Goal: Browse casually: Explore the website without a specific task or goal

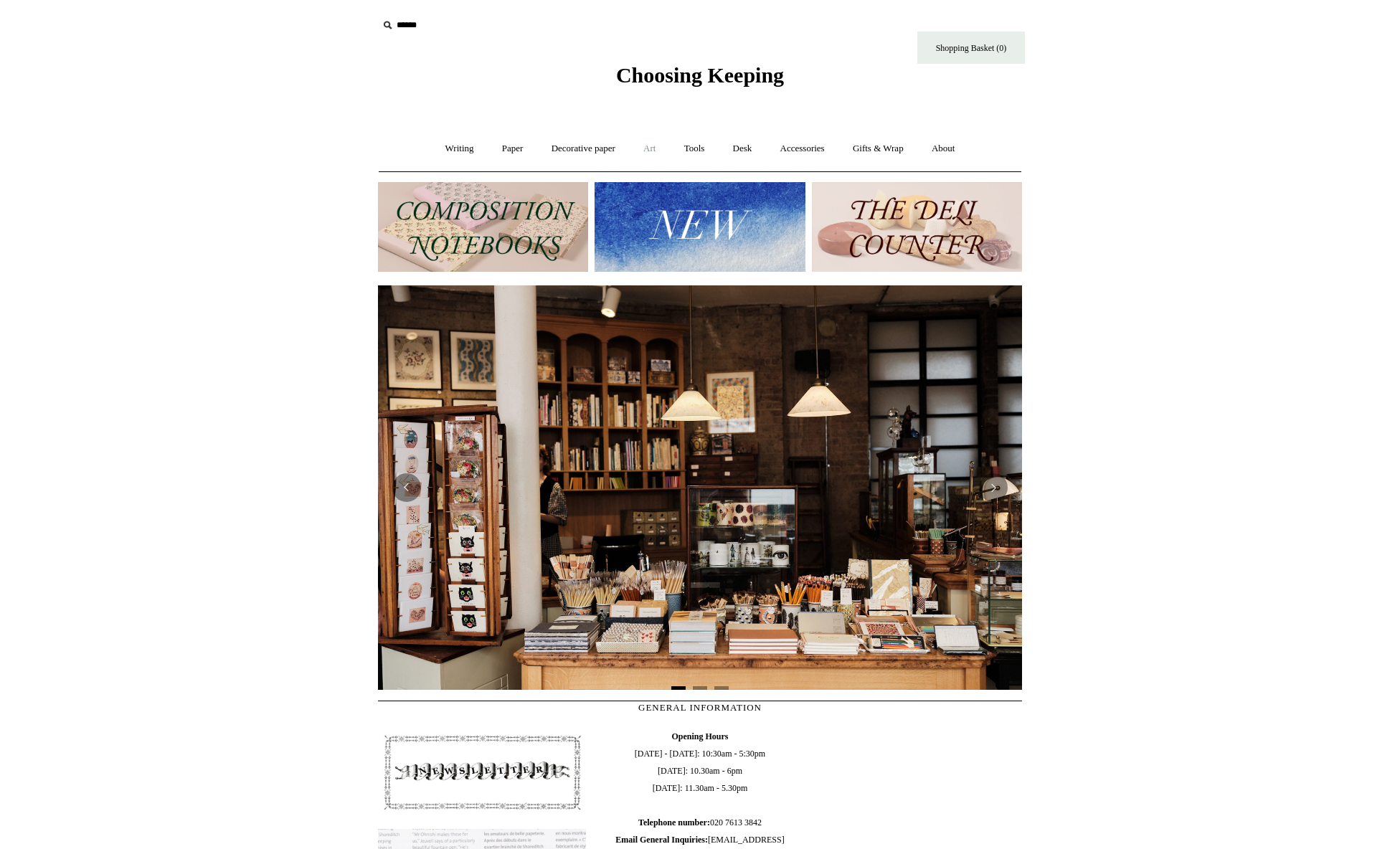
click at [657, 148] on link "Art +" at bounding box center [649, 149] width 38 height 38
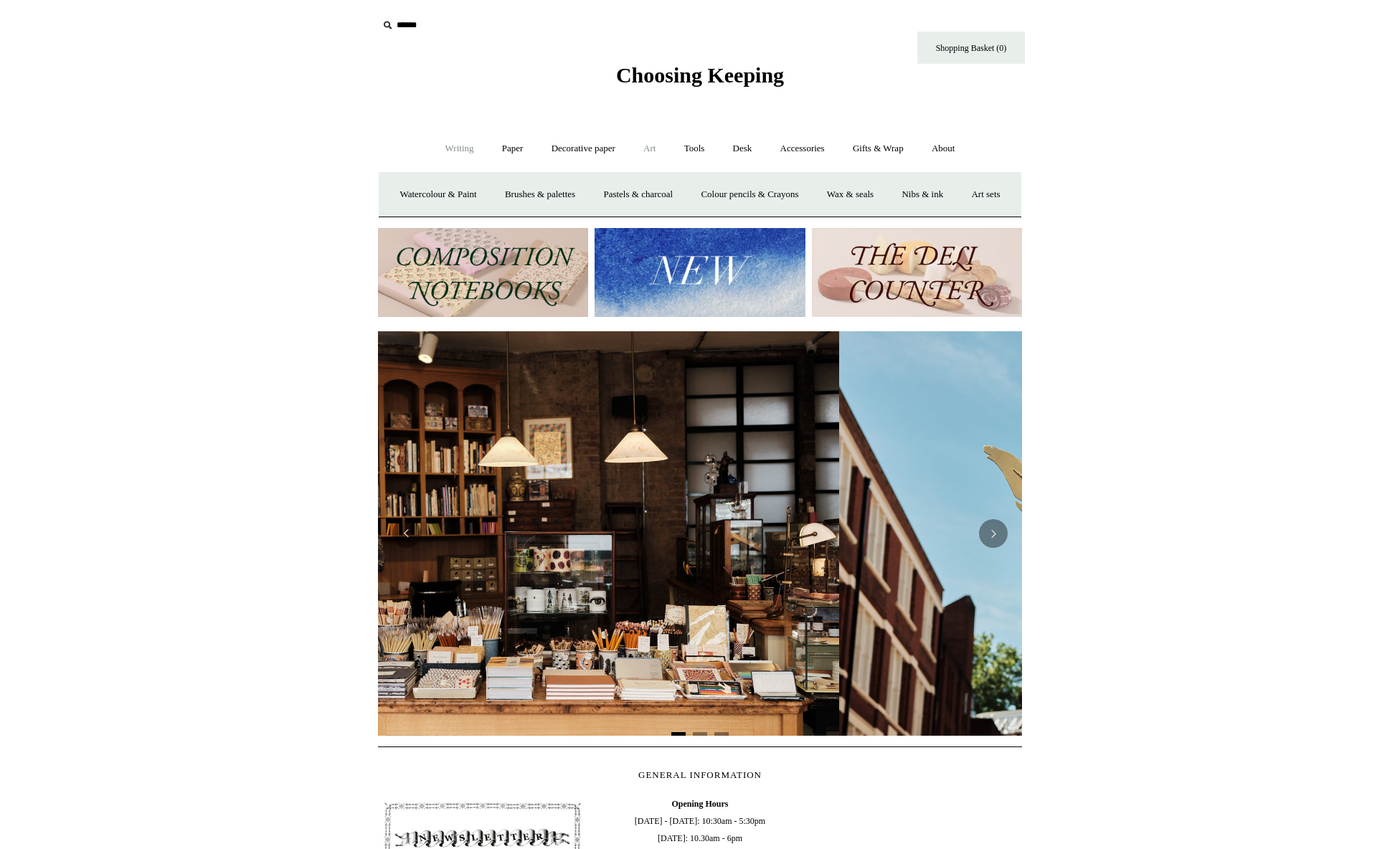
click at [460, 146] on link "Writing +" at bounding box center [460, 149] width 55 height 38
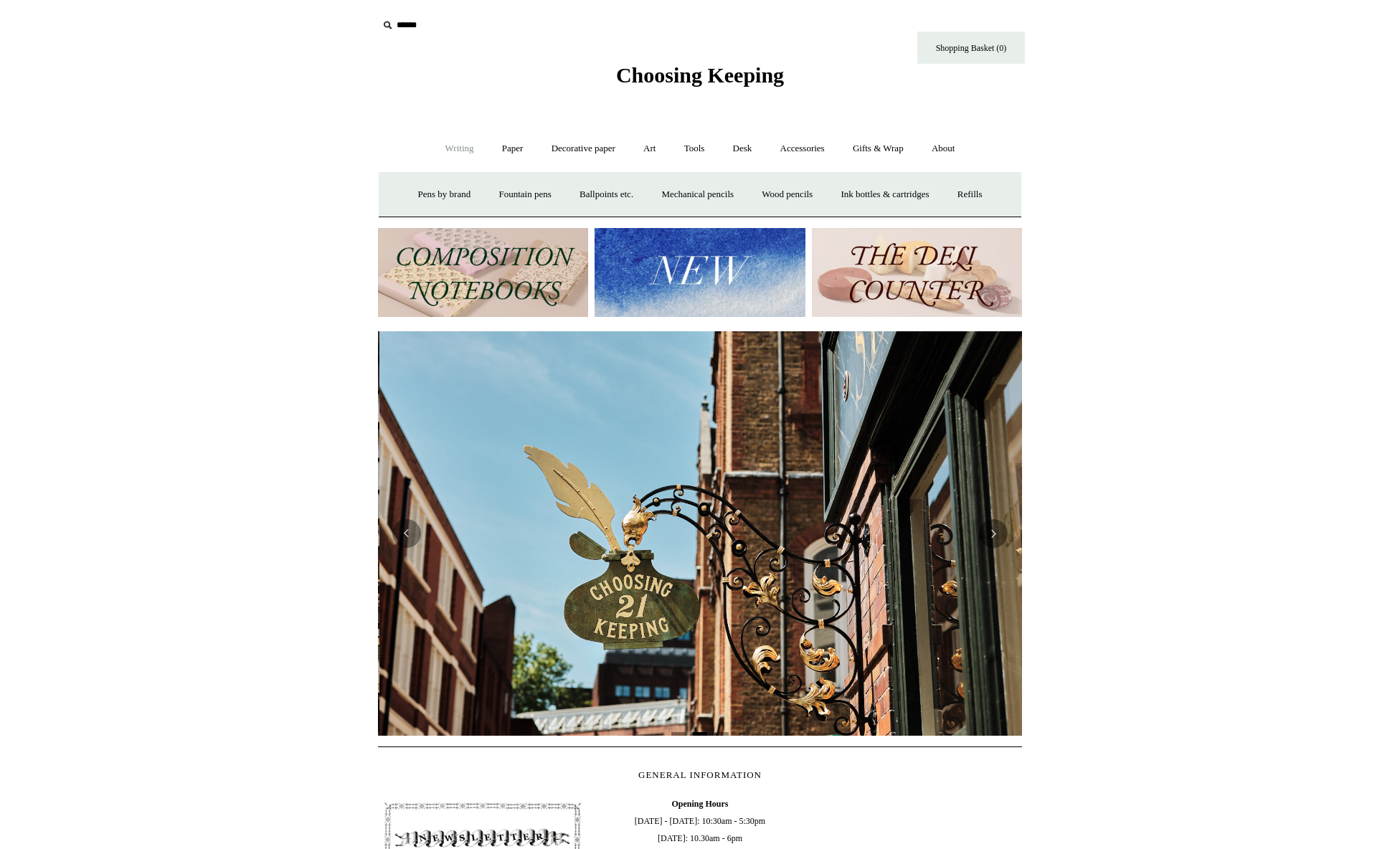
scroll to position [0, 644]
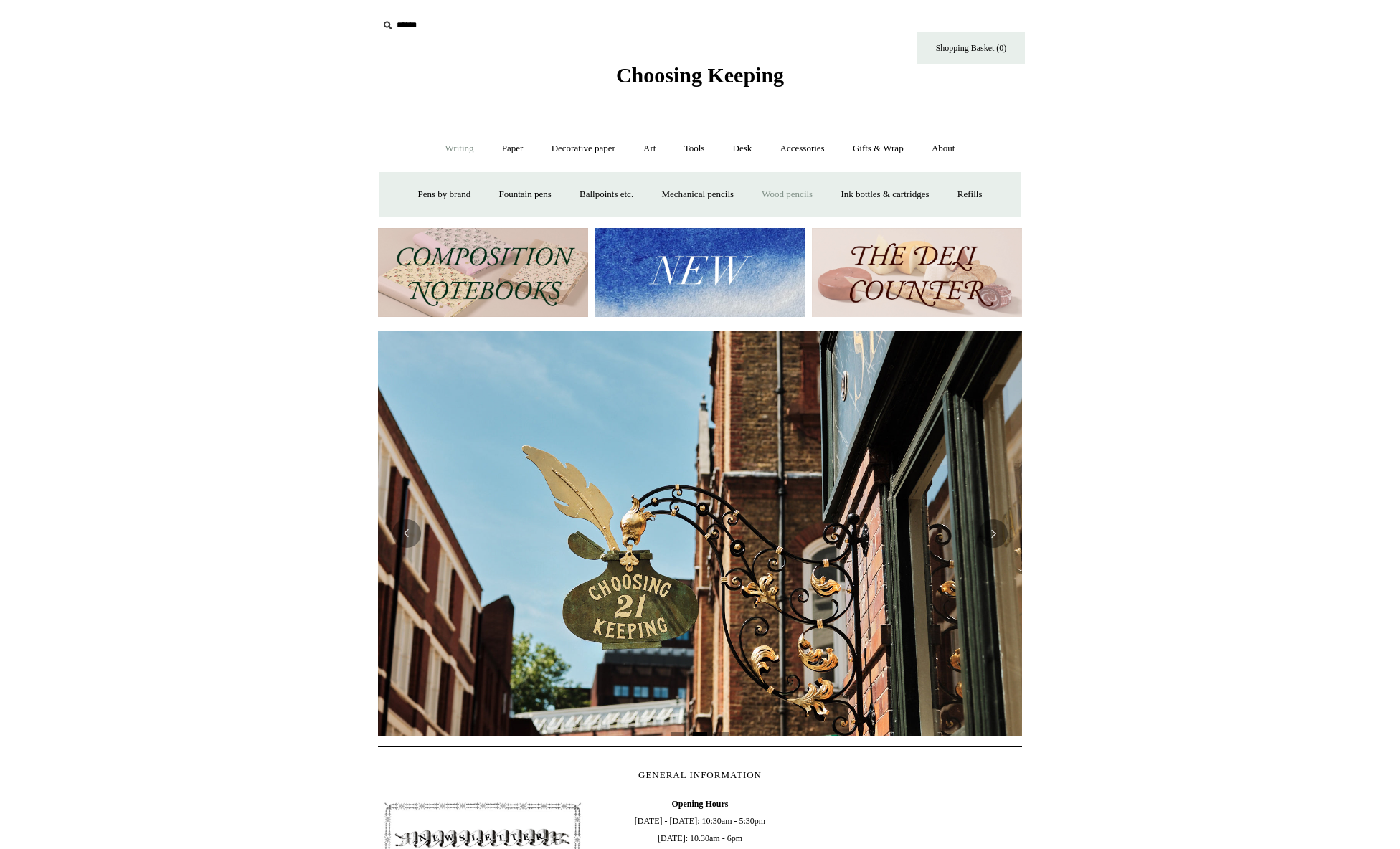
click at [774, 194] on link "Wood pencils +" at bounding box center [787, 194] width 77 height 38
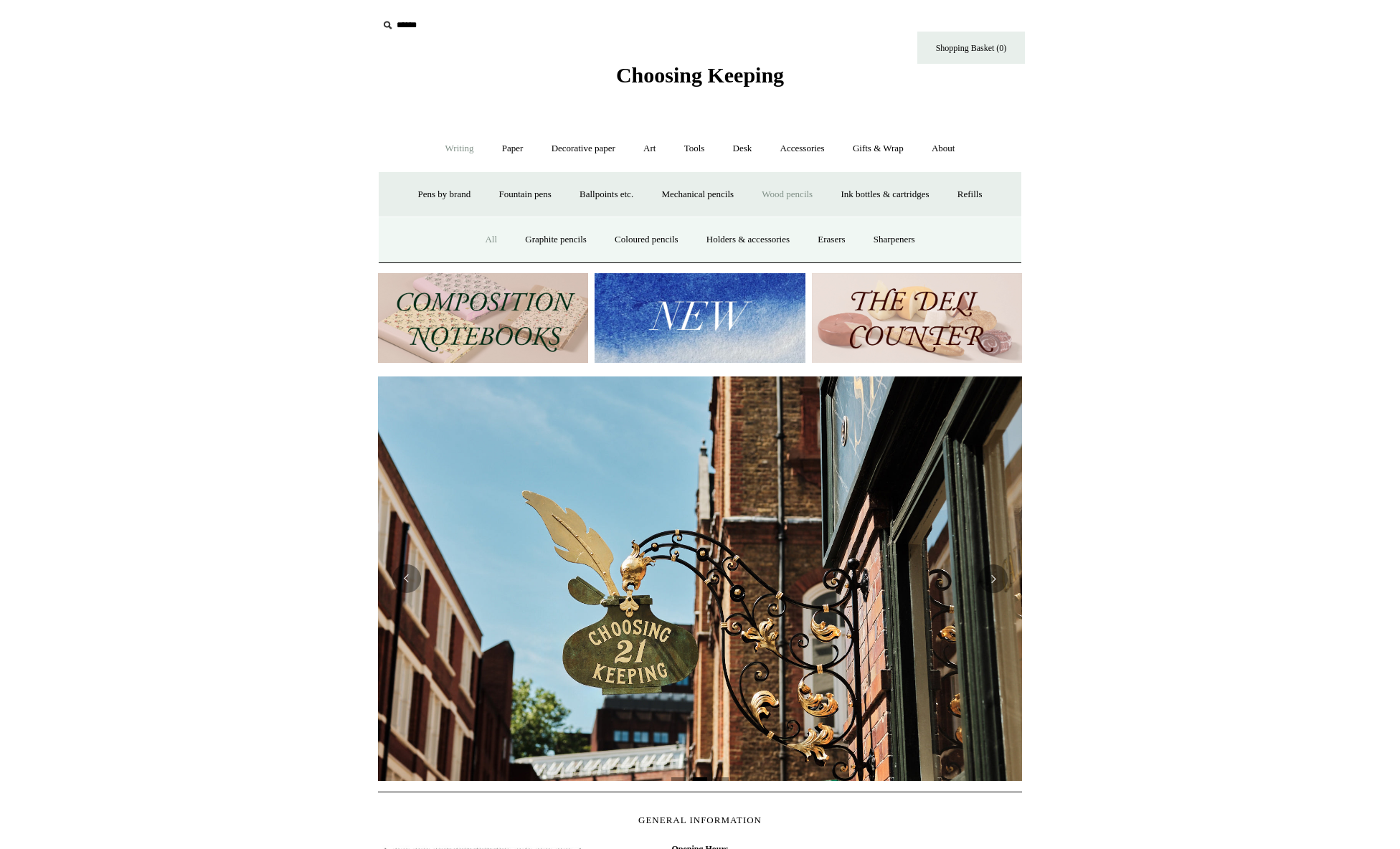
click at [485, 242] on link "All" at bounding box center [491, 240] width 38 height 38
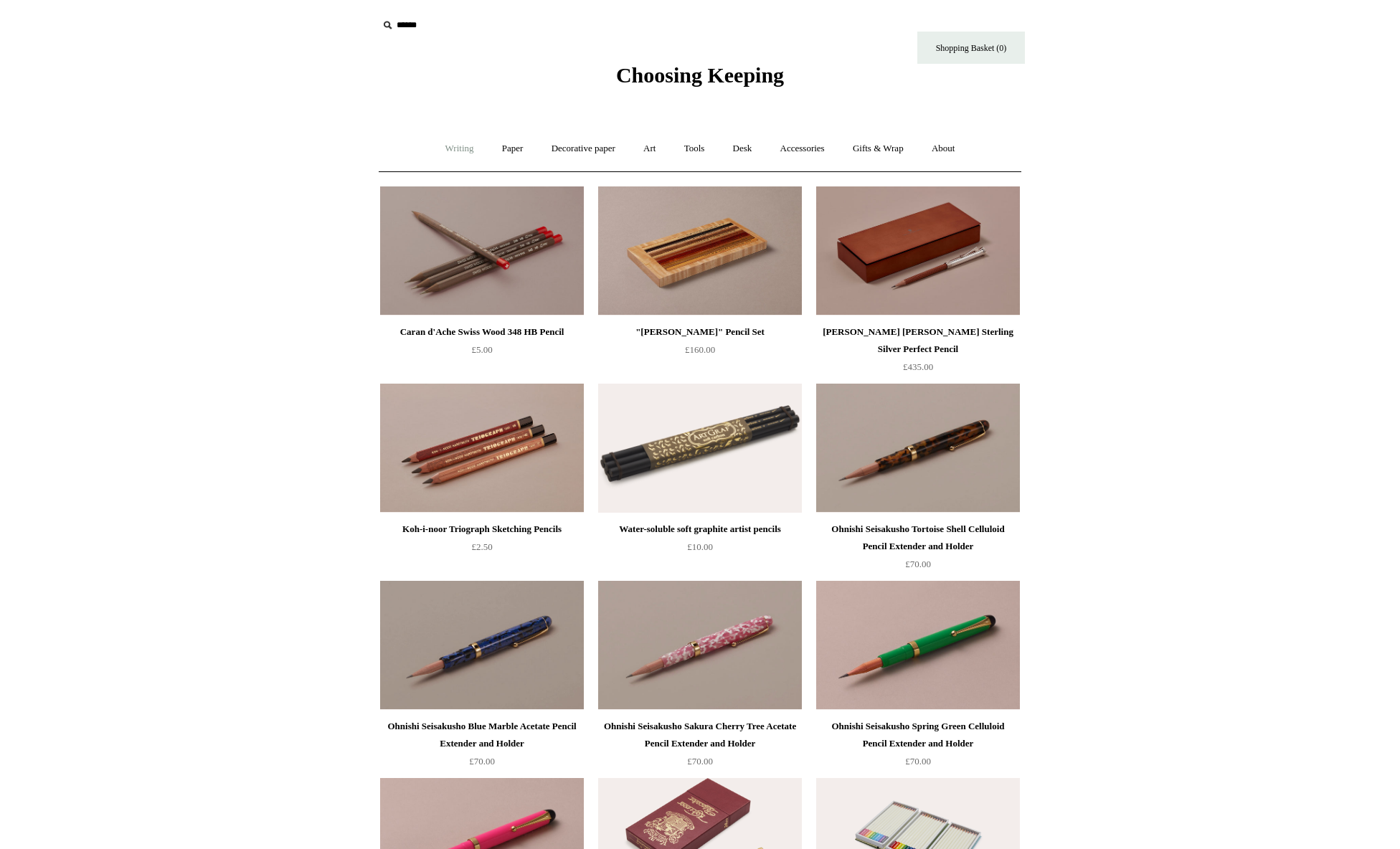
click at [456, 155] on link "Writing +" at bounding box center [460, 149] width 55 height 38
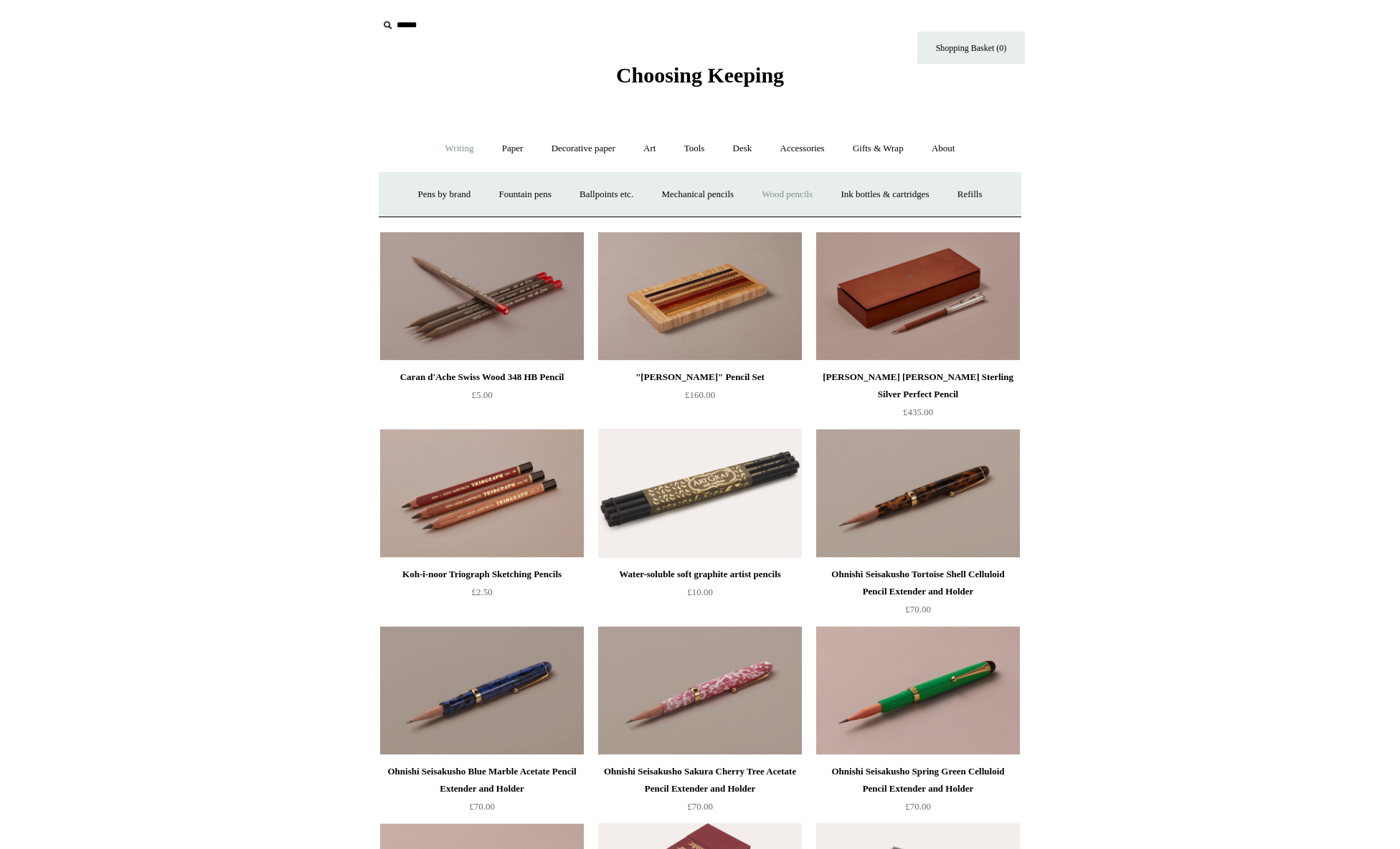
click at [803, 193] on link "Wood pencils +" at bounding box center [787, 194] width 77 height 38
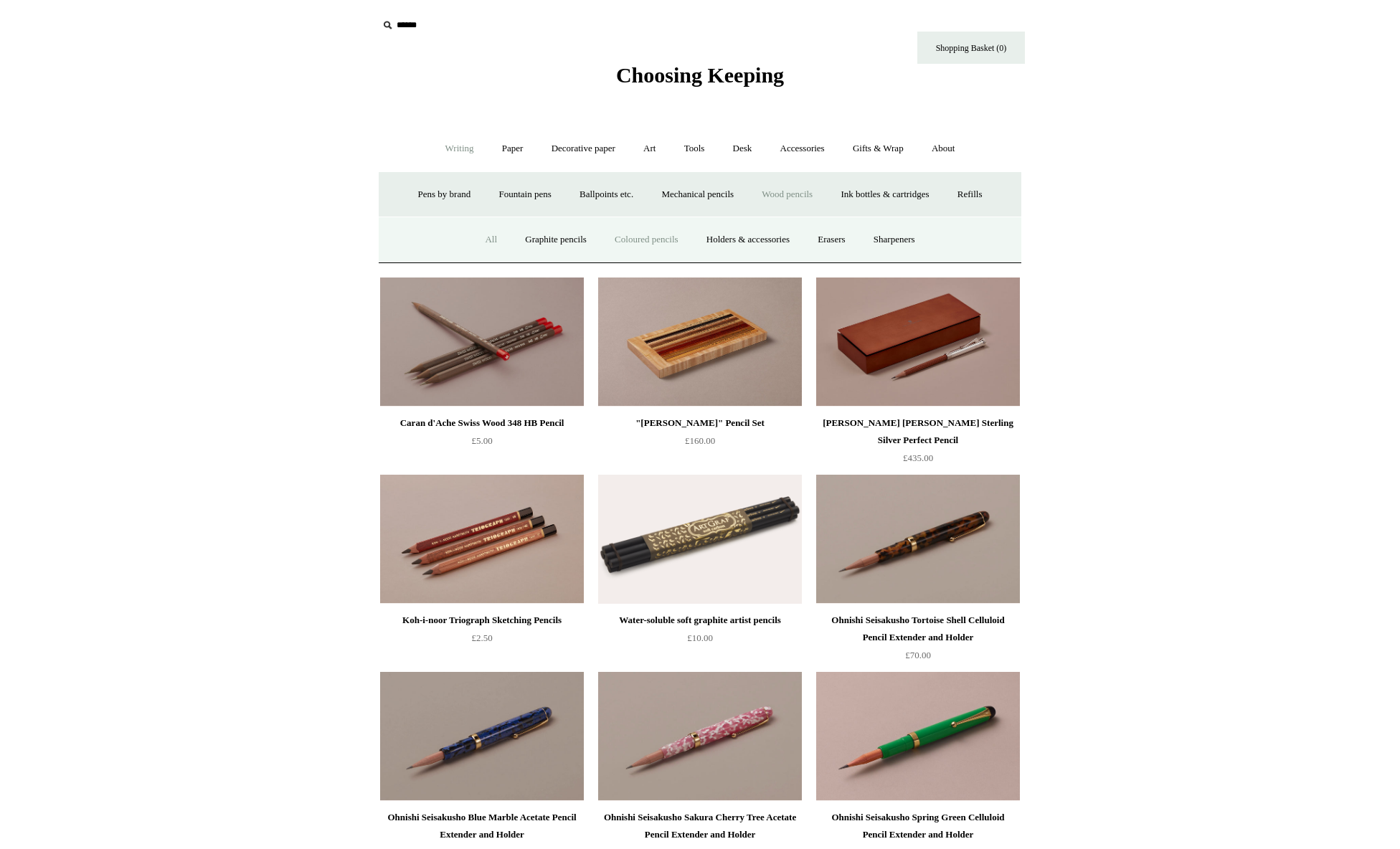
click at [667, 240] on link "Coloured pencils" at bounding box center [646, 240] width 89 height 38
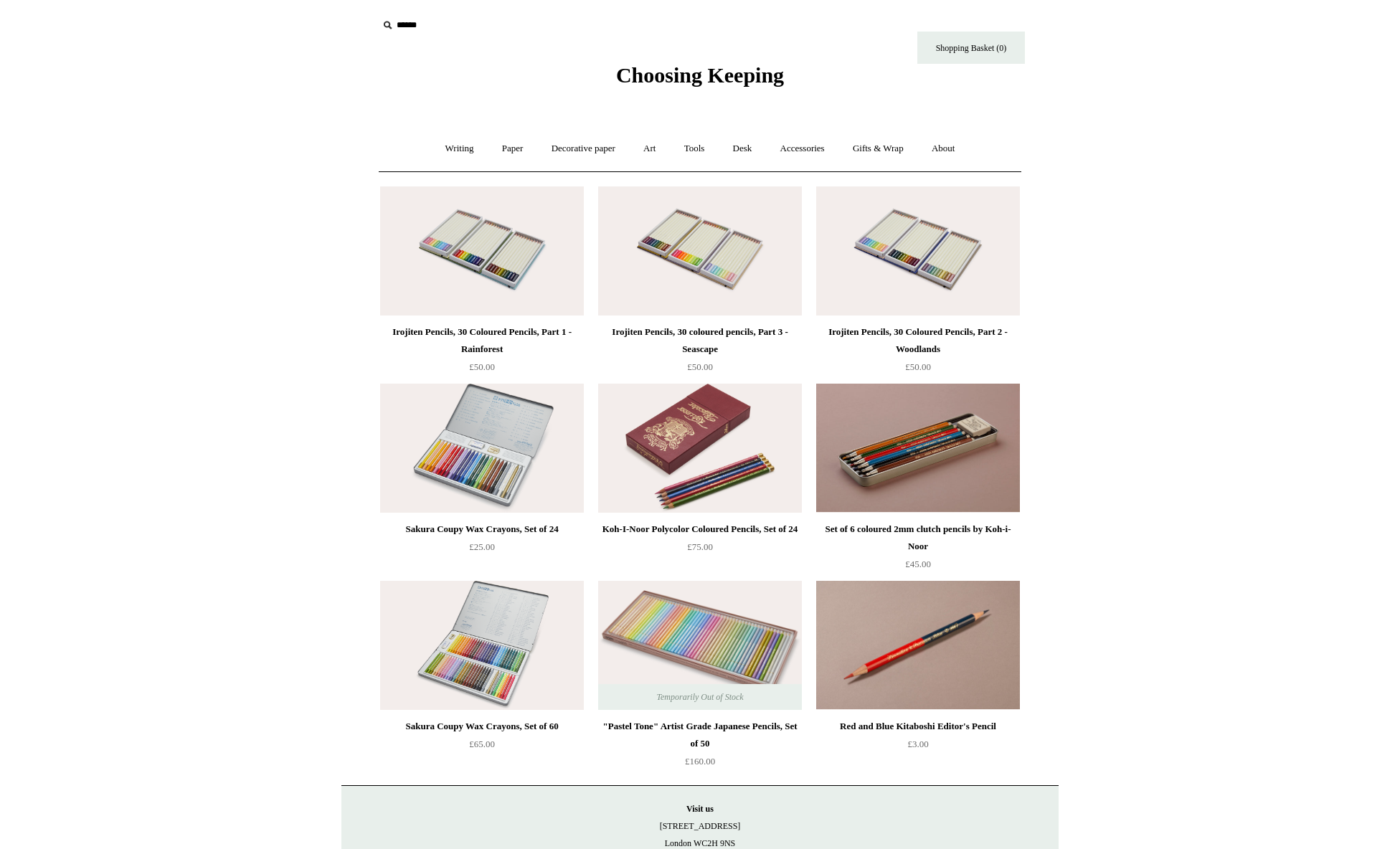
click at [967, 665] on img at bounding box center [917, 645] width 204 height 129
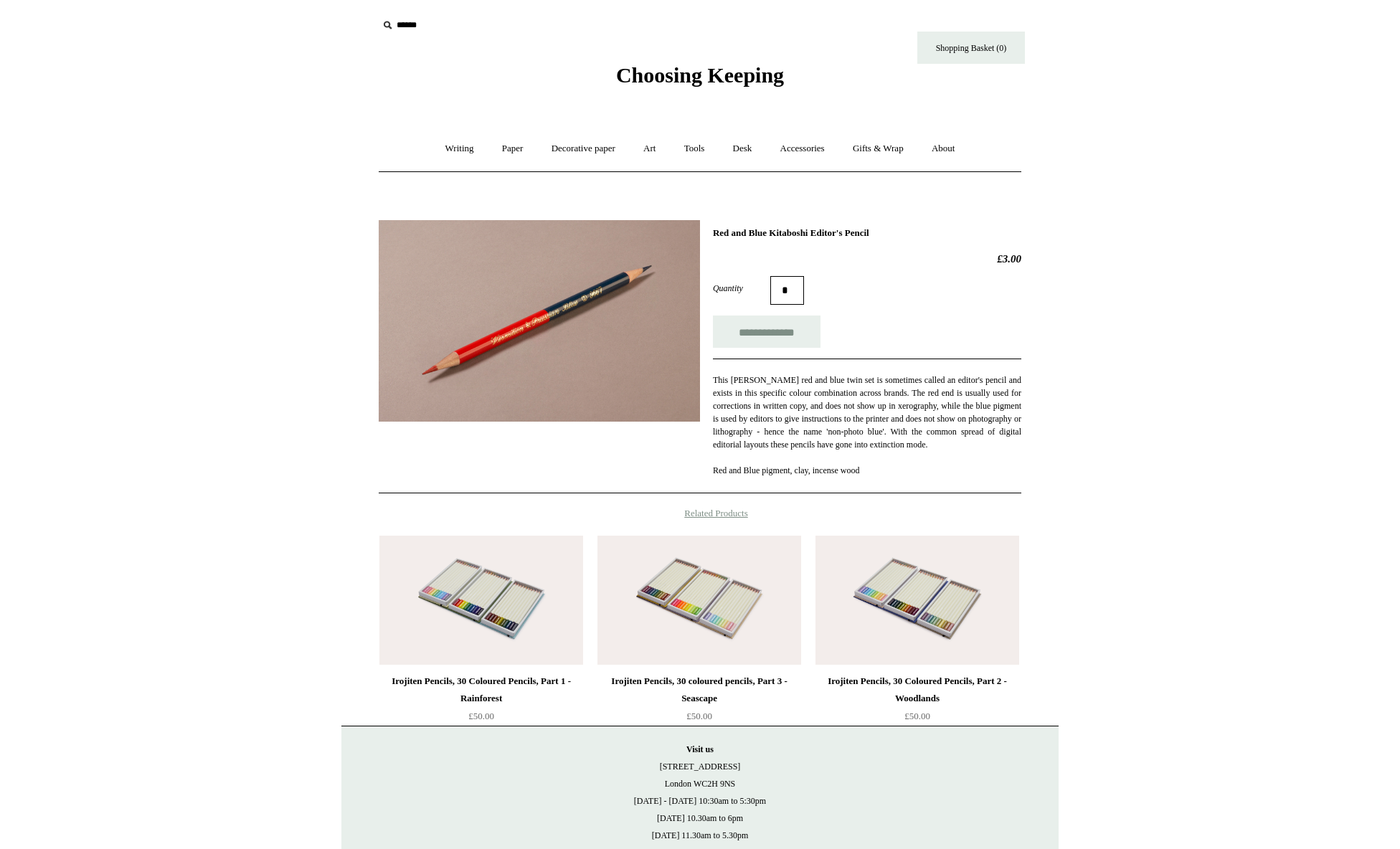
drag, startPoint x: 798, startPoint y: 294, endPoint x: 660, endPoint y: 284, distance: 138.4
click at [660, 284] on div "**********" at bounding box center [700, 352] width 643 height 285
type input "*"
click at [781, 329] on input "**********" at bounding box center [767, 332] width 108 height 33
click at [433, 144] on link "Writing +" at bounding box center [460, 149] width 55 height 38
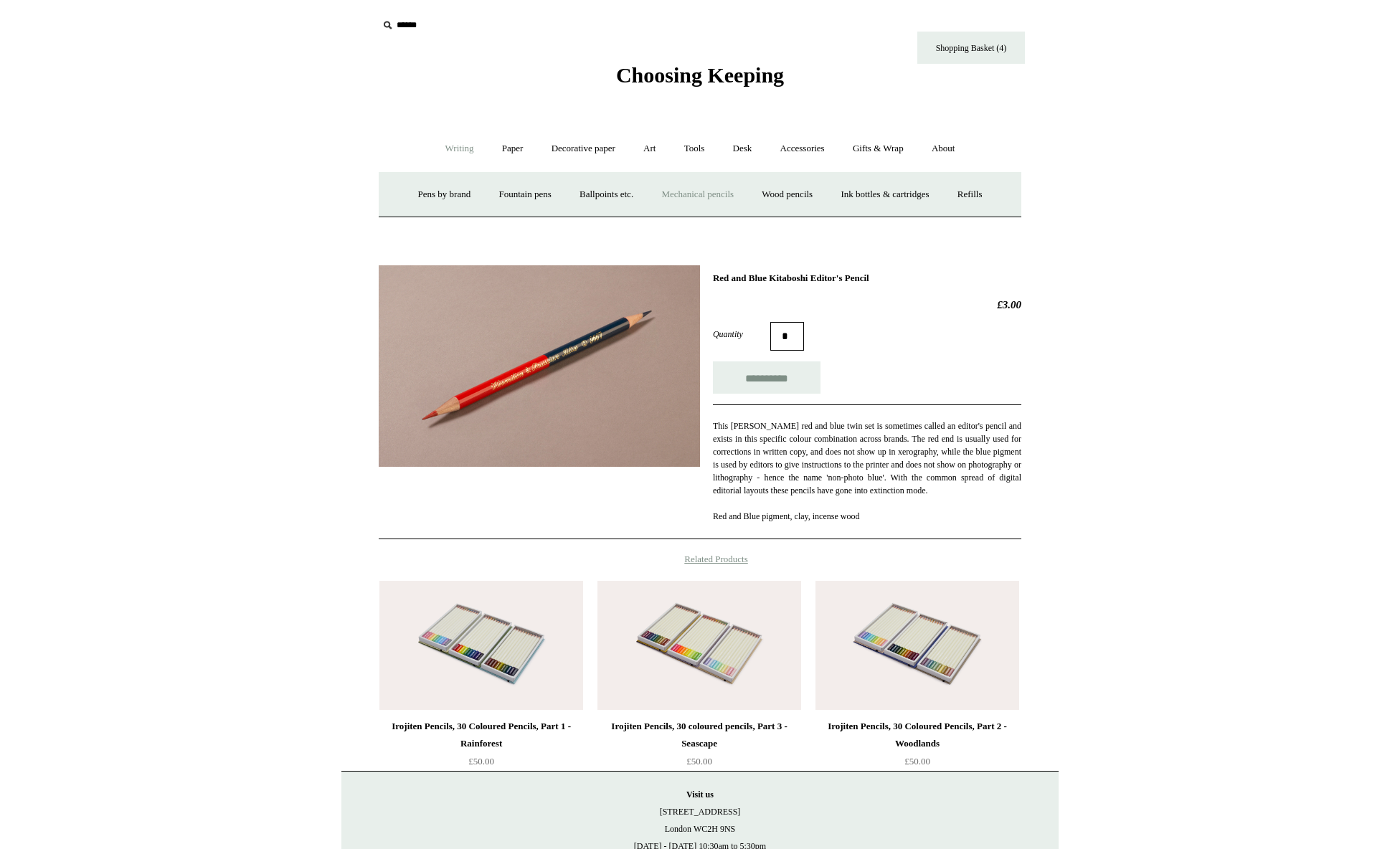
click at [694, 194] on link "Mechanical pencils +" at bounding box center [698, 194] width 98 height 38
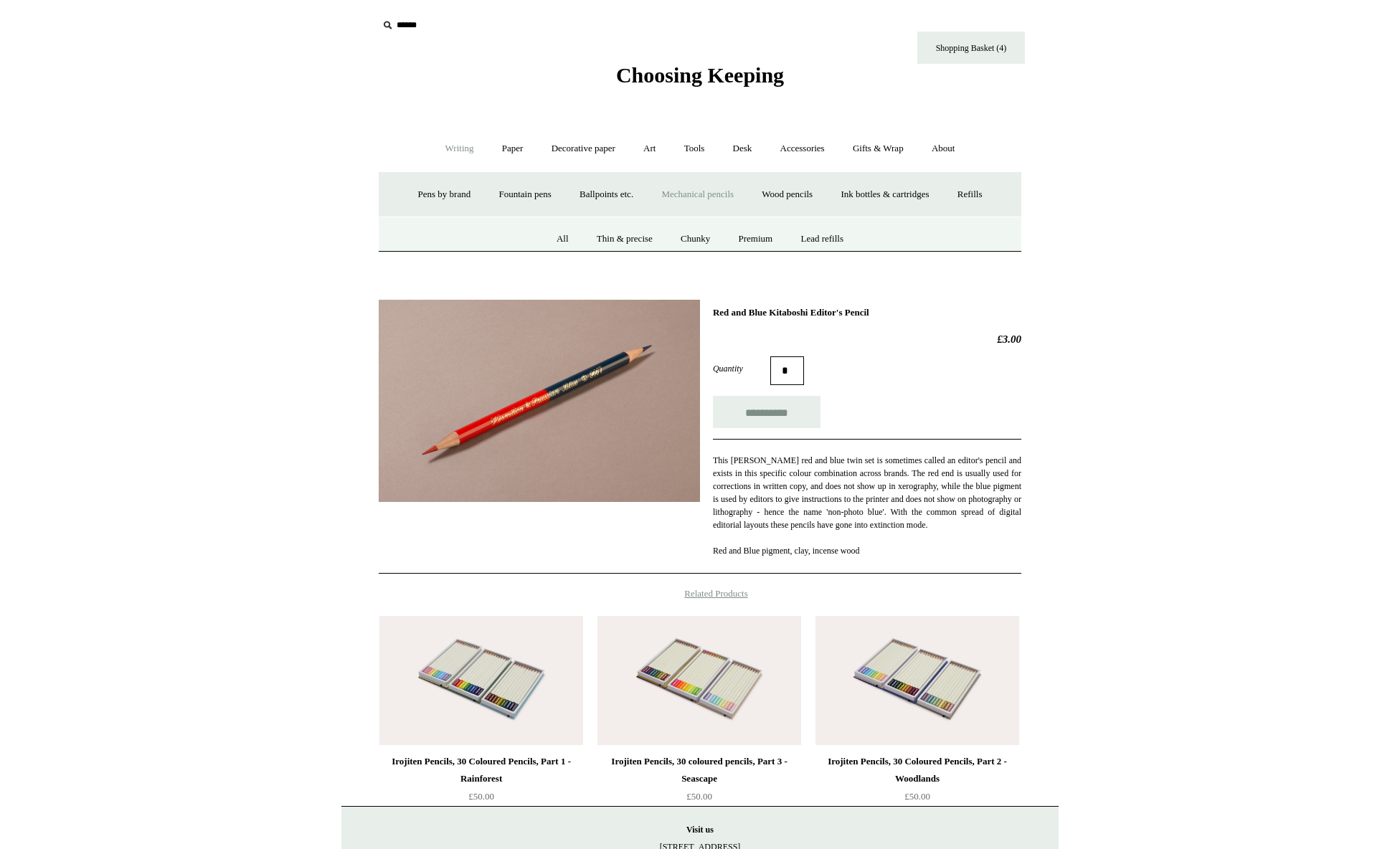
type input "**********"
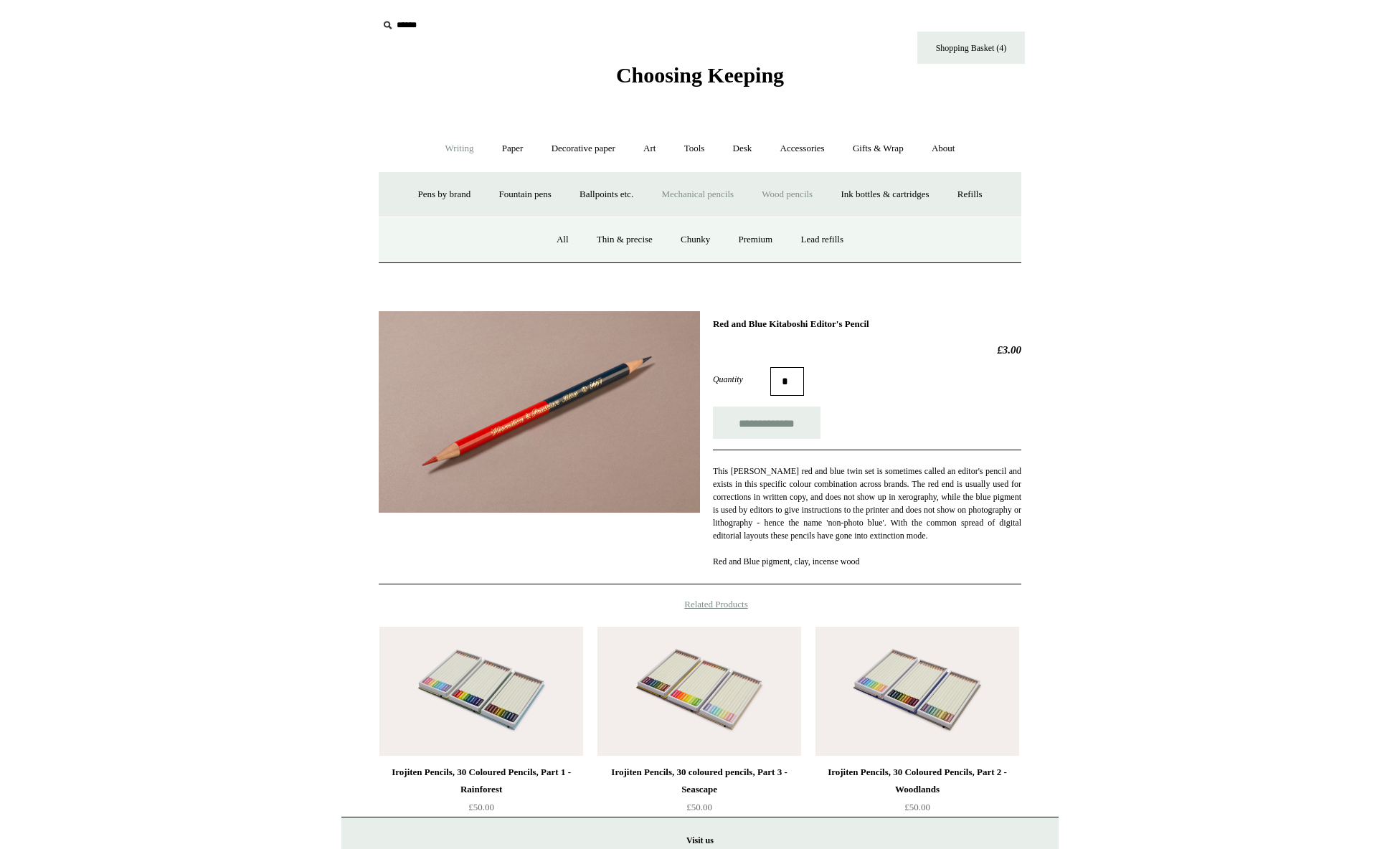
click at [798, 195] on link "Wood pencils +" at bounding box center [787, 194] width 77 height 38
click at [562, 238] on link "Graphite pencils" at bounding box center [556, 240] width 87 height 38
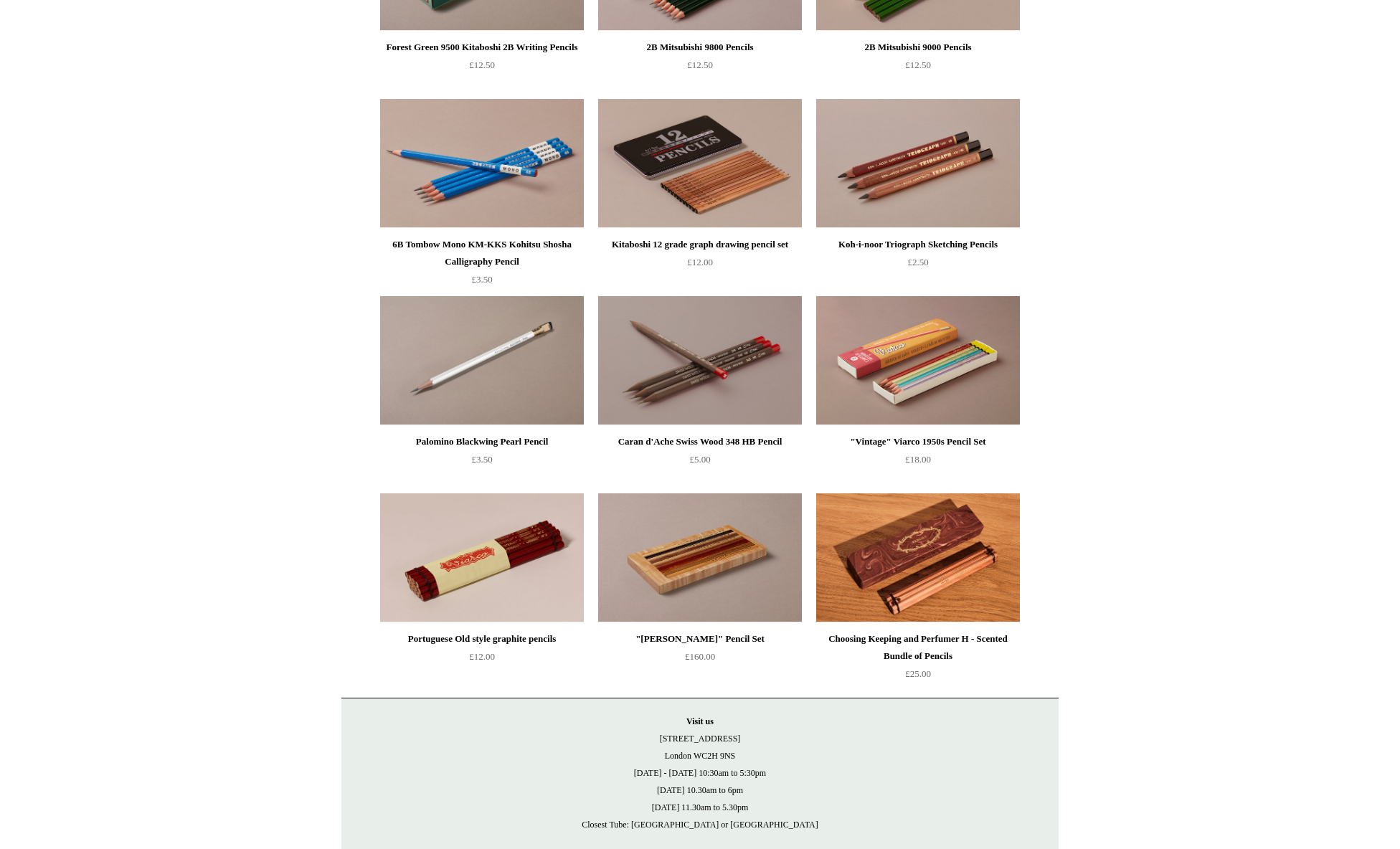
scroll to position [555, 0]
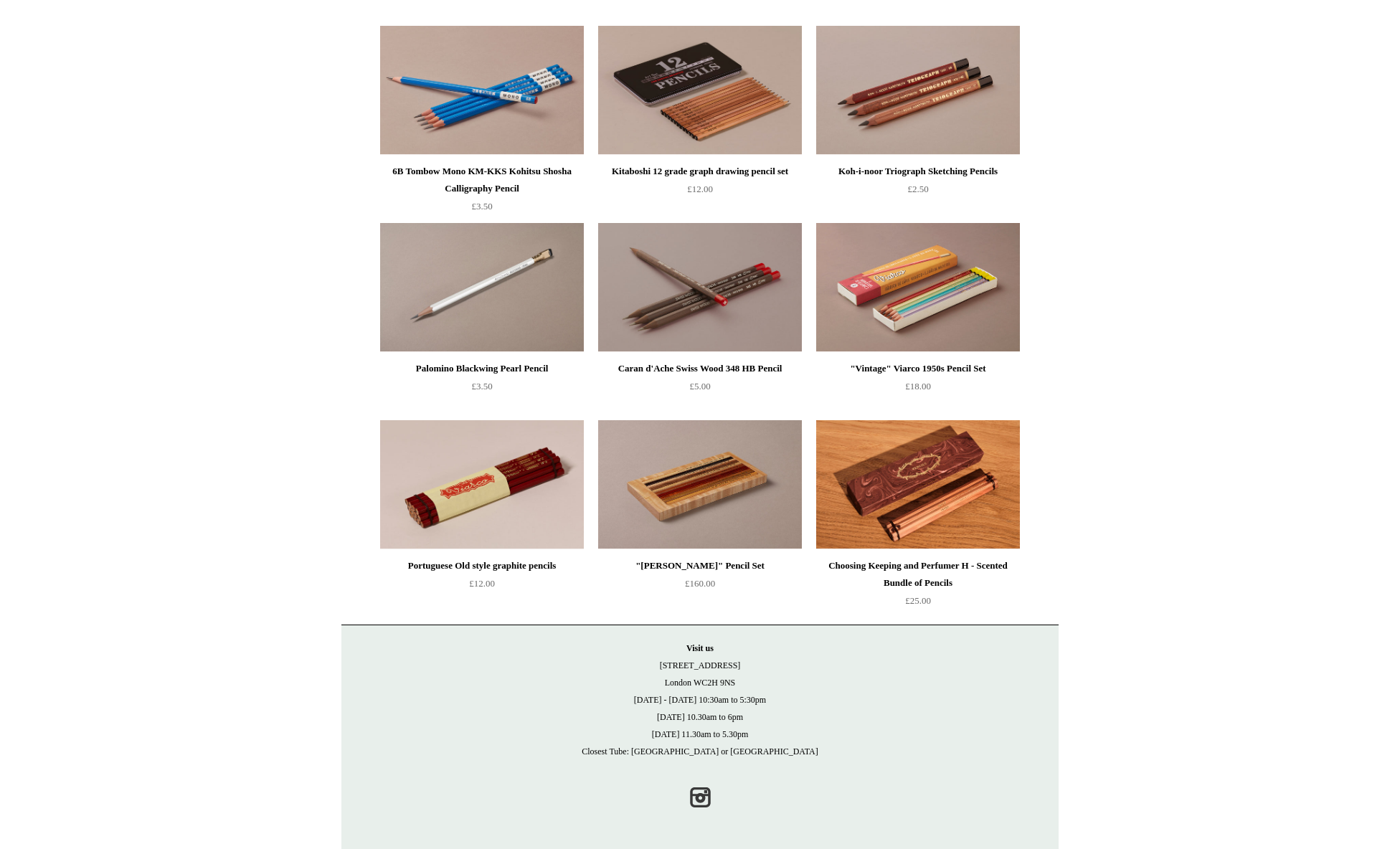
click at [517, 487] on img at bounding box center [482, 485] width 204 height 129
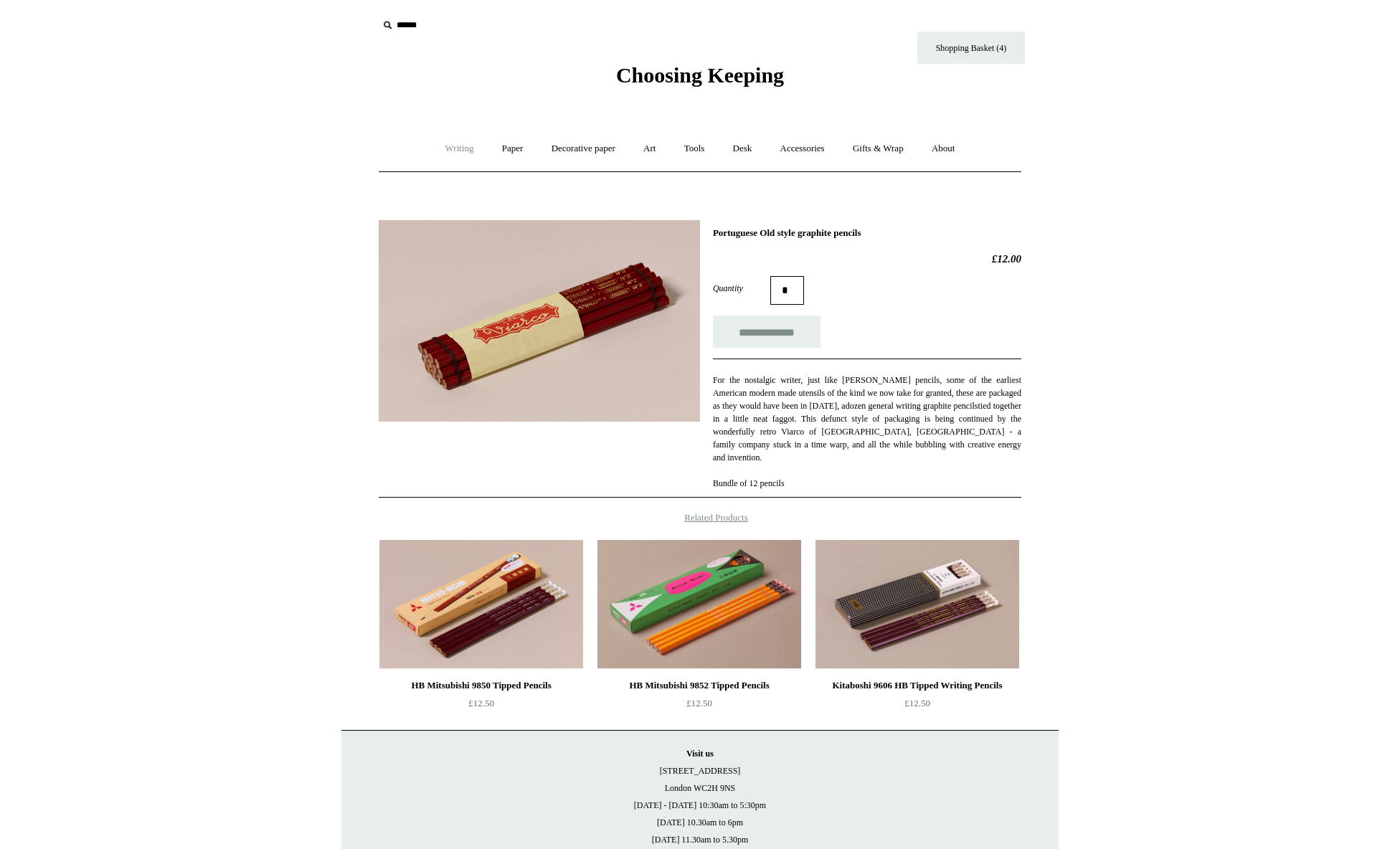
click at [451, 147] on link "Writing +" at bounding box center [460, 149] width 55 height 38
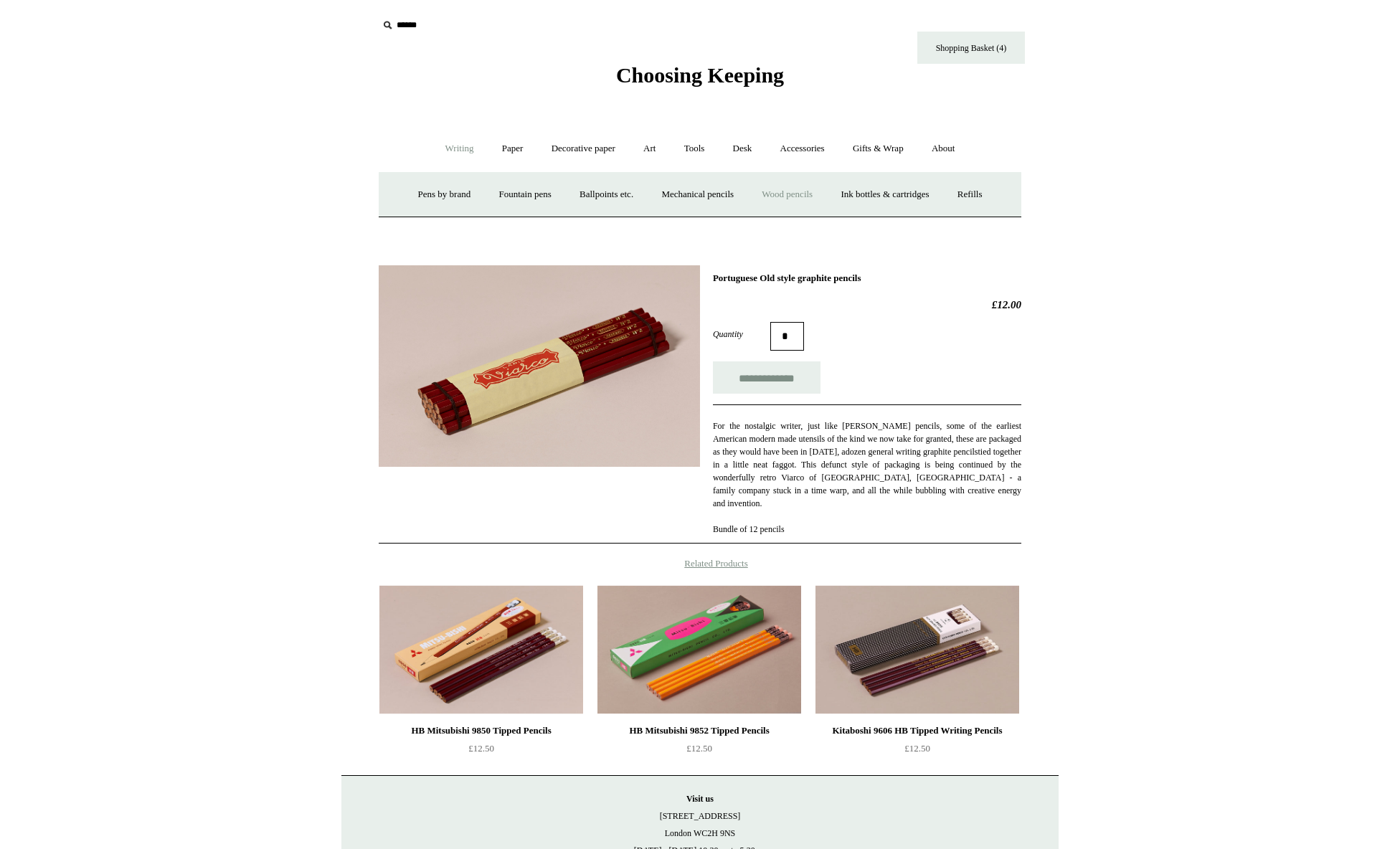
click at [816, 198] on link "Wood pencils +" at bounding box center [787, 194] width 77 height 38
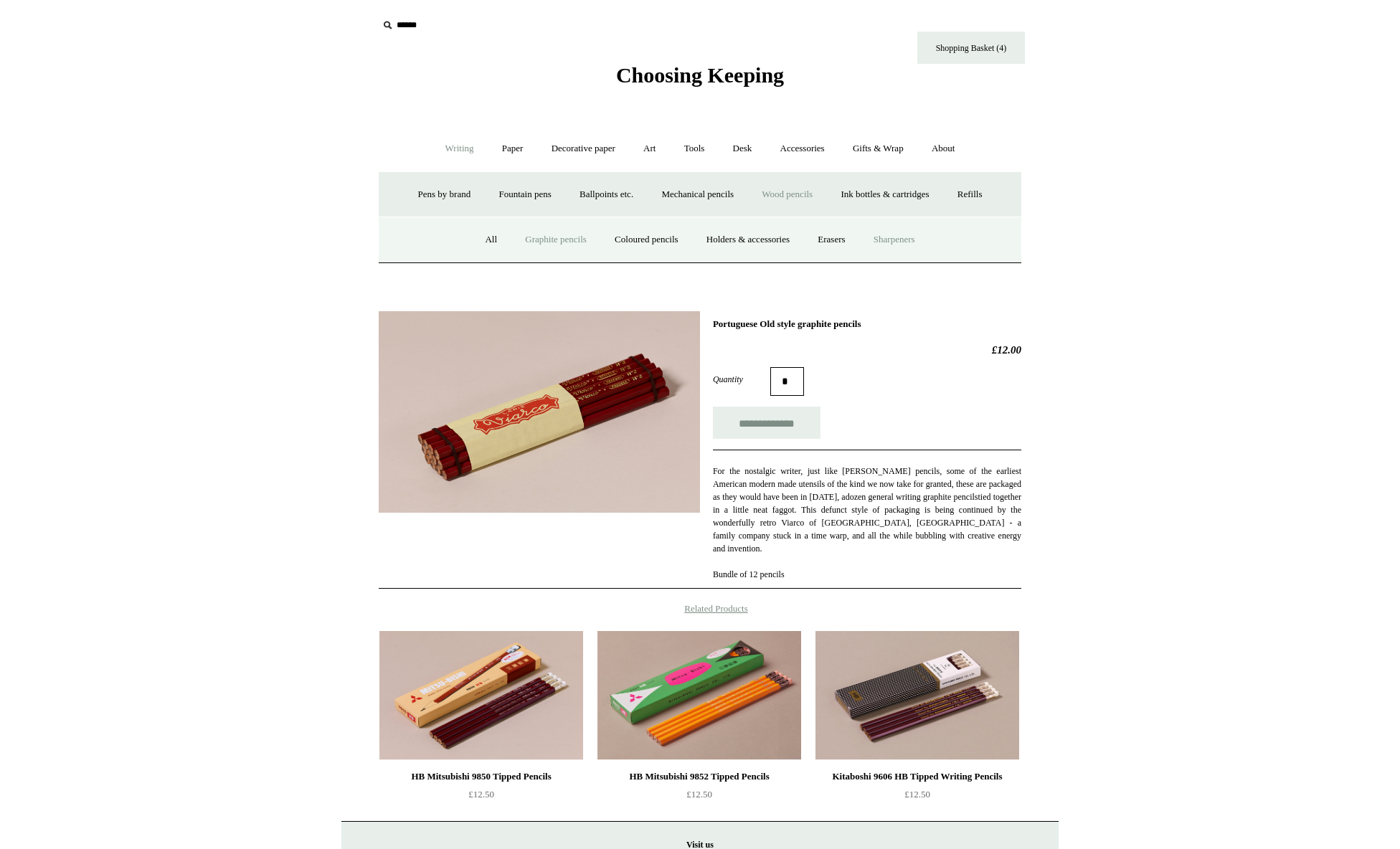
click at [899, 242] on link "Sharpeners" at bounding box center [894, 240] width 67 height 38
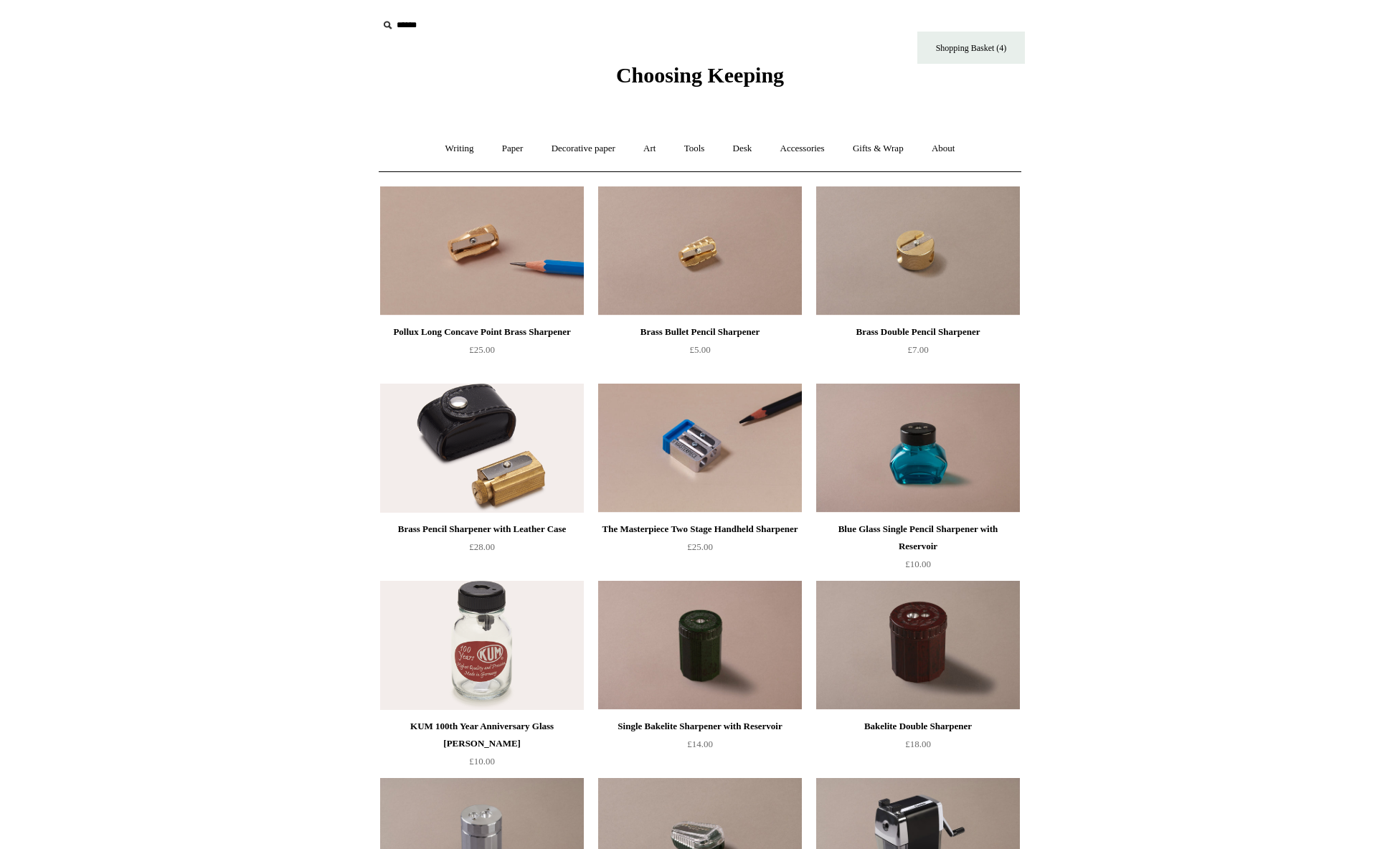
click at [677, 267] on img at bounding box center [700, 251] width 204 height 129
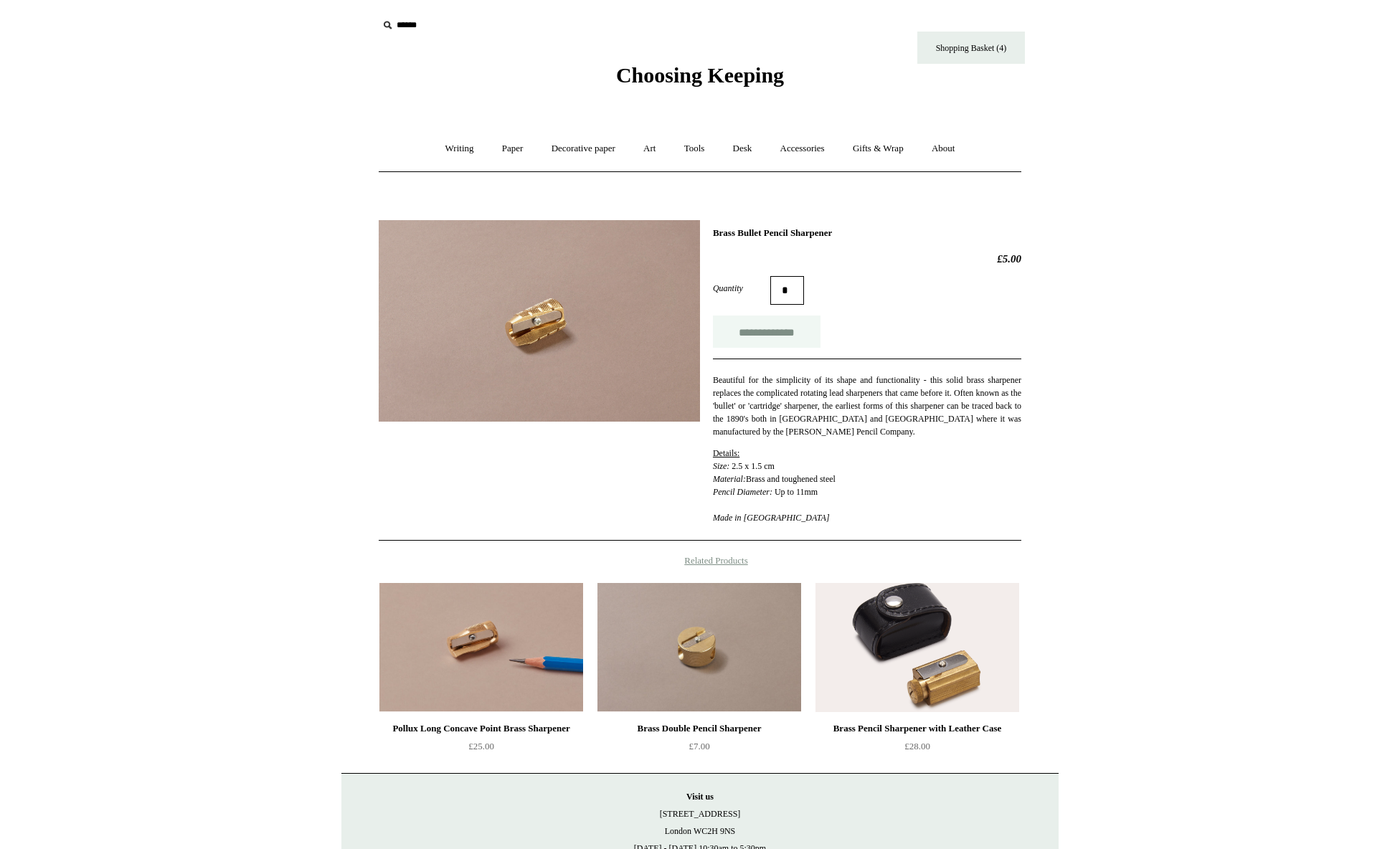
click at [793, 335] on input "**********" at bounding box center [767, 332] width 108 height 33
click at [456, 148] on link "Writing +" at bounding box center [460, 149] width 55 height 38
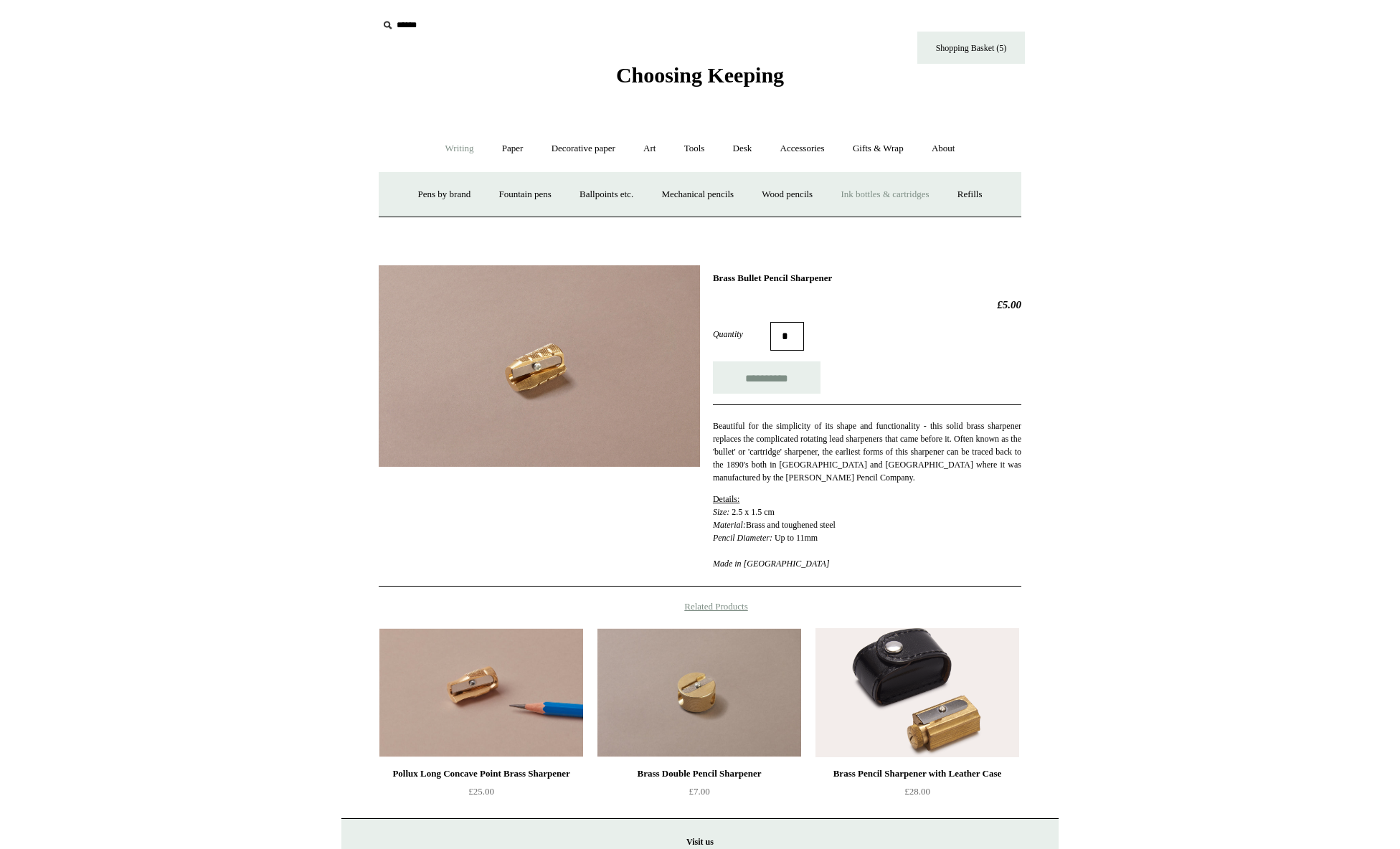
type input "**********"
click at [775, 193] on link "Wood pencils +" at bounding box center [787, 194] width 77 height 38
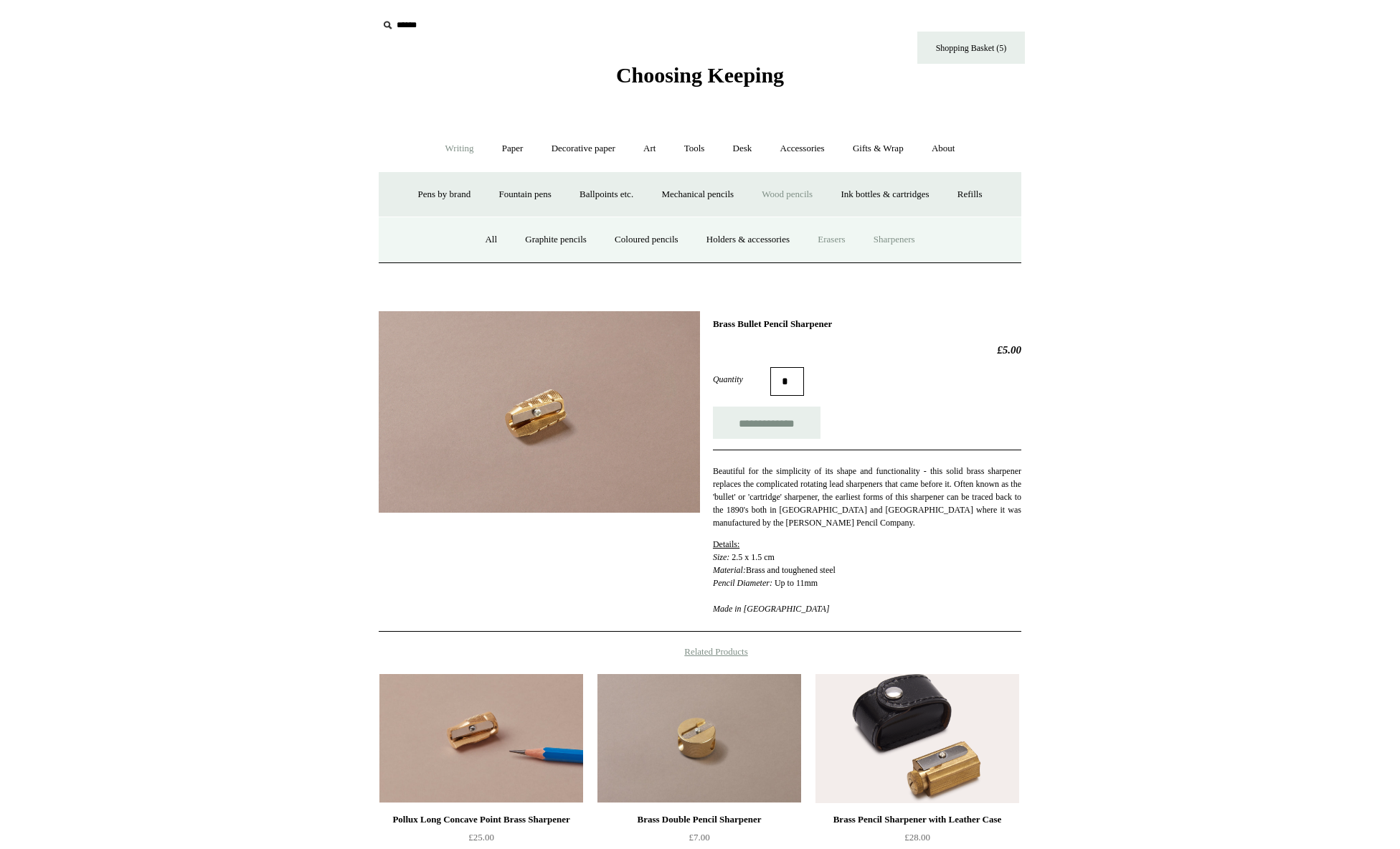
click at [846, 236] on link "Erasers" at bounding box center [831, 240] width 53 height 38
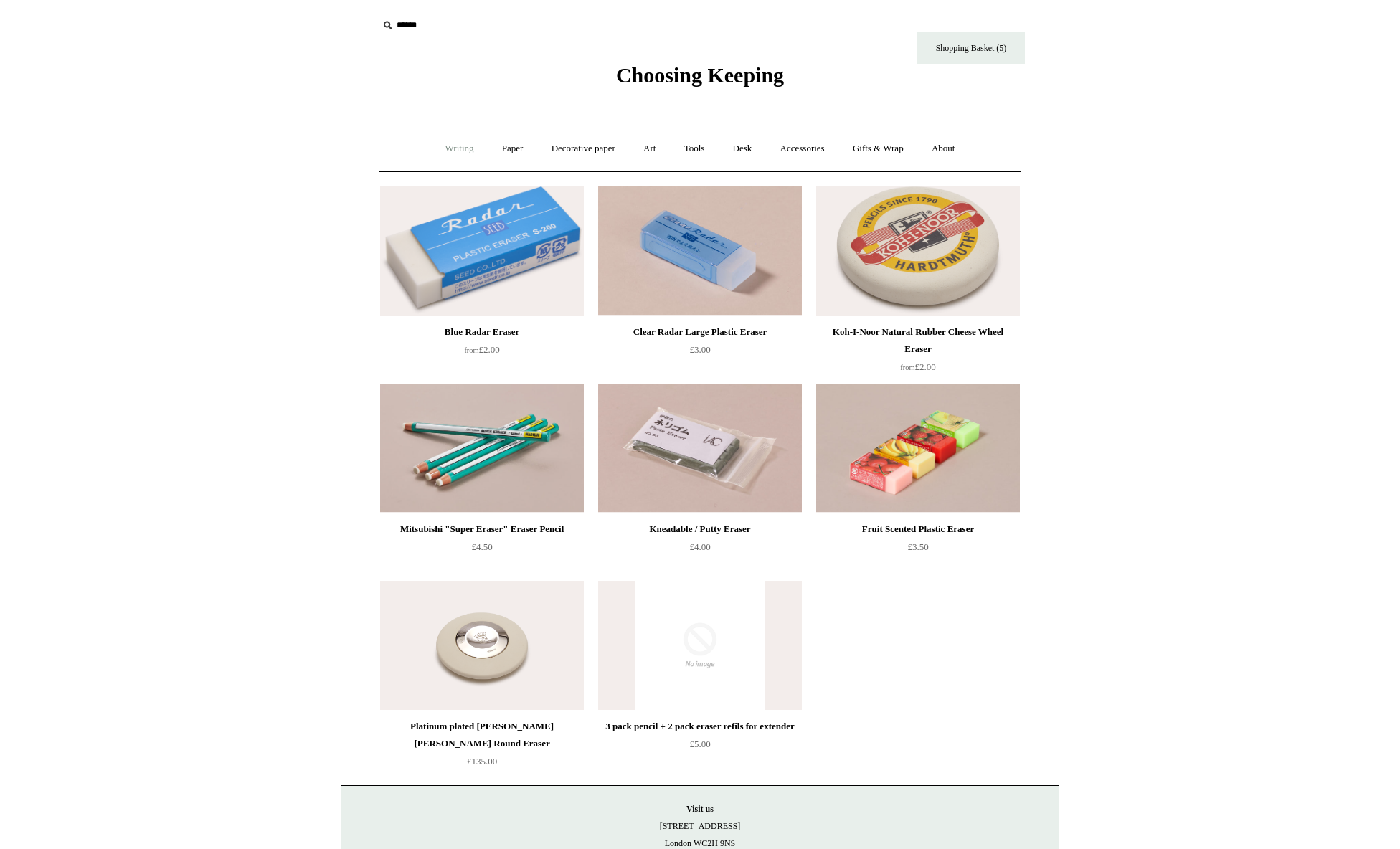
click at [448, 152] on link "Writing +" at bounding box center [460, 149] width 55 height 38
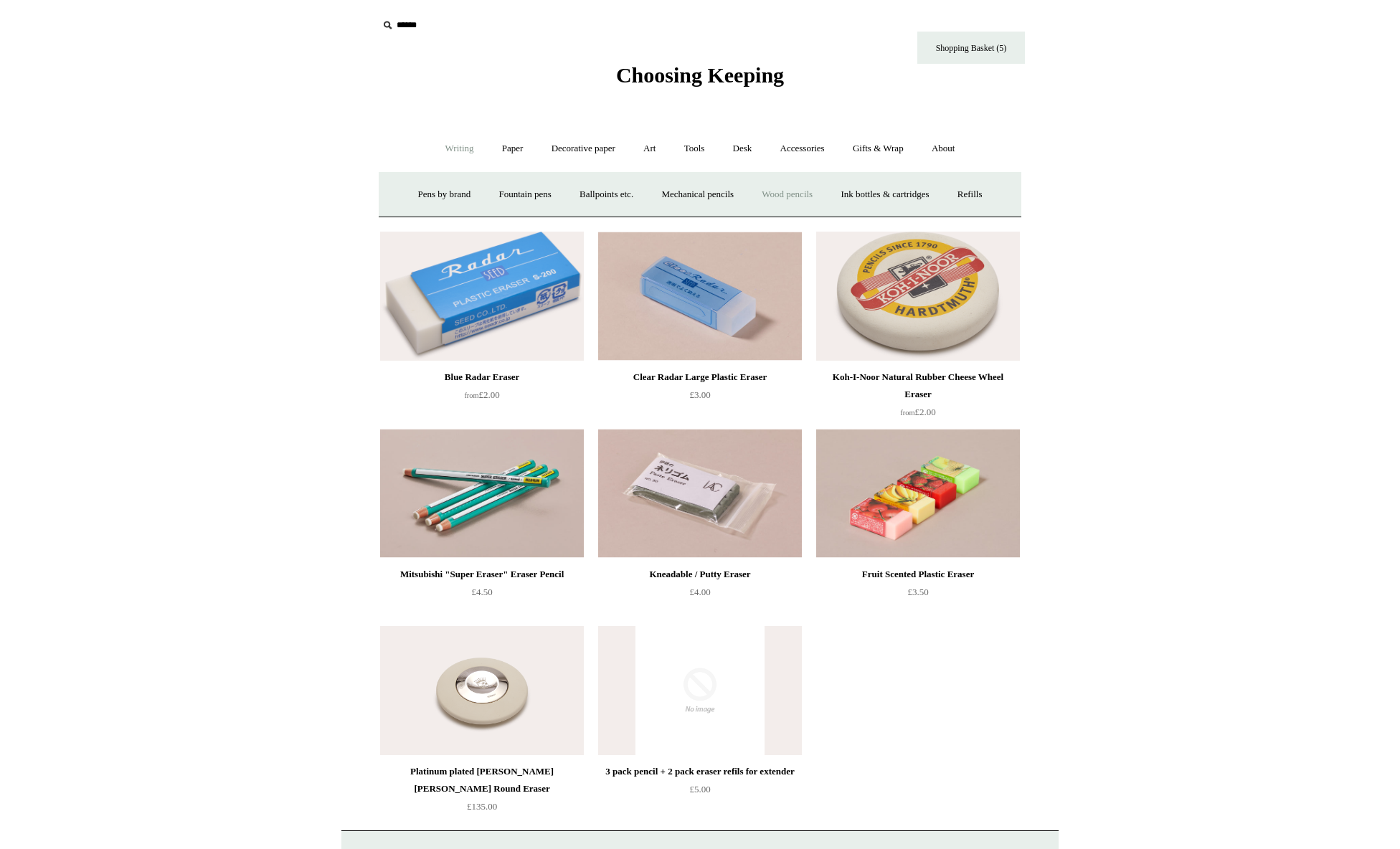
click at [790, 190] on link "Wood pencils +" at bounding box center [787, 194] width 77 height 38
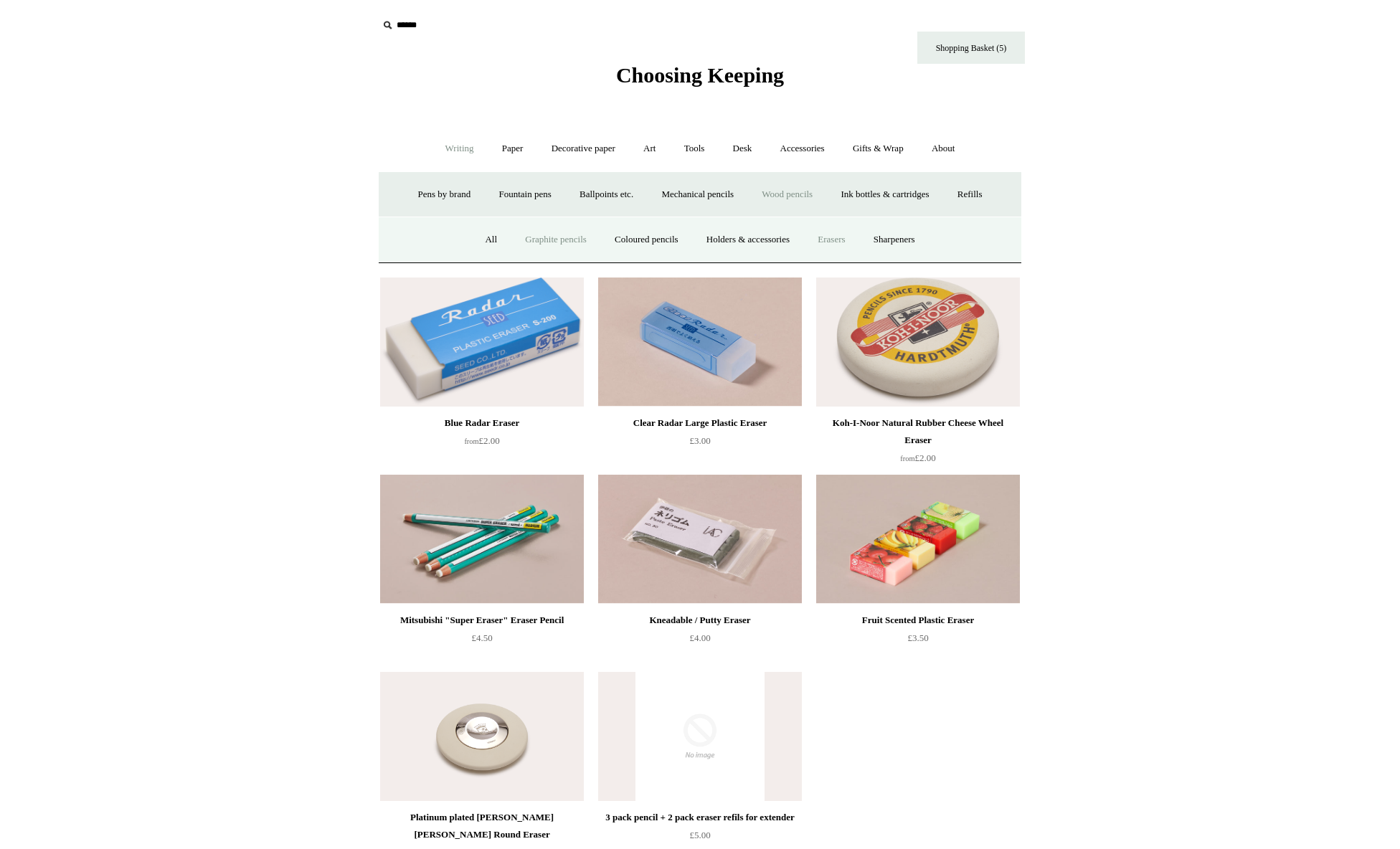
click at [533, 241] on link "Graphite pencils" at bounding box center [556, 240] width 87 height 38
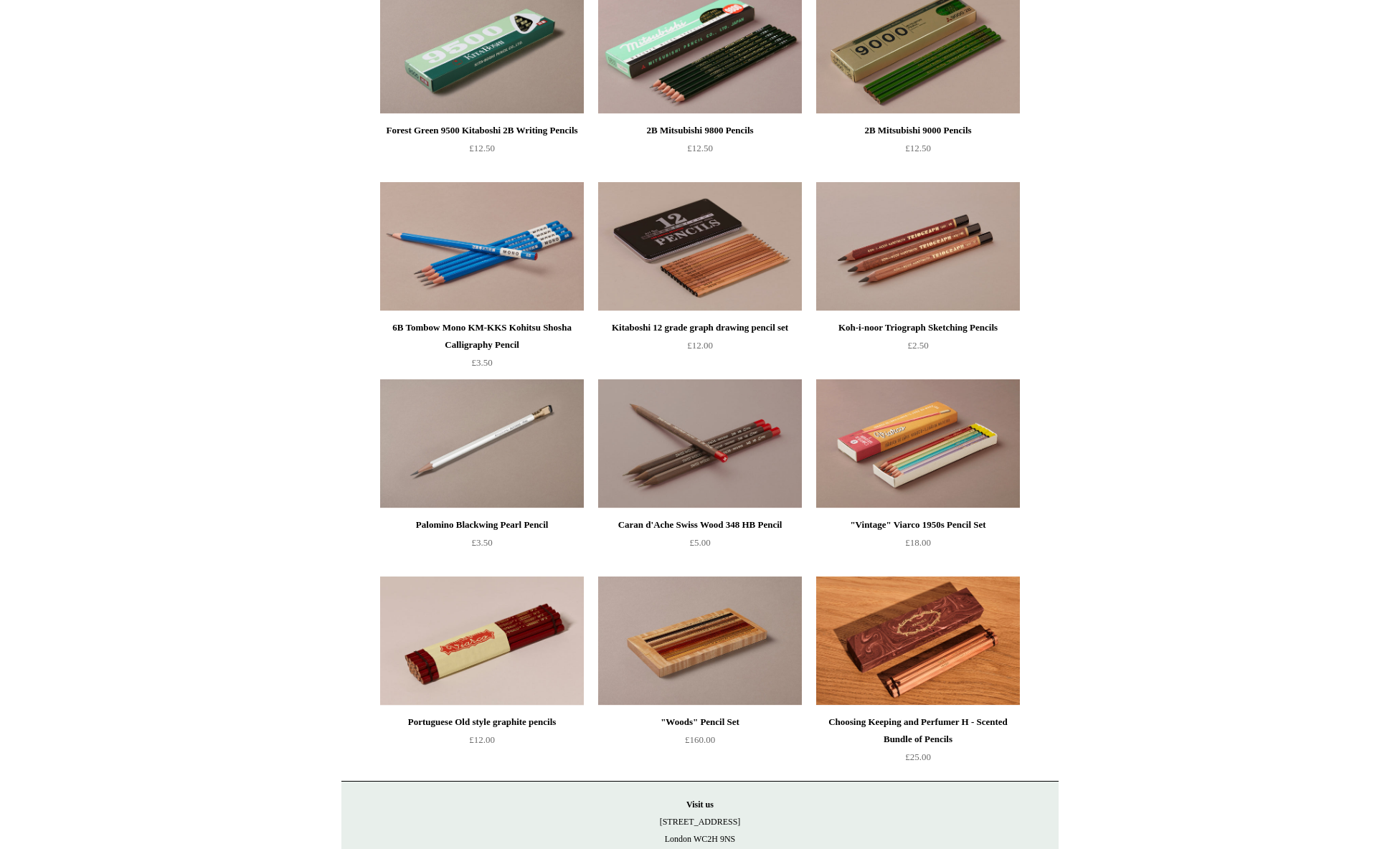
scroll to position [339, 0]
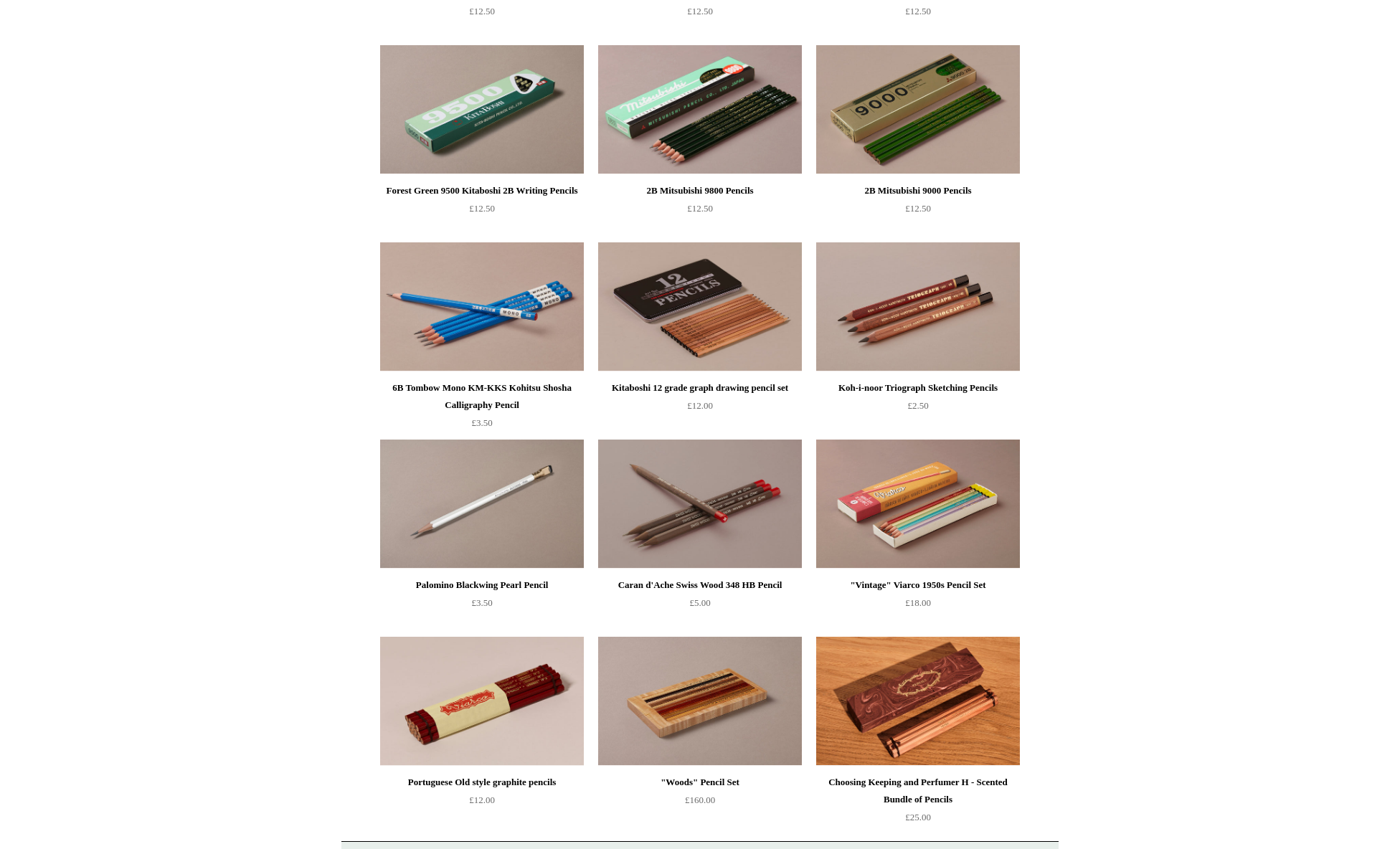
click at [480, 319] on img at bounding box center [482, 306] width 204 height 129
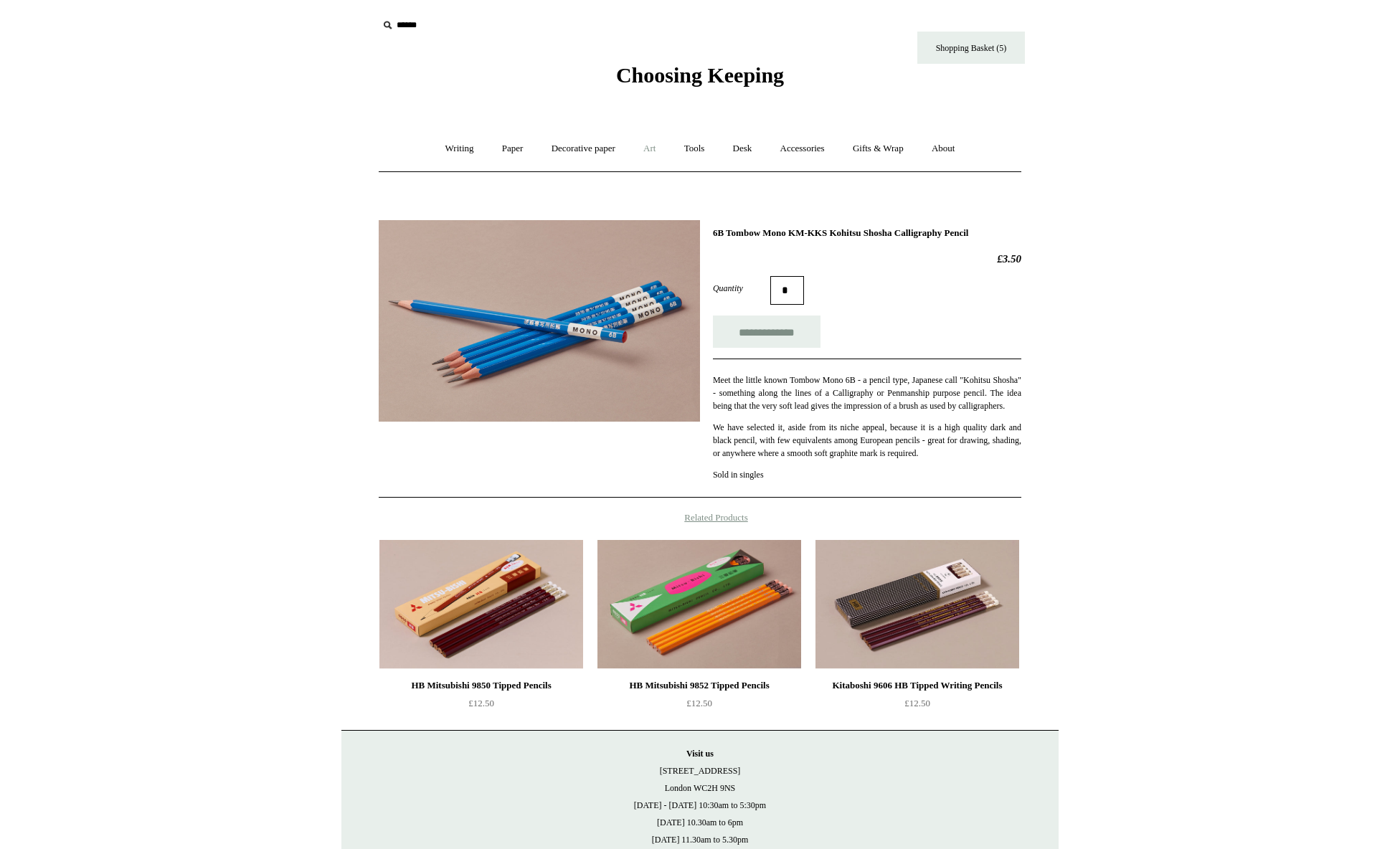
click at [656, 152] on link "Art +" at bounding box center [649, 149] width 38 height 38
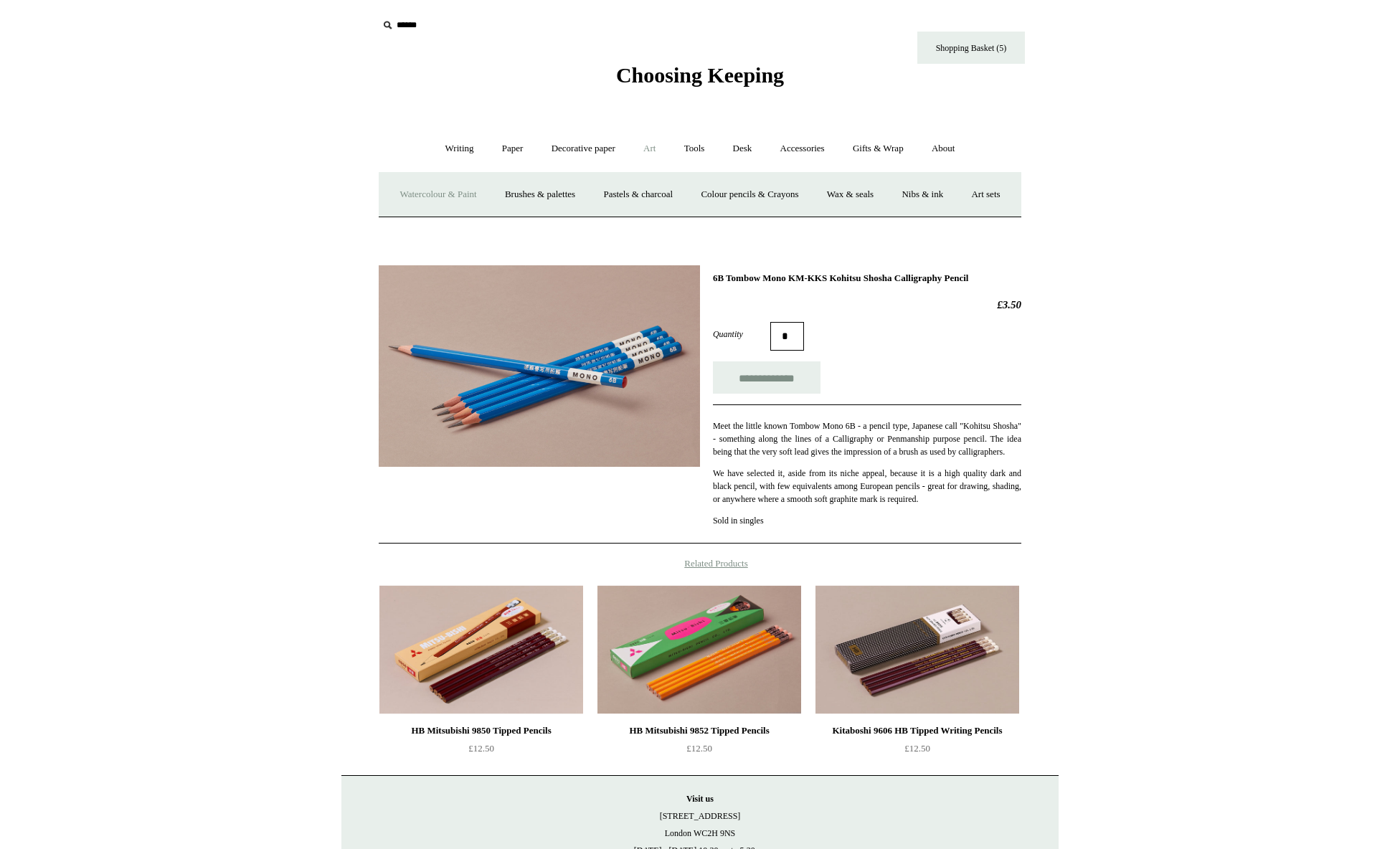
click at [465, 190] on link "Watercolour & Paint" at bounding box center [437, 194] width 102 height 38
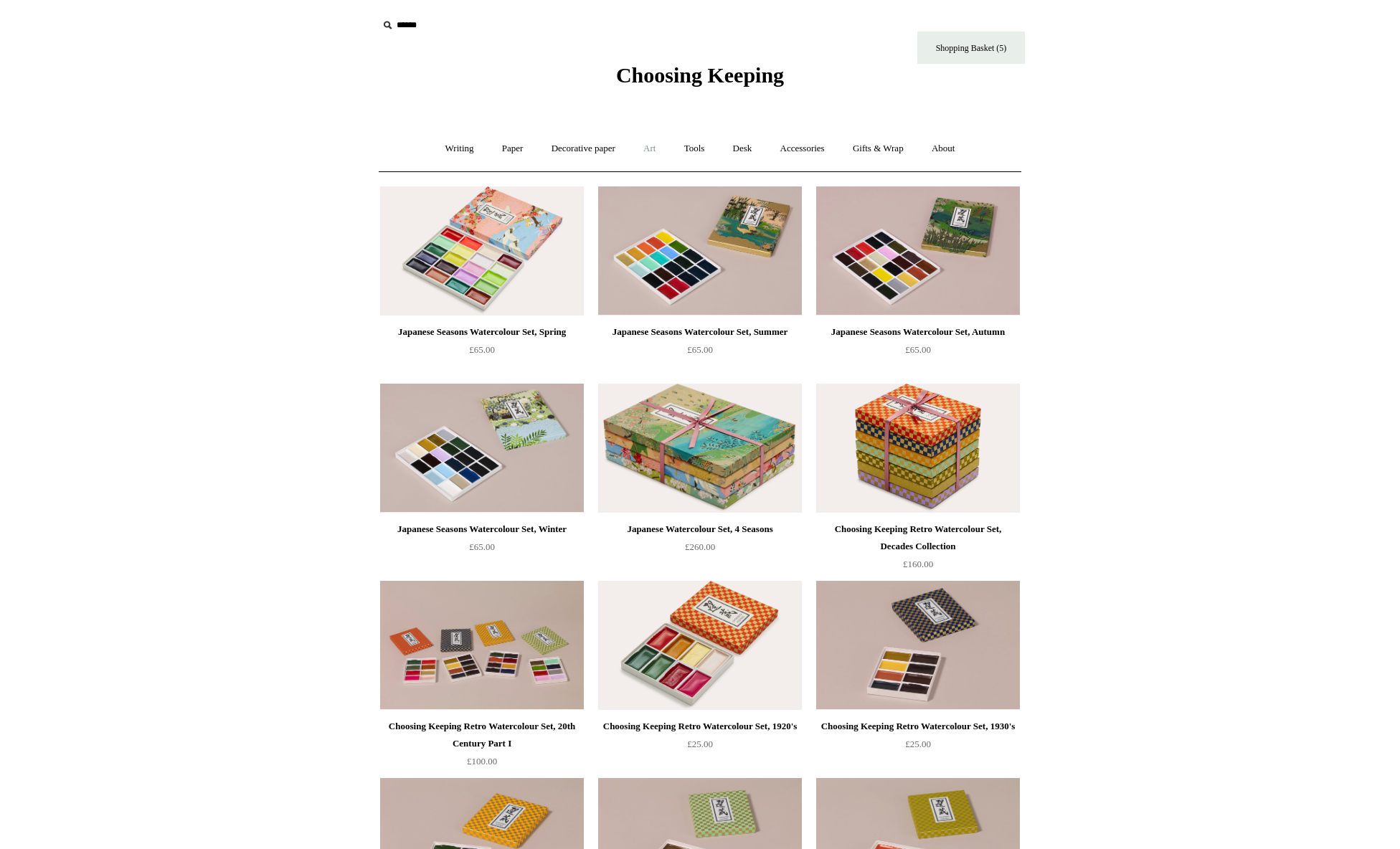
click at [655, 149] on link "Art +" at bounding box center [649, 149] width 38 height 38
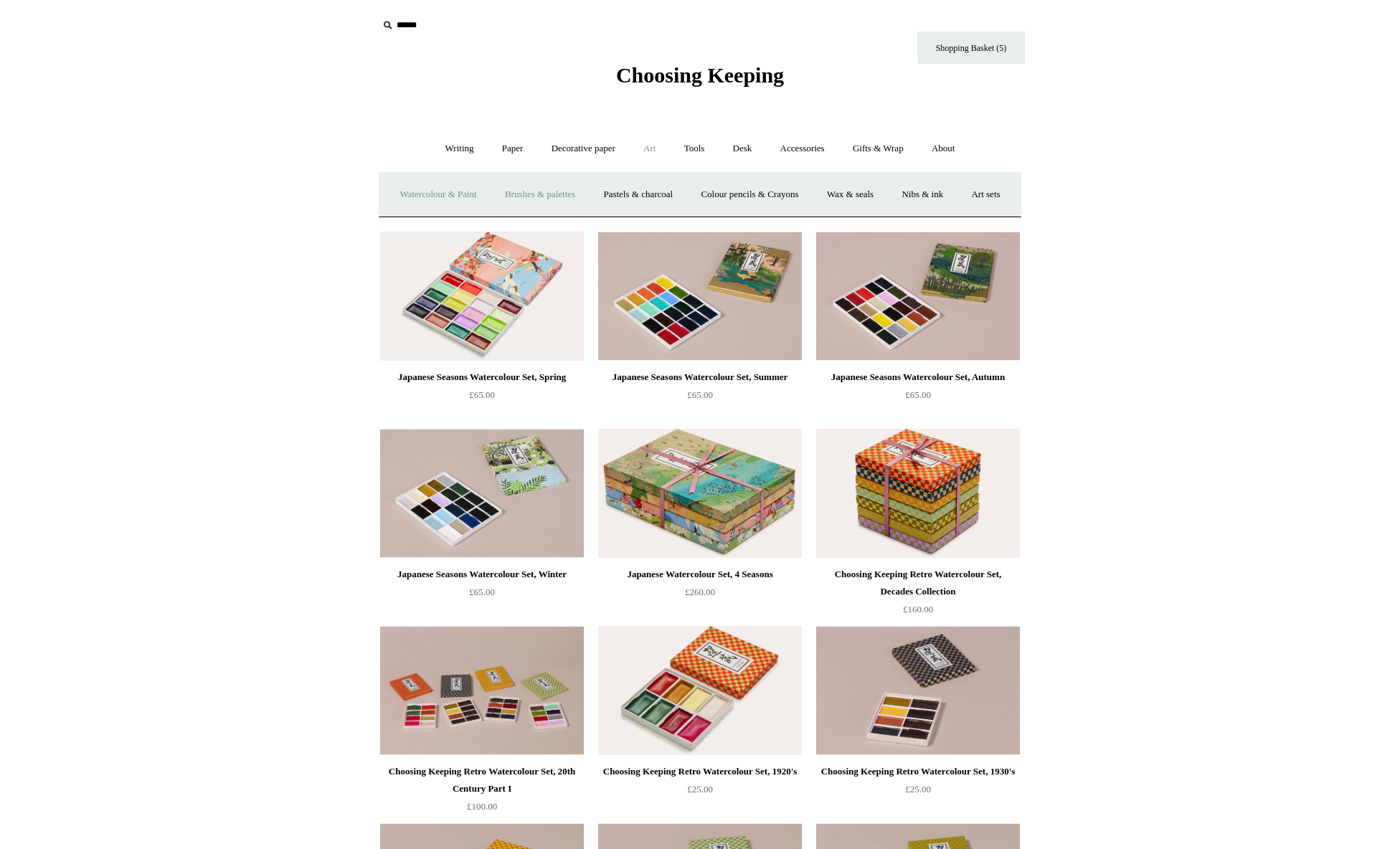
click at [571, 197] on link "Brushes & palettes" at bounding box center [540, 194] width 96 height 38
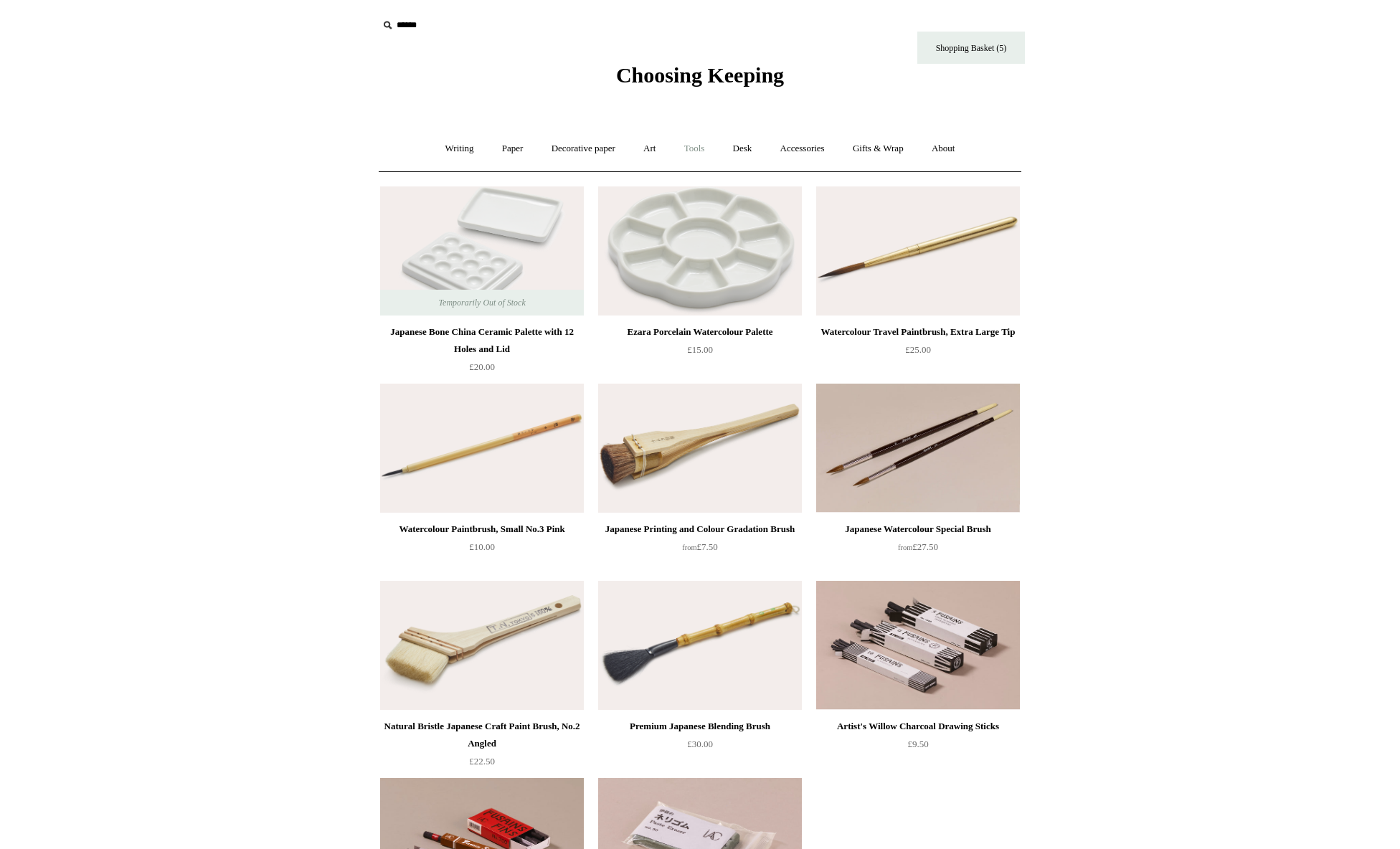
click at [694, 148] on link "Tools +" at bounding box center [694, 149] width 47 height 38
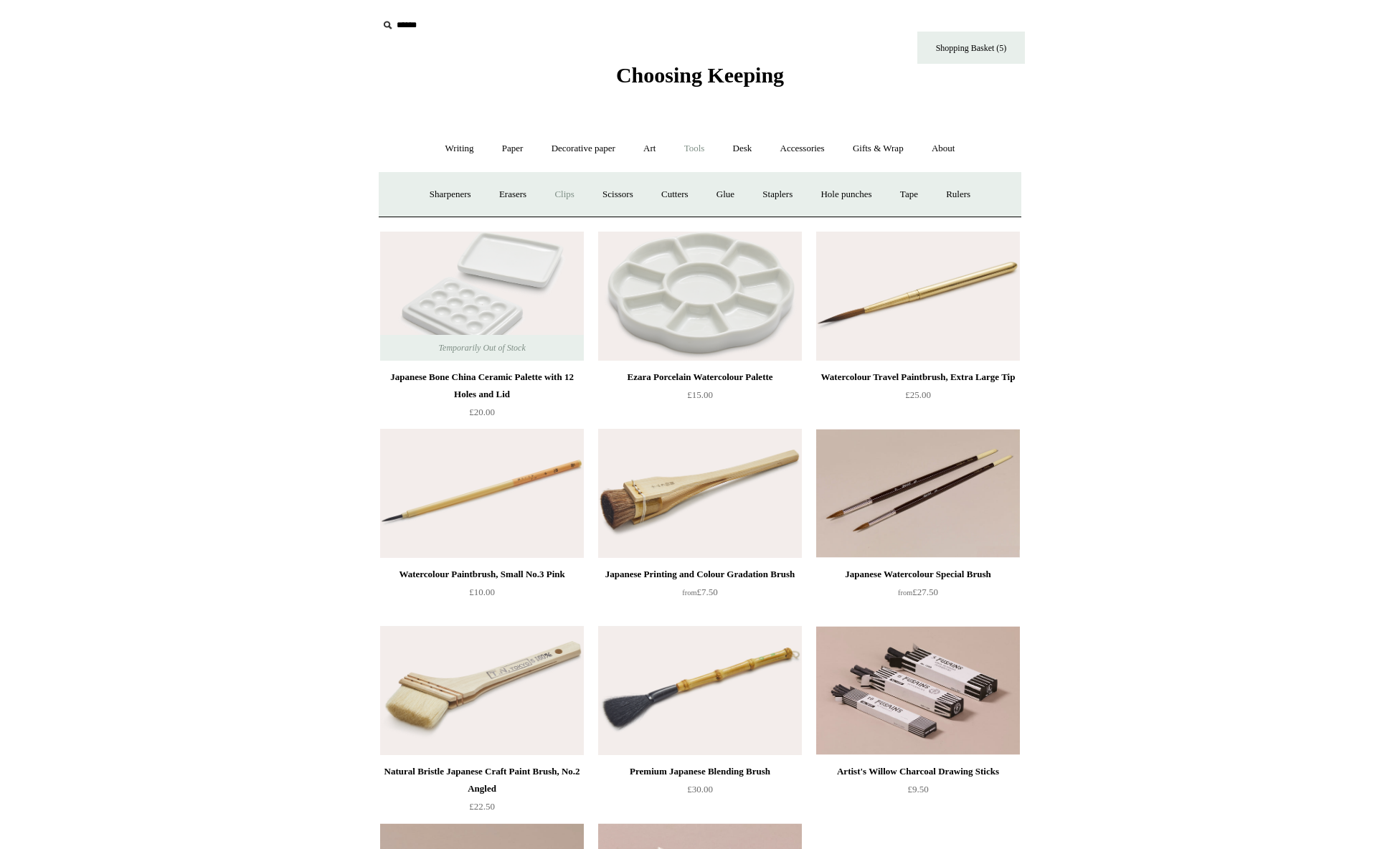
click at [550, 198] on link "Clips +" at bounding box center [563, 194] width 45 height 38
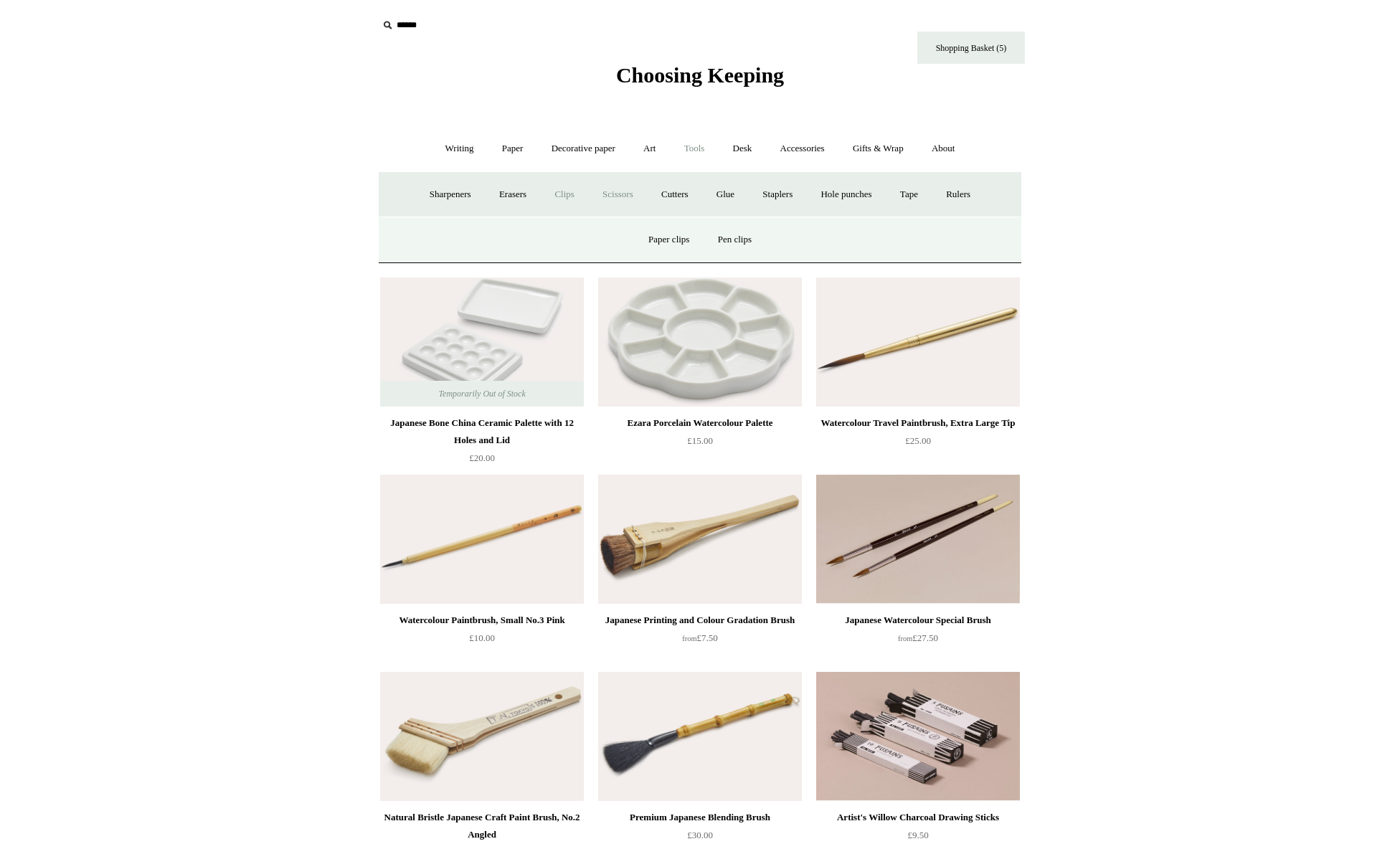
click at [613, 192] on link "Scissors" at bounding box center [617, 194] width 56 height 38
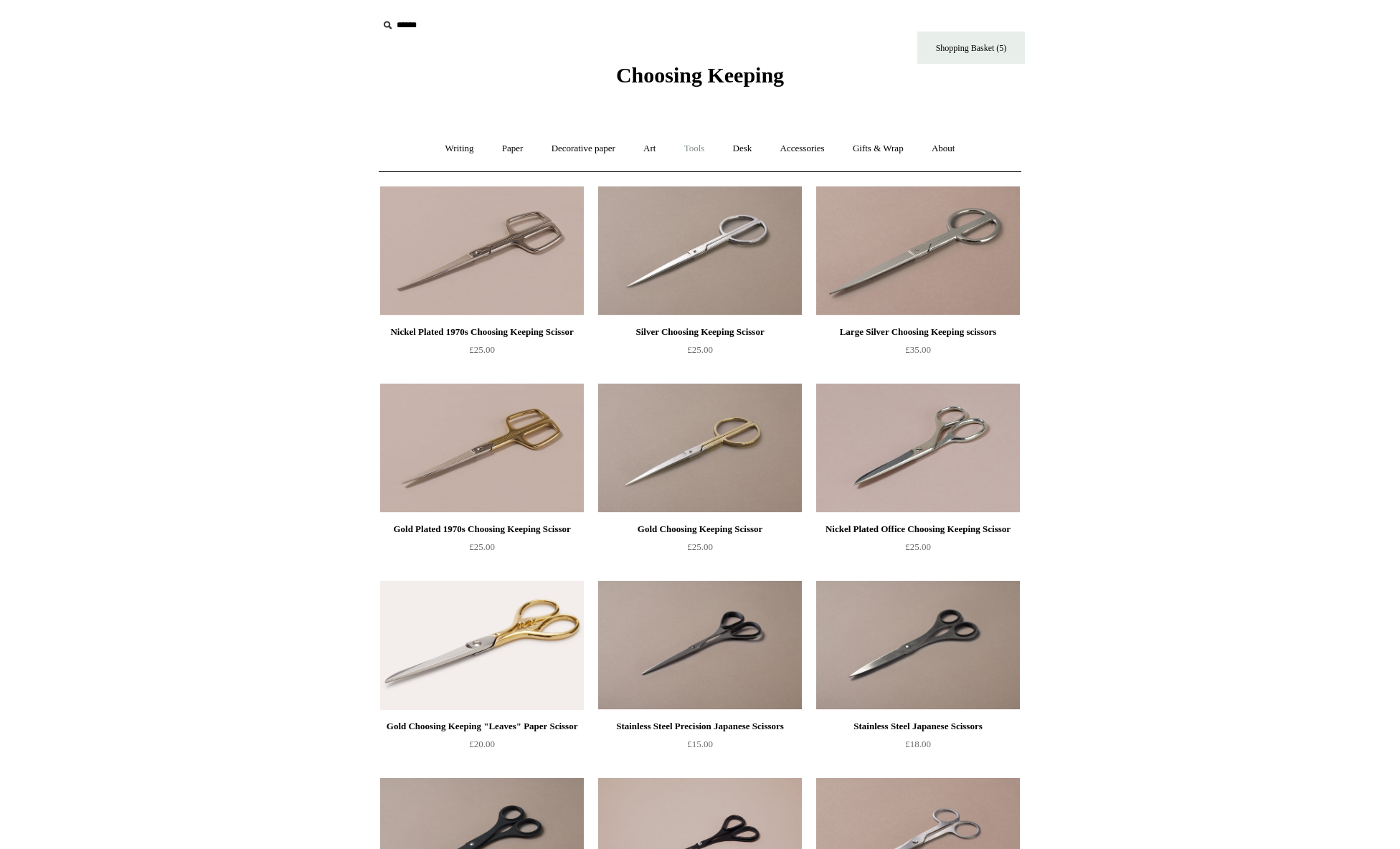
click at [710, 148] on link "Tools +" at bounding box center [694, 149] width 47 height 38
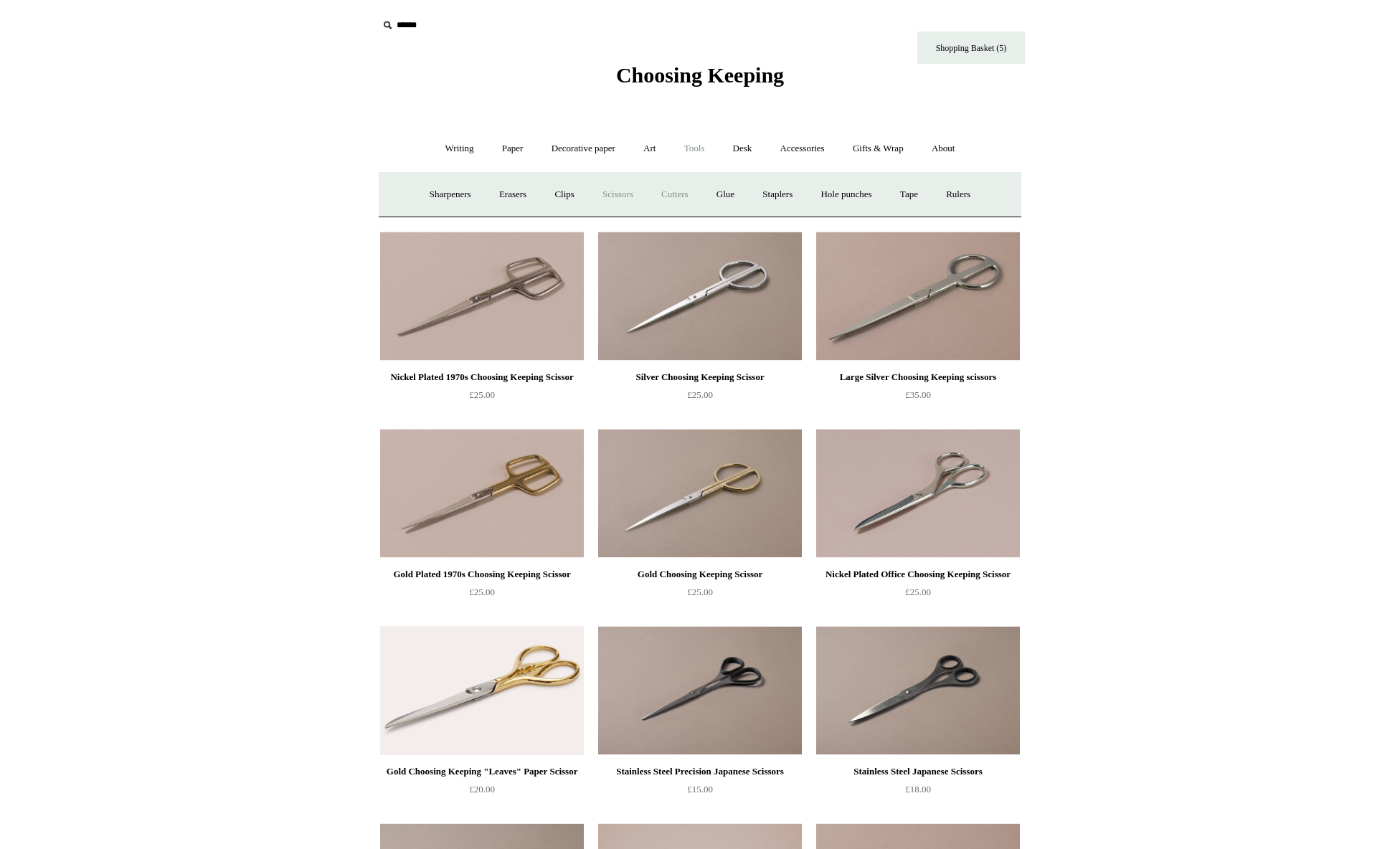
click at [674, 197] on link "Cutters" at bounding box center [675, 194] width 53 height 38
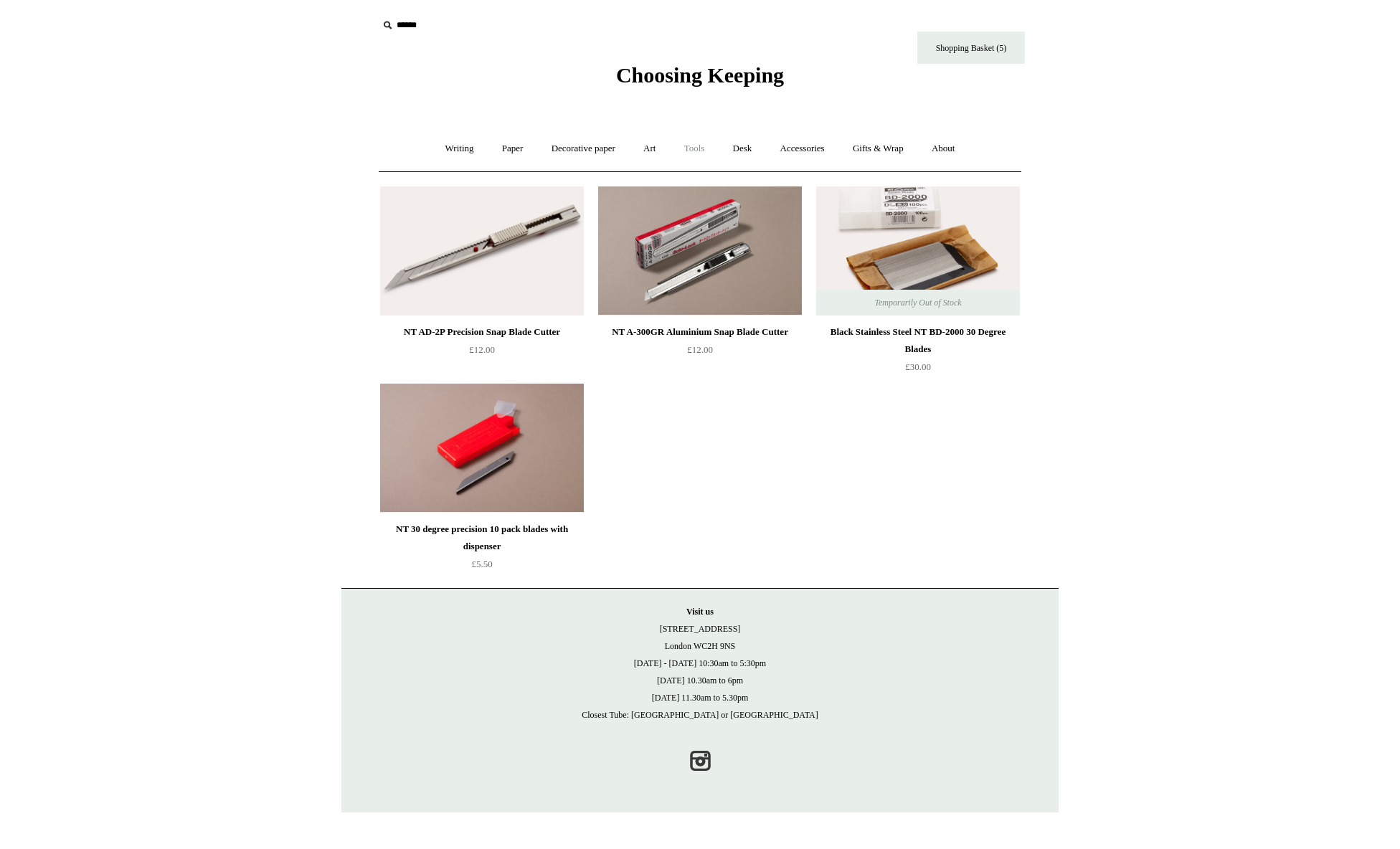
click at [694, 155] on link "Tools +" at bounding box center [694, 149] width 47 height 38
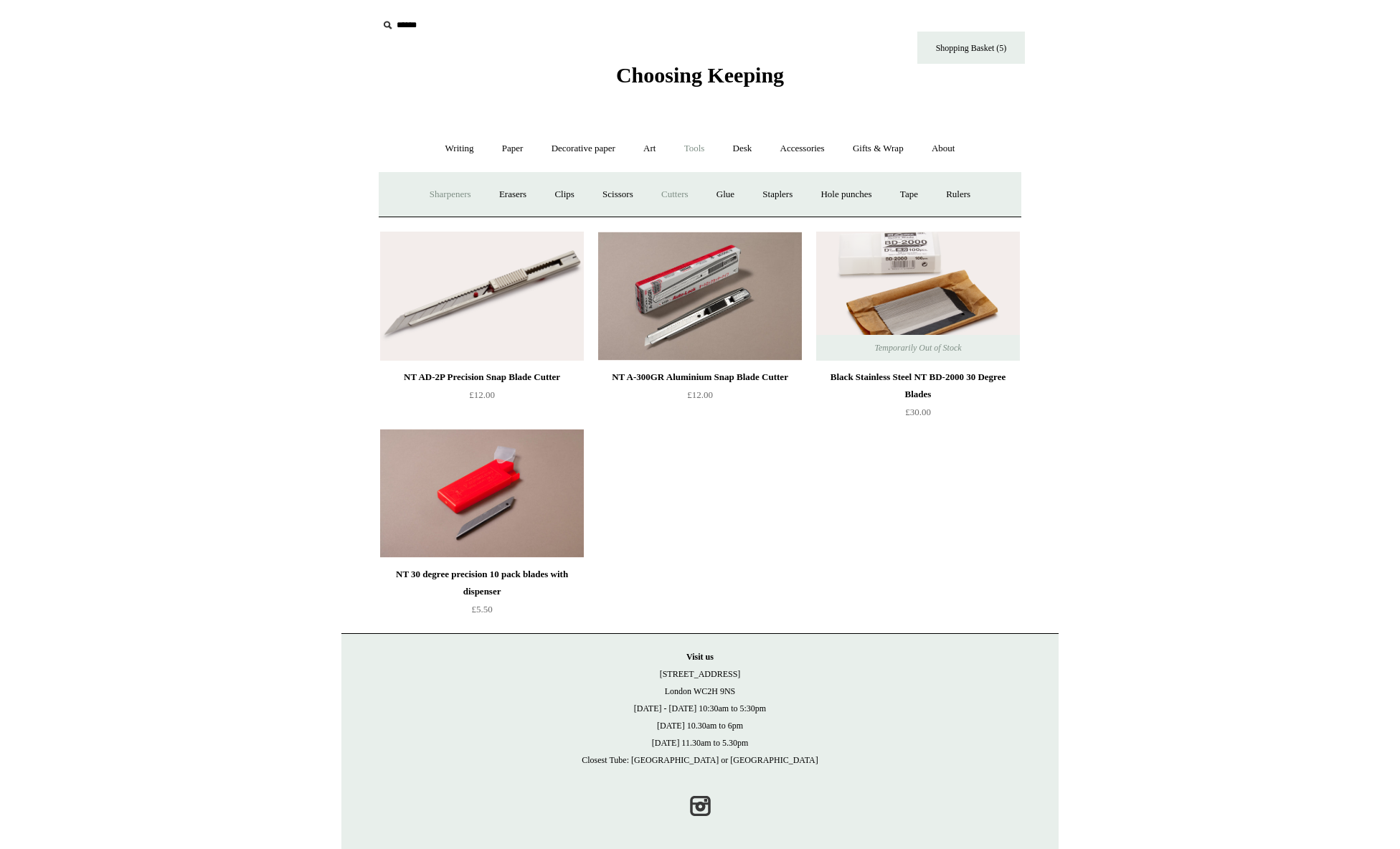
click at [443, 201] on link "Sharpeners" at bounding box center [450, 194] width 67 height 38
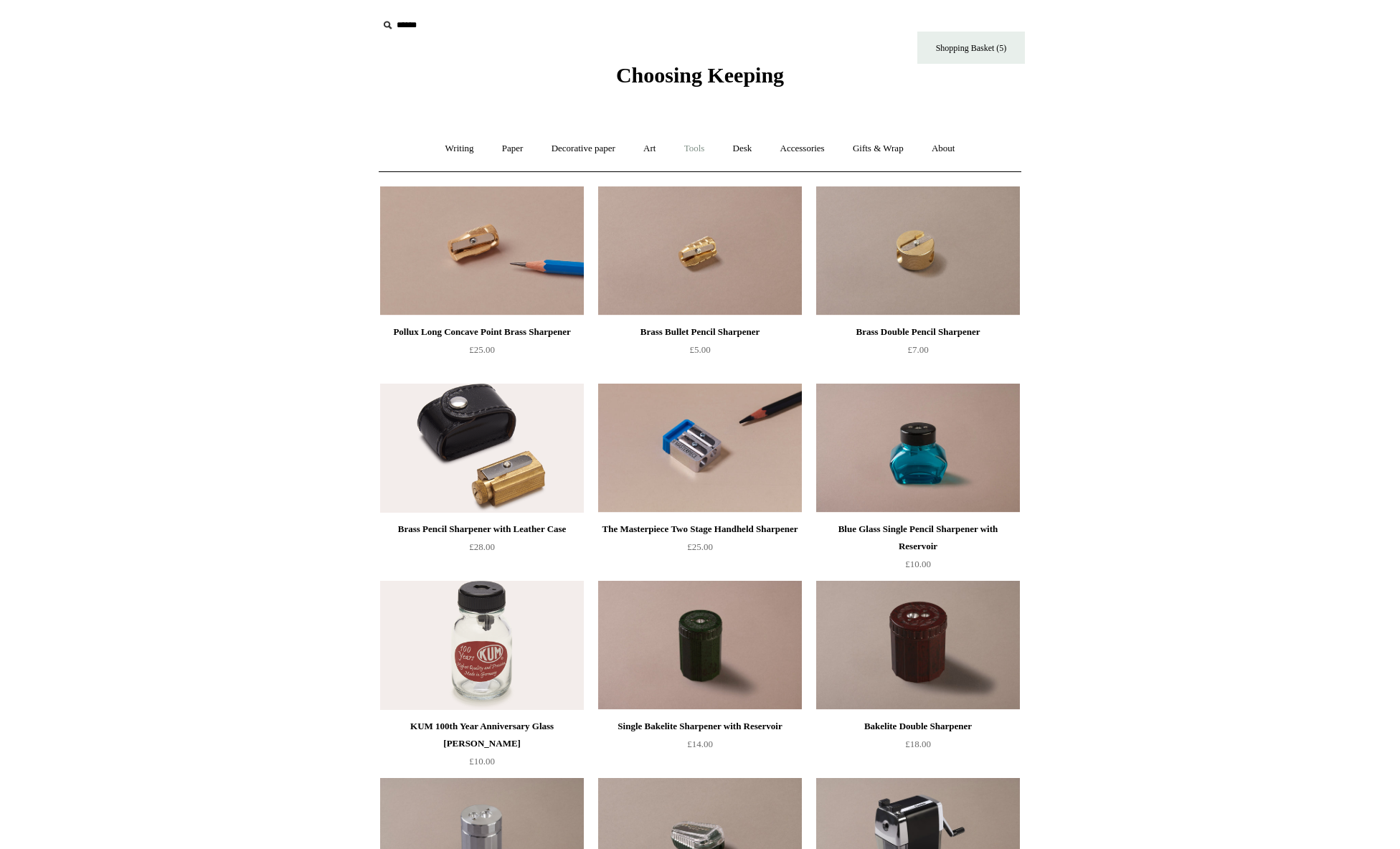
click at [690, 152] on link "Tools +" at bounding box center [694, 149] width 47 height 38
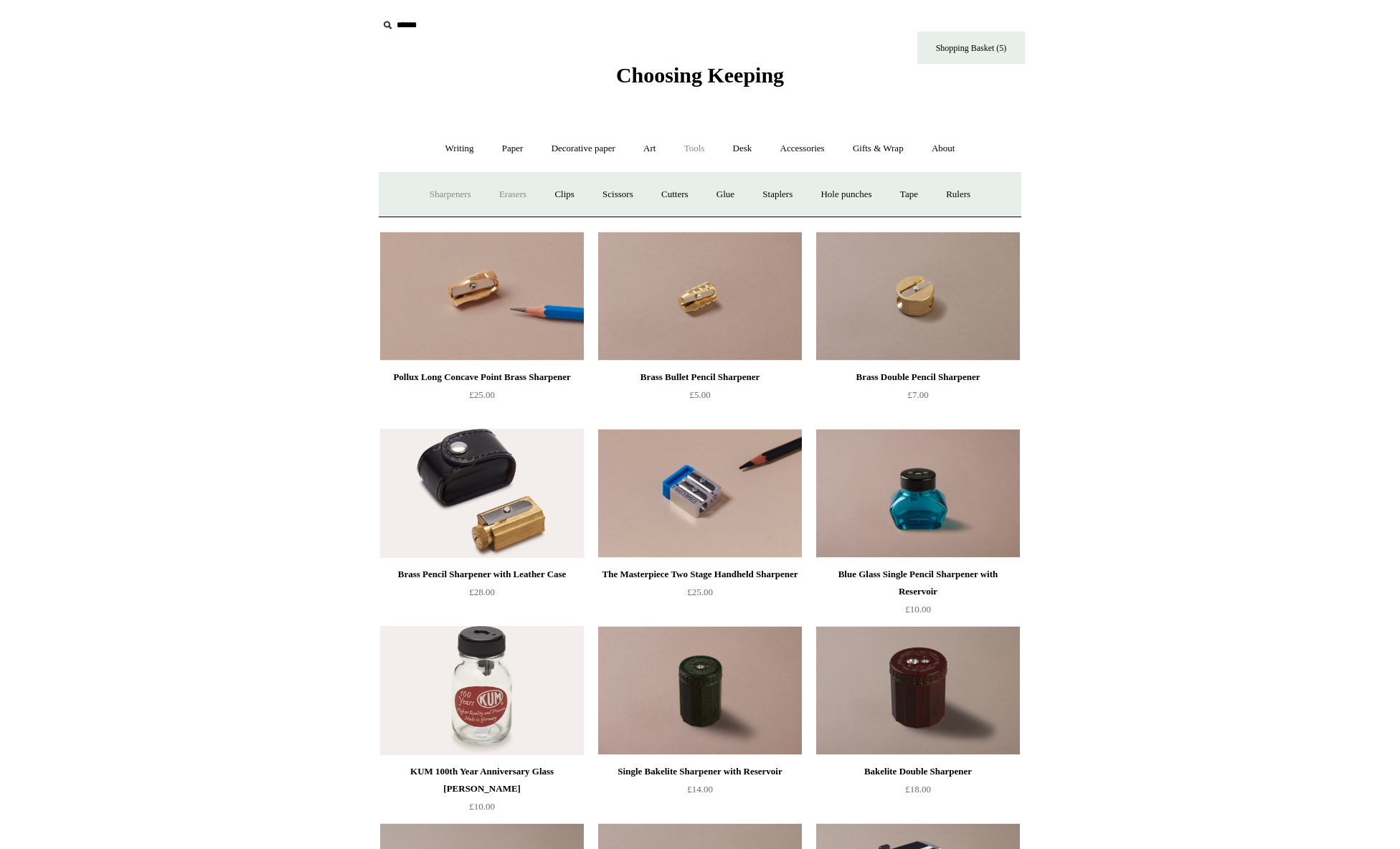
click at [510, 195] on link "Erasers" at bounding box center [513, 194] width 53 height 38
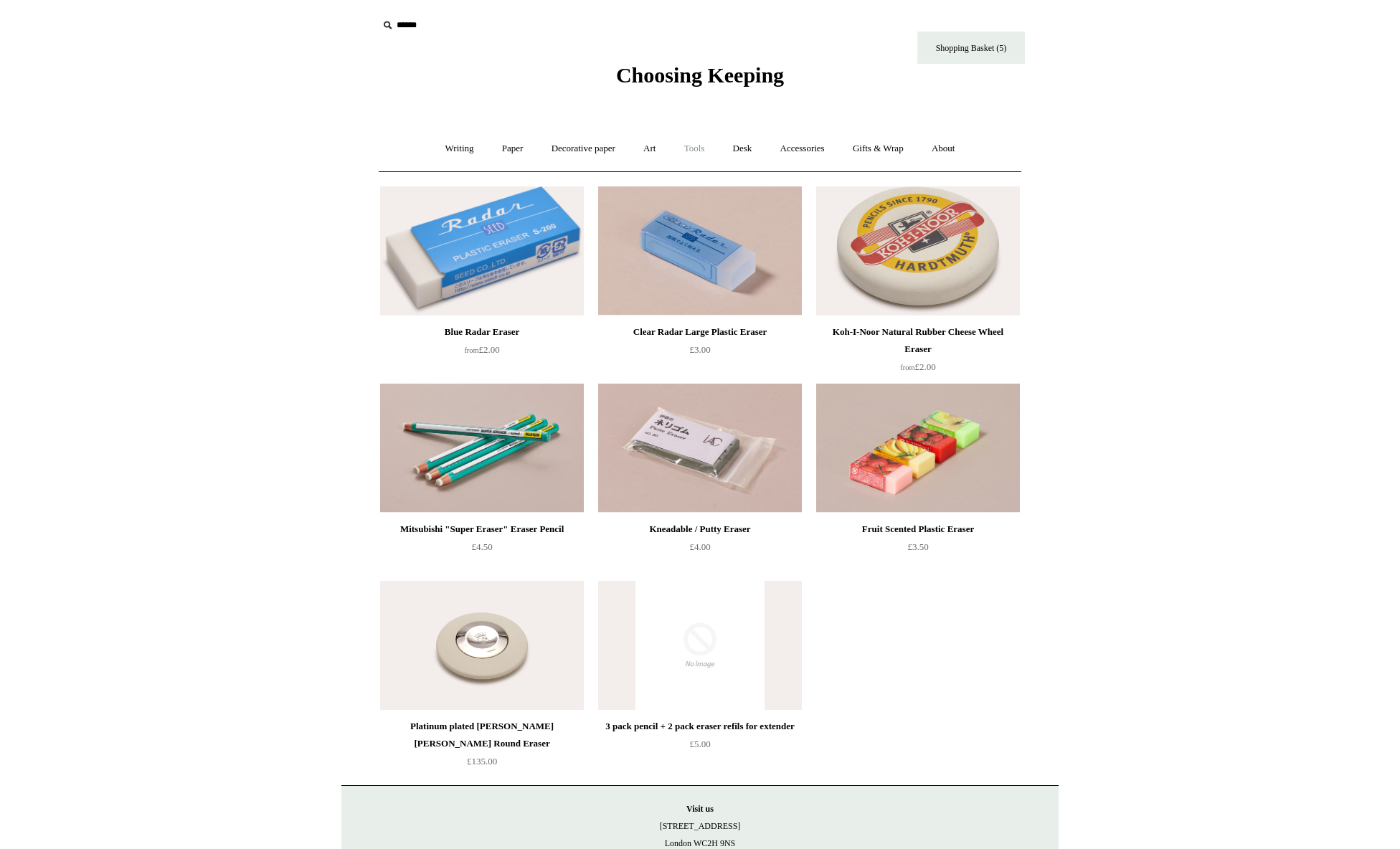
click at [693, 152] on link "Tools +" at bounding box center [694, 149] width 47 height 38
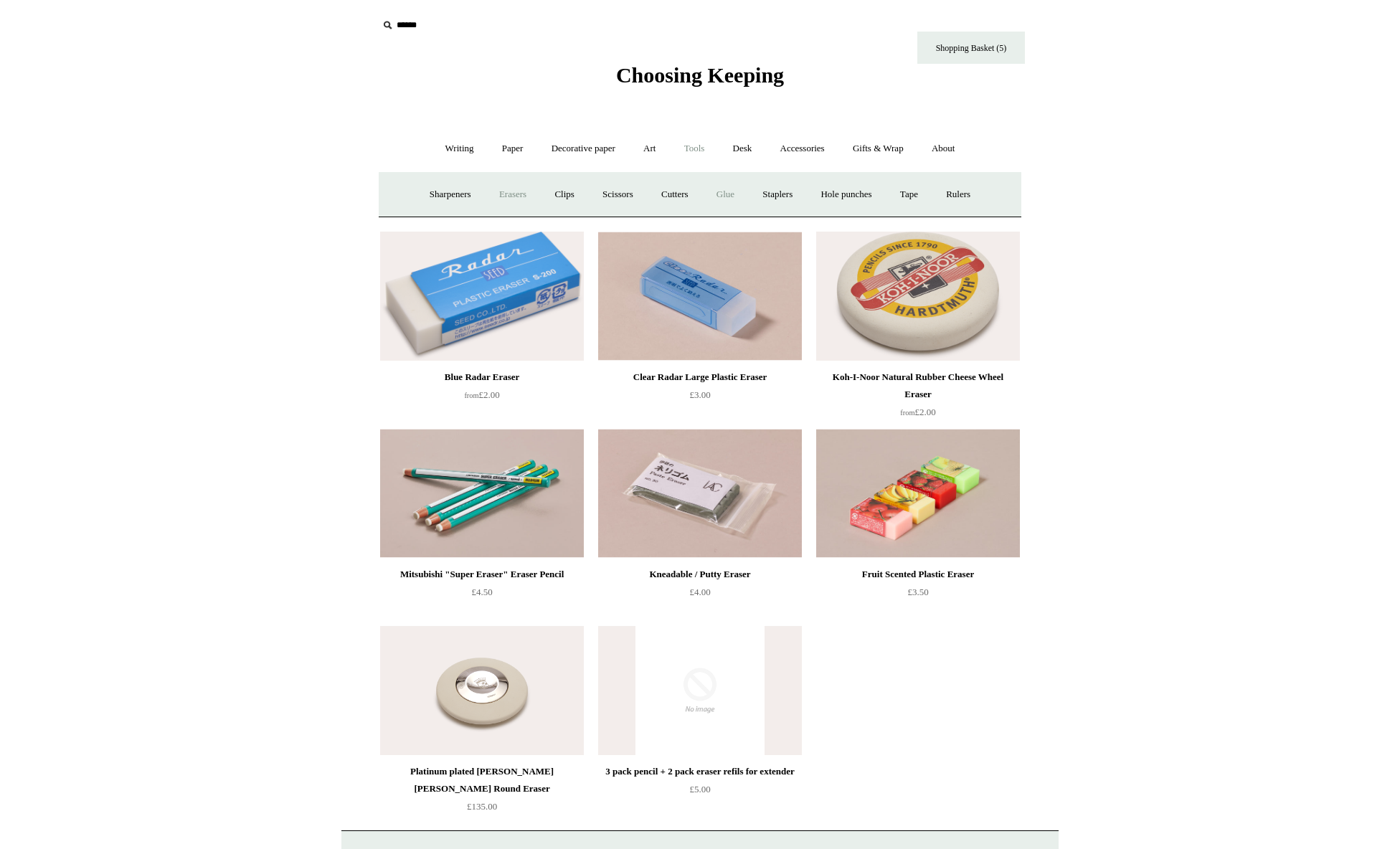
click at [732, 191] on link "Glue" at bounding box center [725, 194] width 44 height 38
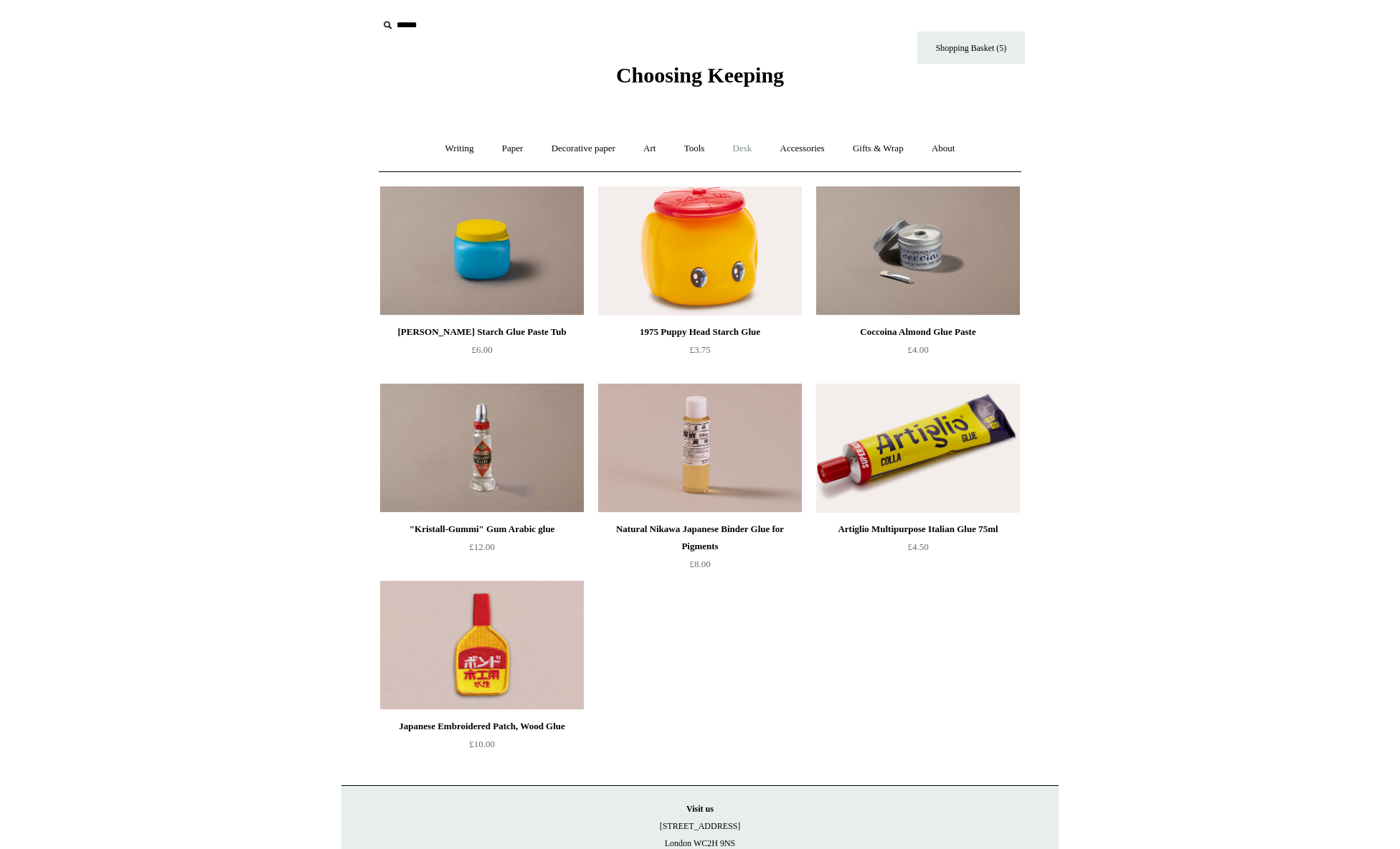
click at [744, 150] on link "Desk +" at bounding box center [742, 149] width 45 height 38
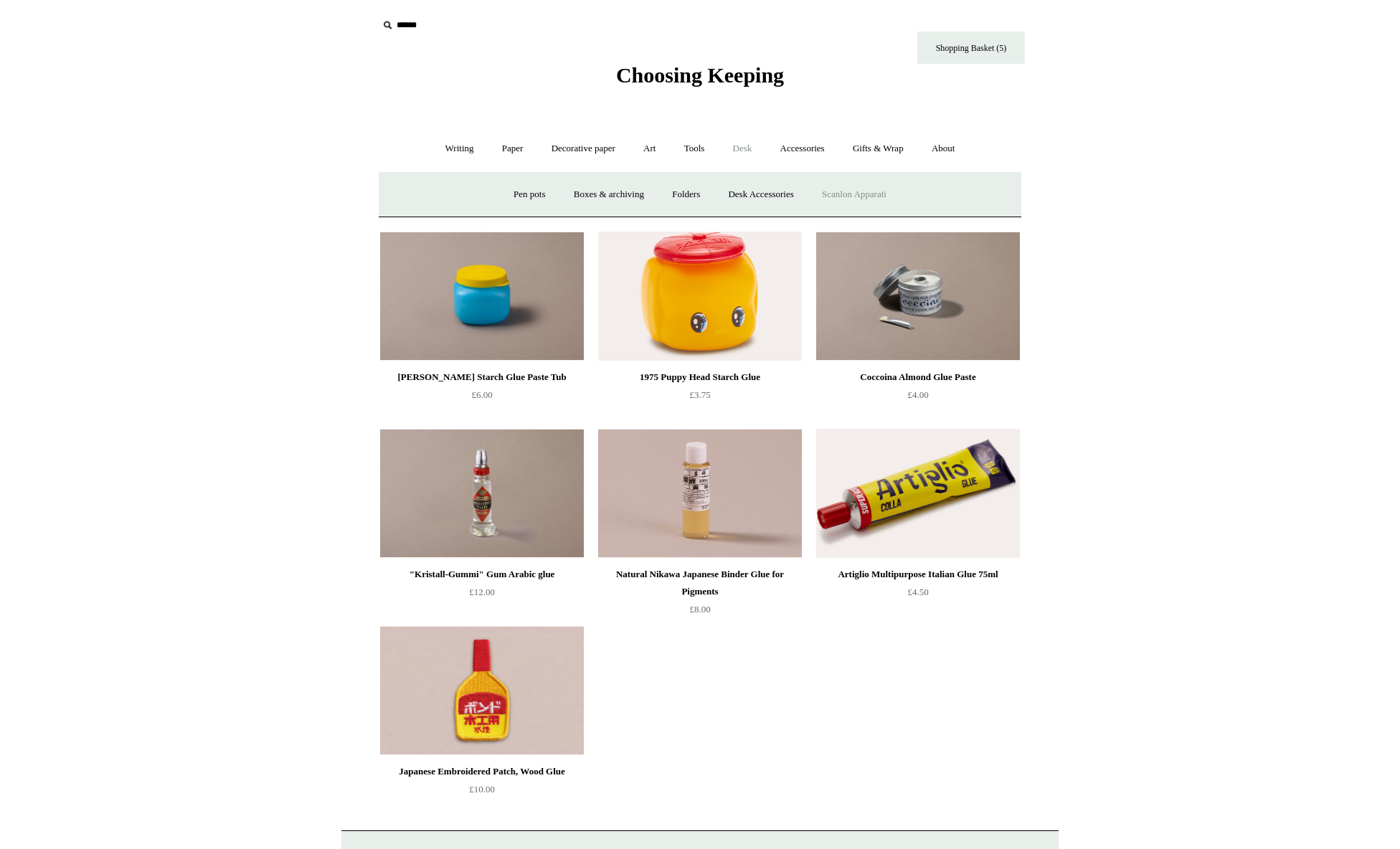
click at [869, 195] on link "Scanlon Apparati" at bounding box center [854, 194] width 90 height 38
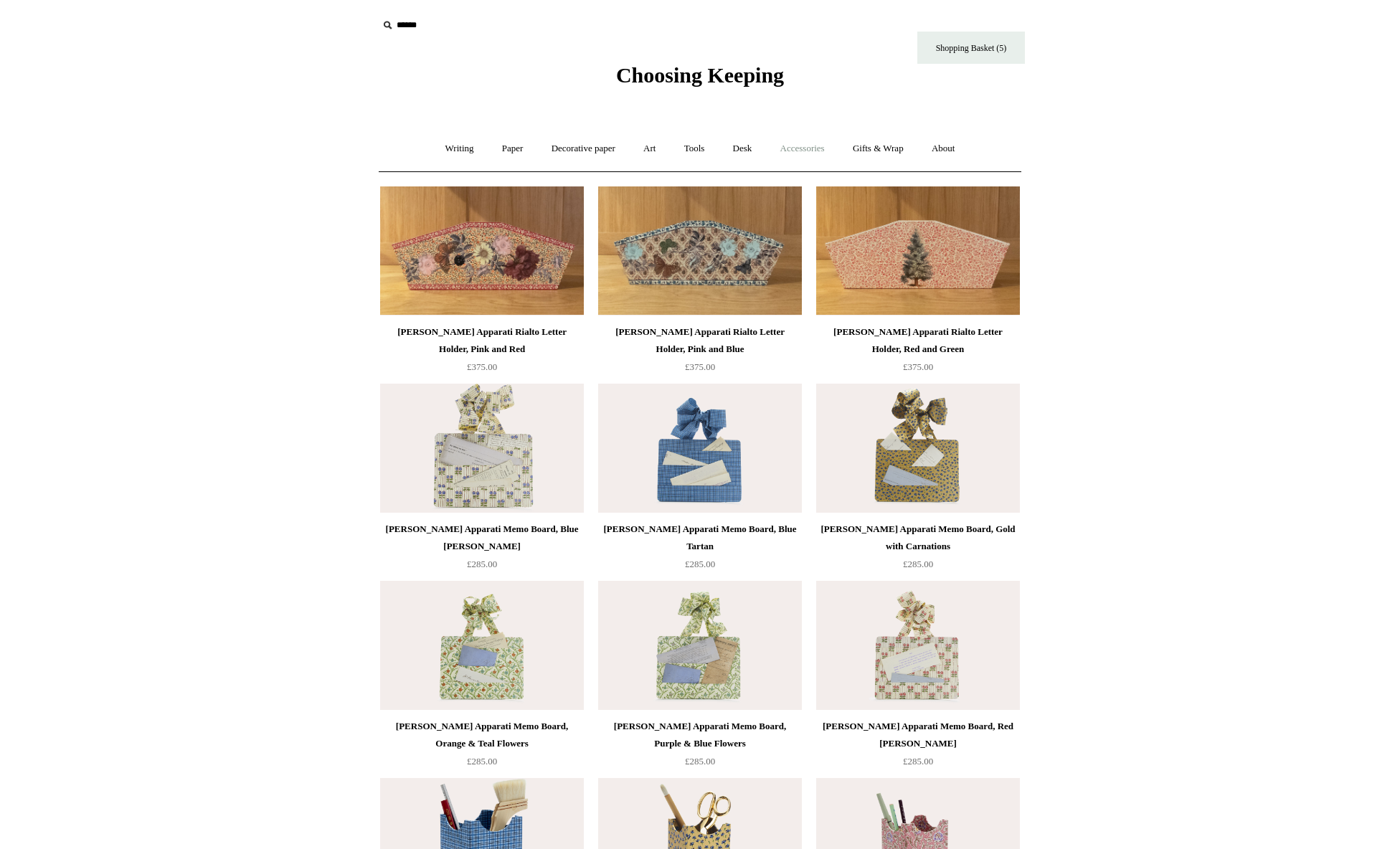
click at [809, 145] on link "Accessories +" at bounding box center [802, 149] width 71 height 38
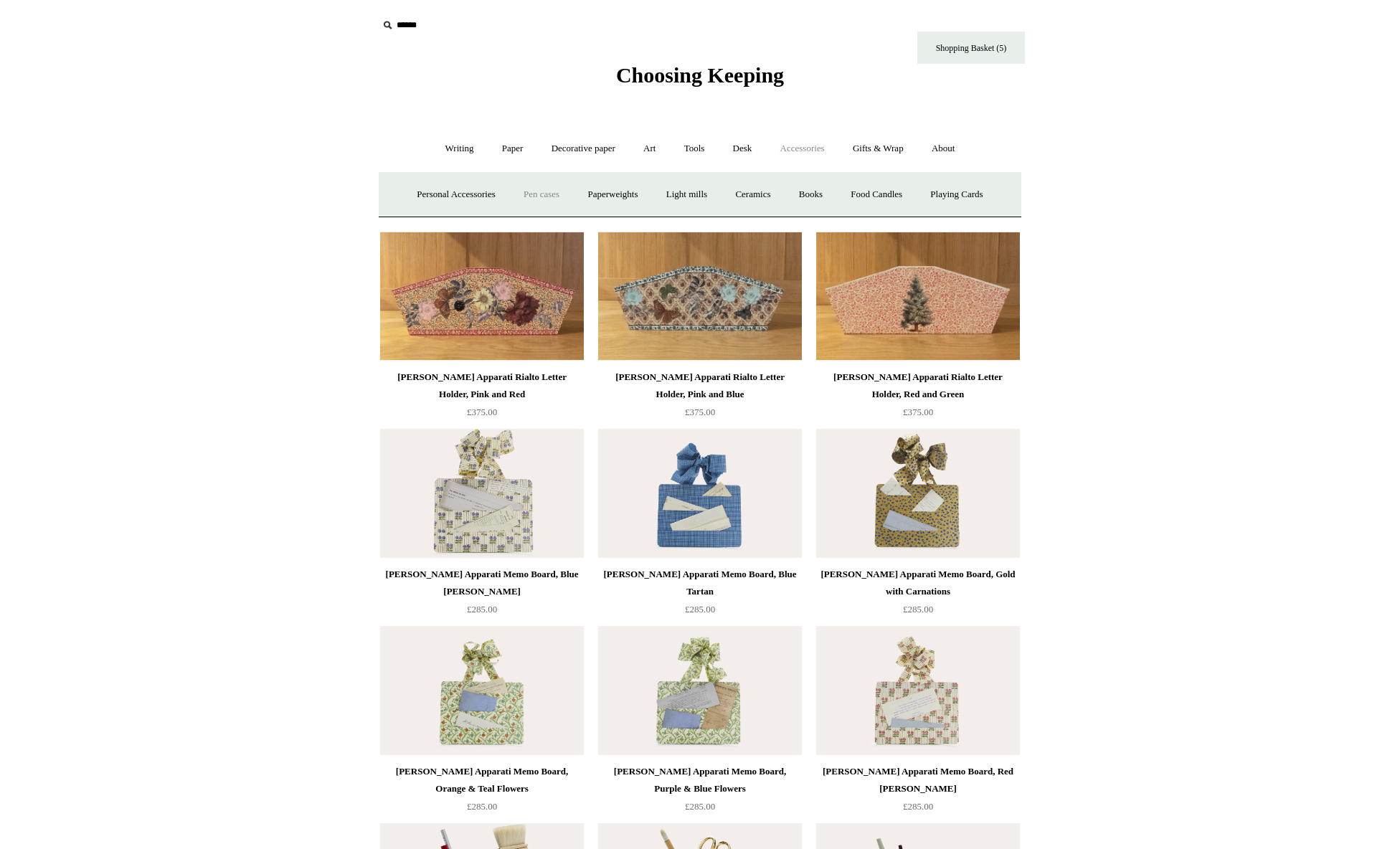
click at [539, 200] on link "Pen cases" at bounding box center [541, 194] width 62 height 38
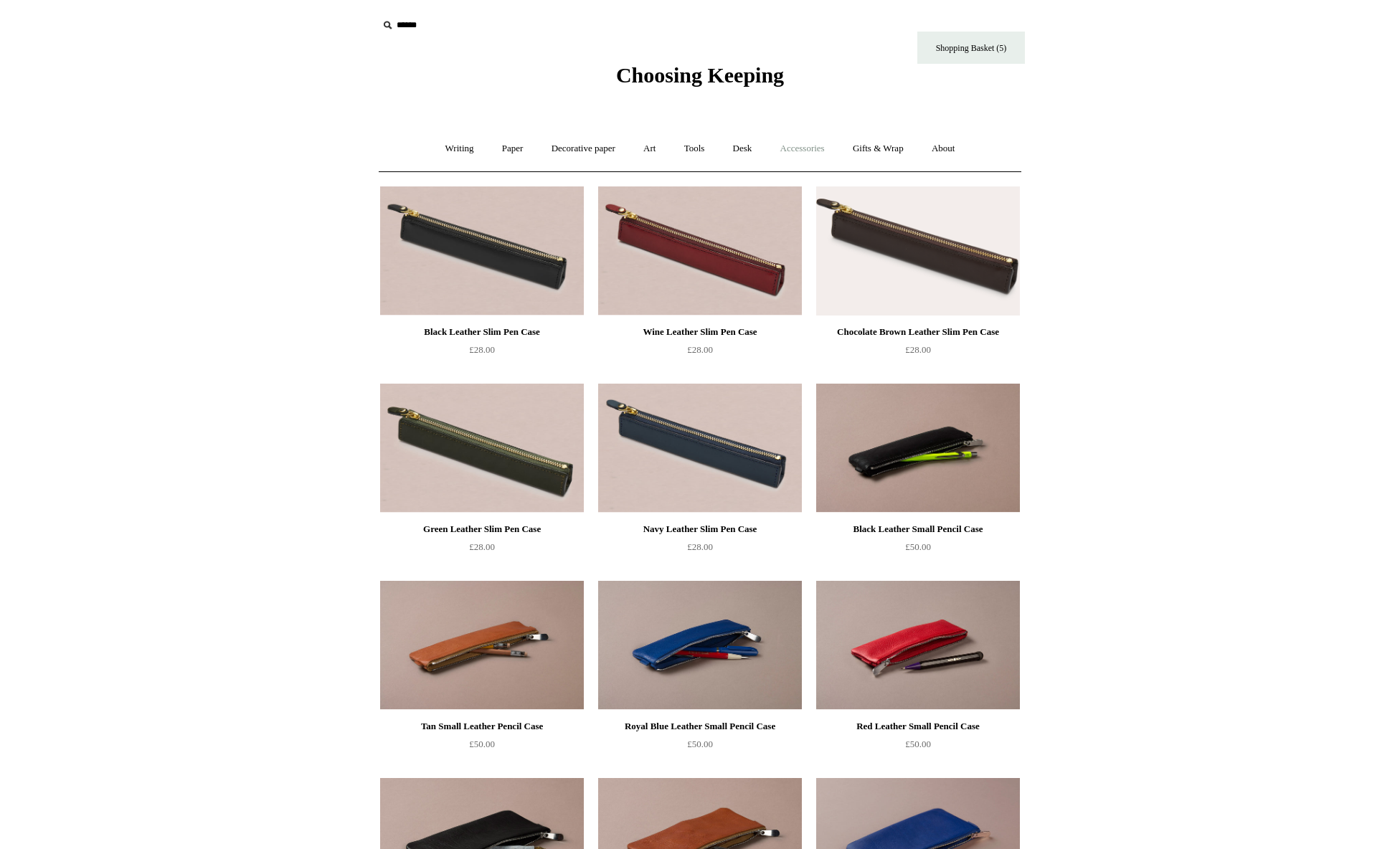
click at [810, 143] on link "Accessories +" at bounding box center [802, 149] width 71 height 38
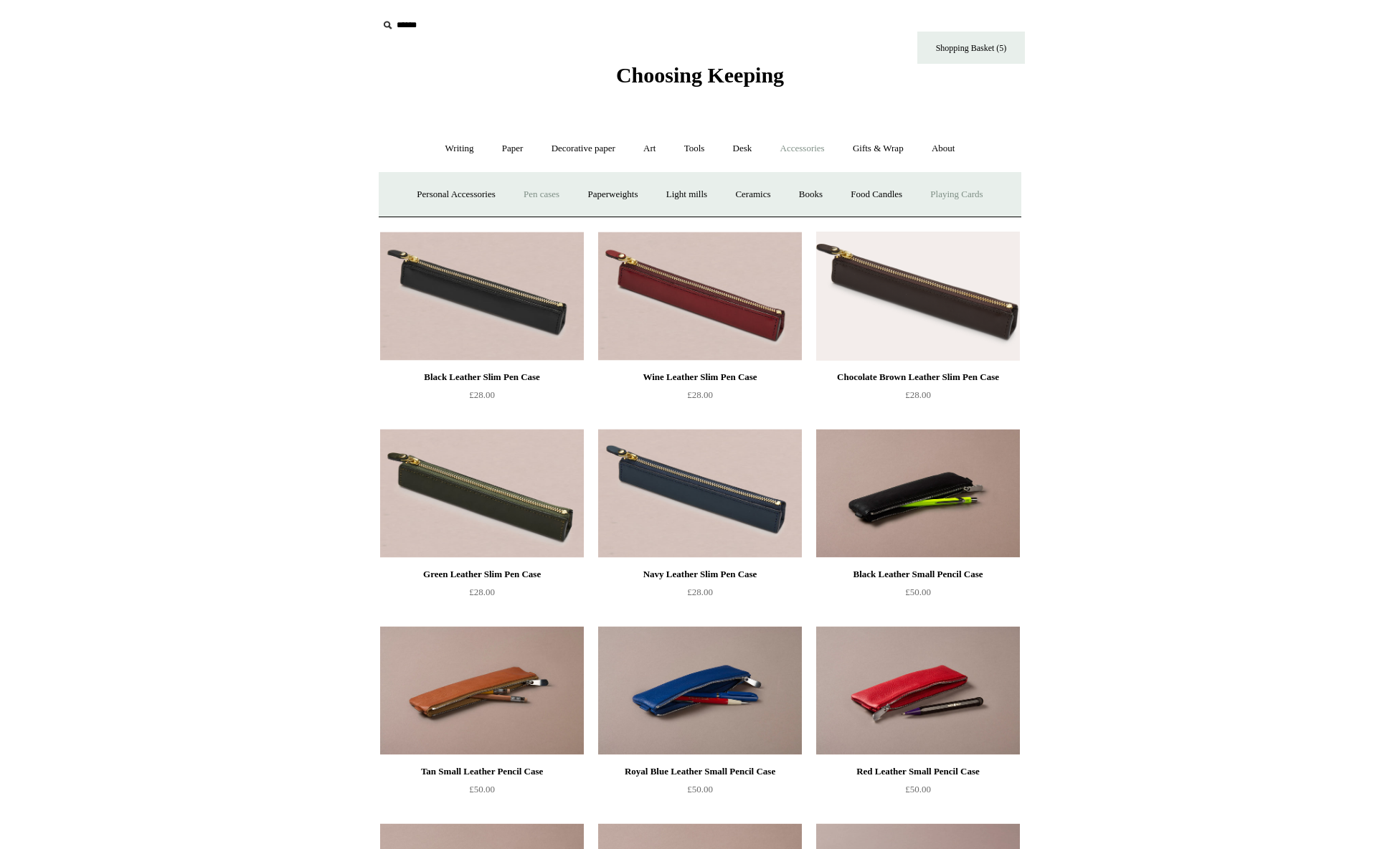
click at [956, 192] on link "Playing Cards" at bounding box center [956, 194] width 79 height 38
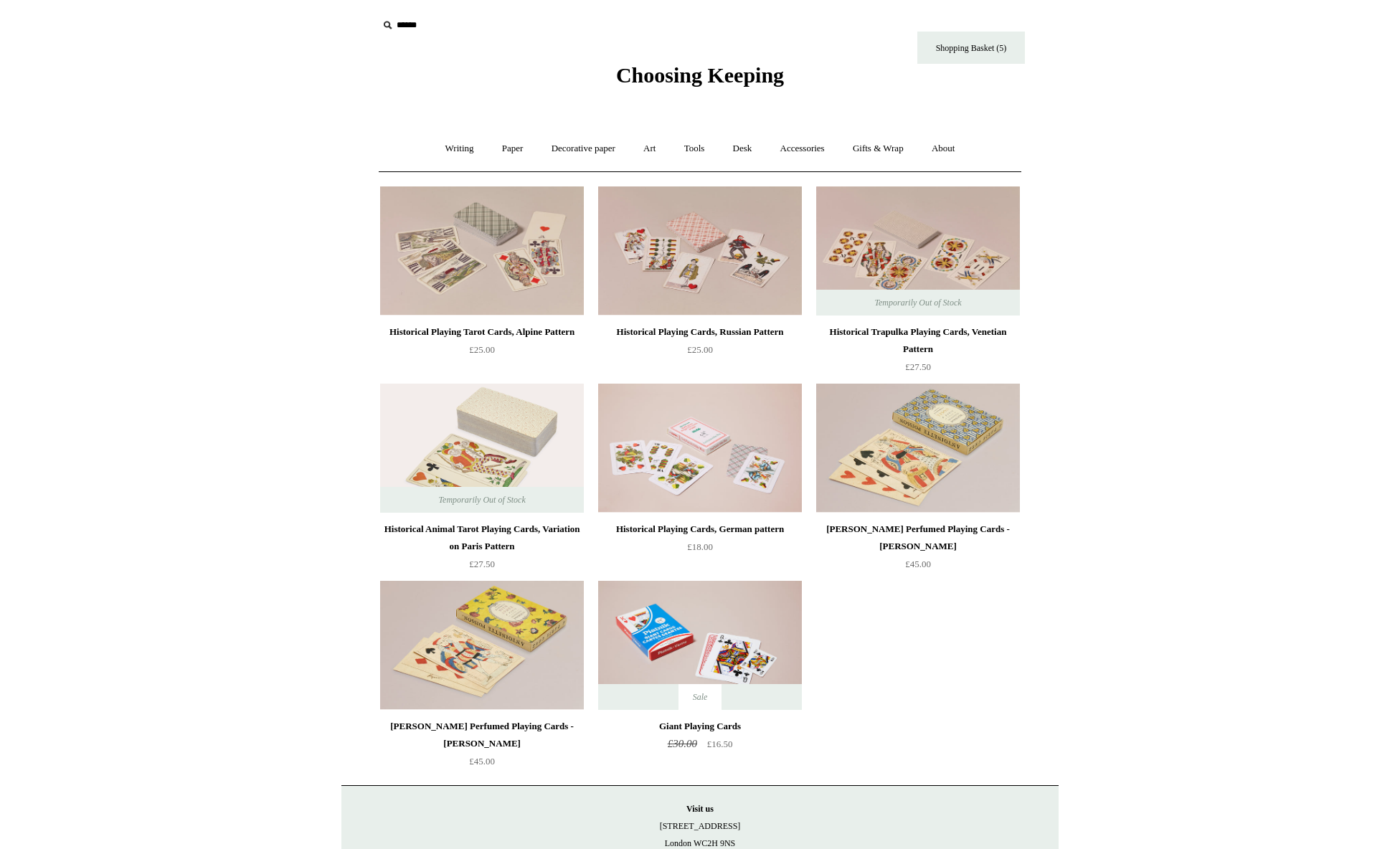
click at [702, 478] on img at bounding box center [700, 448] width 204 height 129
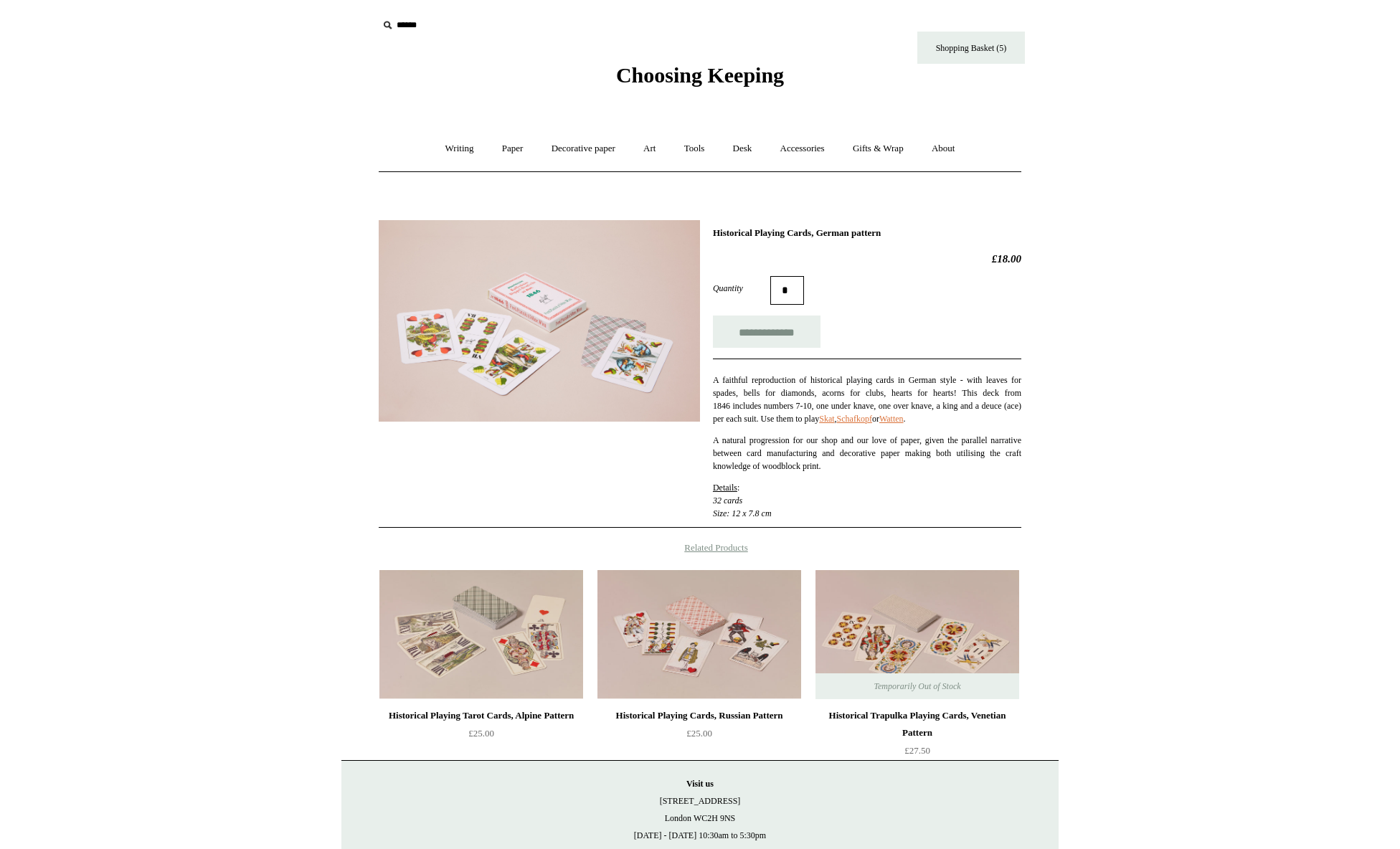
click at [613, 359] on img at bounding box center [539, 321] width 321 height 202
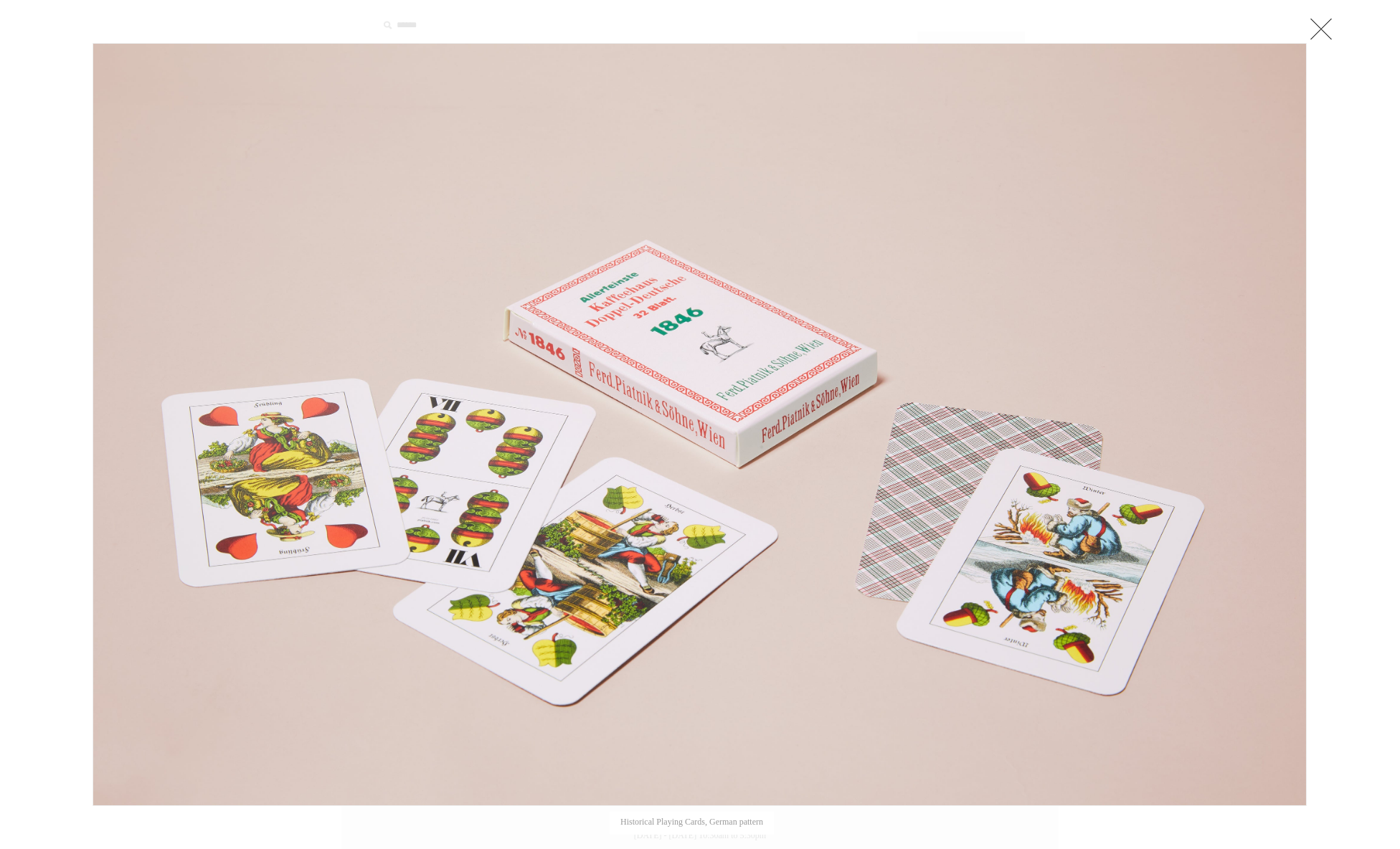
click at [1332, 28] on link at bounding box center [1321, 29] width 29 height 29
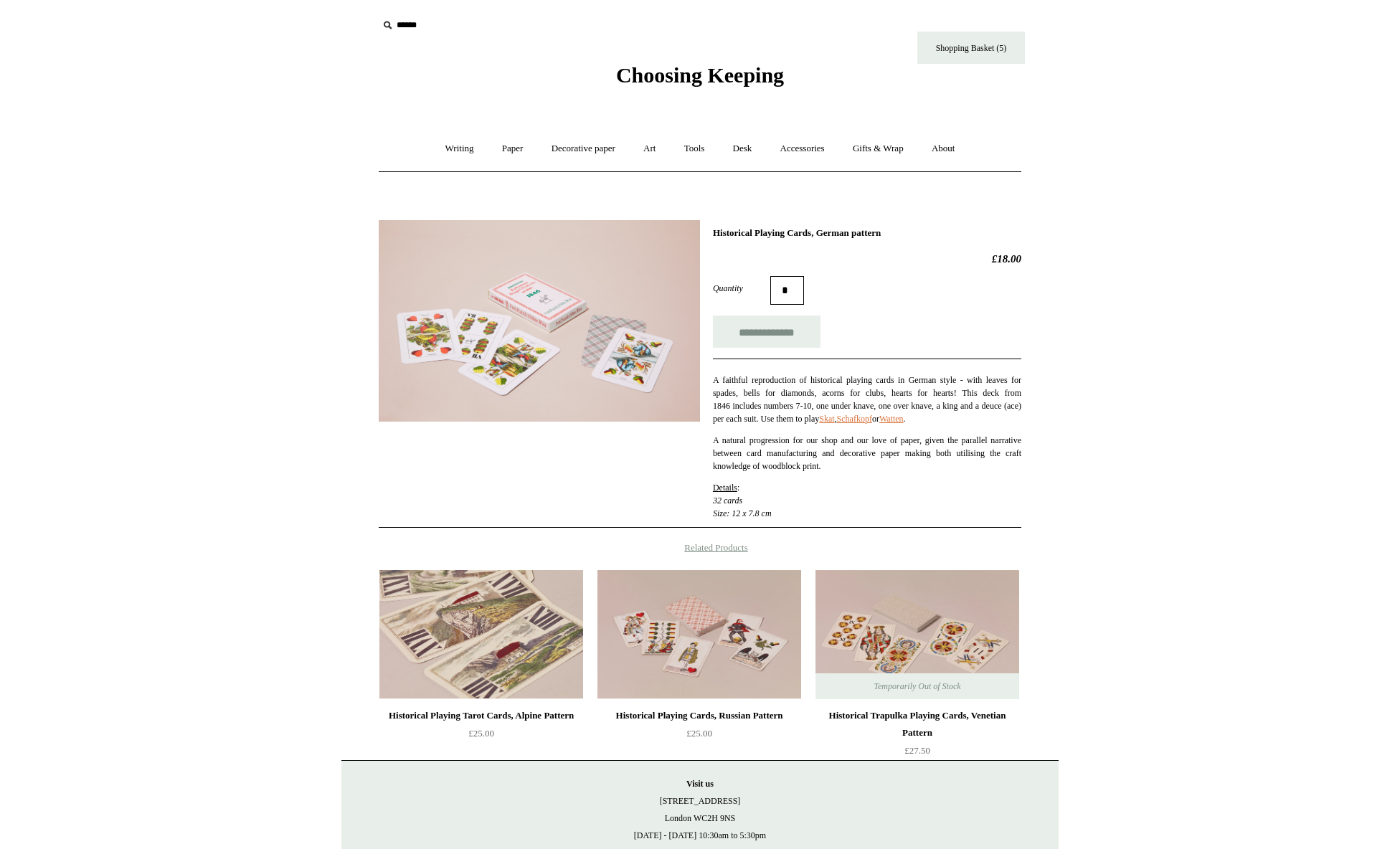
click at [480, 628] on img at bounding box center [481, 634] width 204 height 129
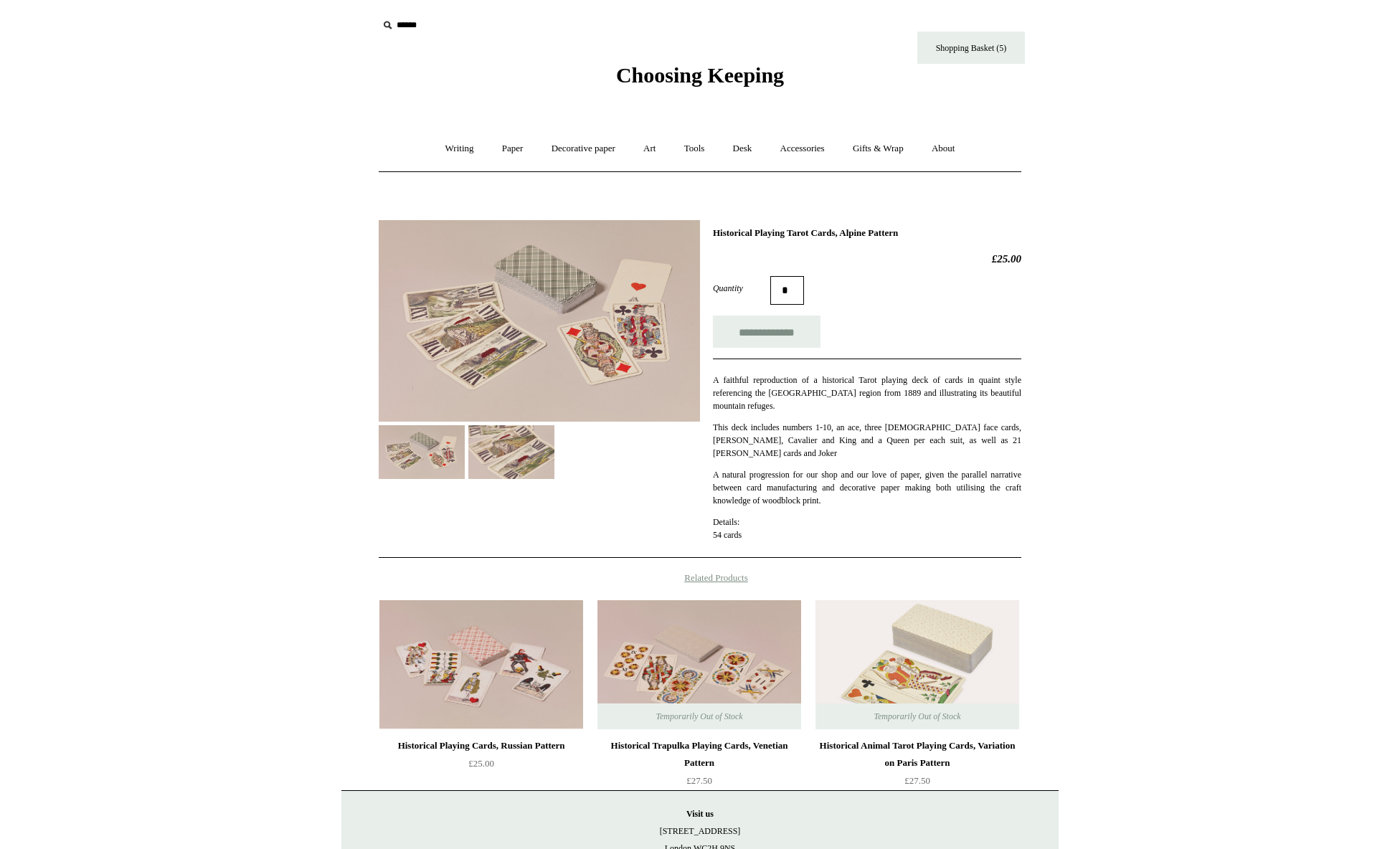
click at [508, 346] on img at bounding box center [539, 321] width 321 height 202
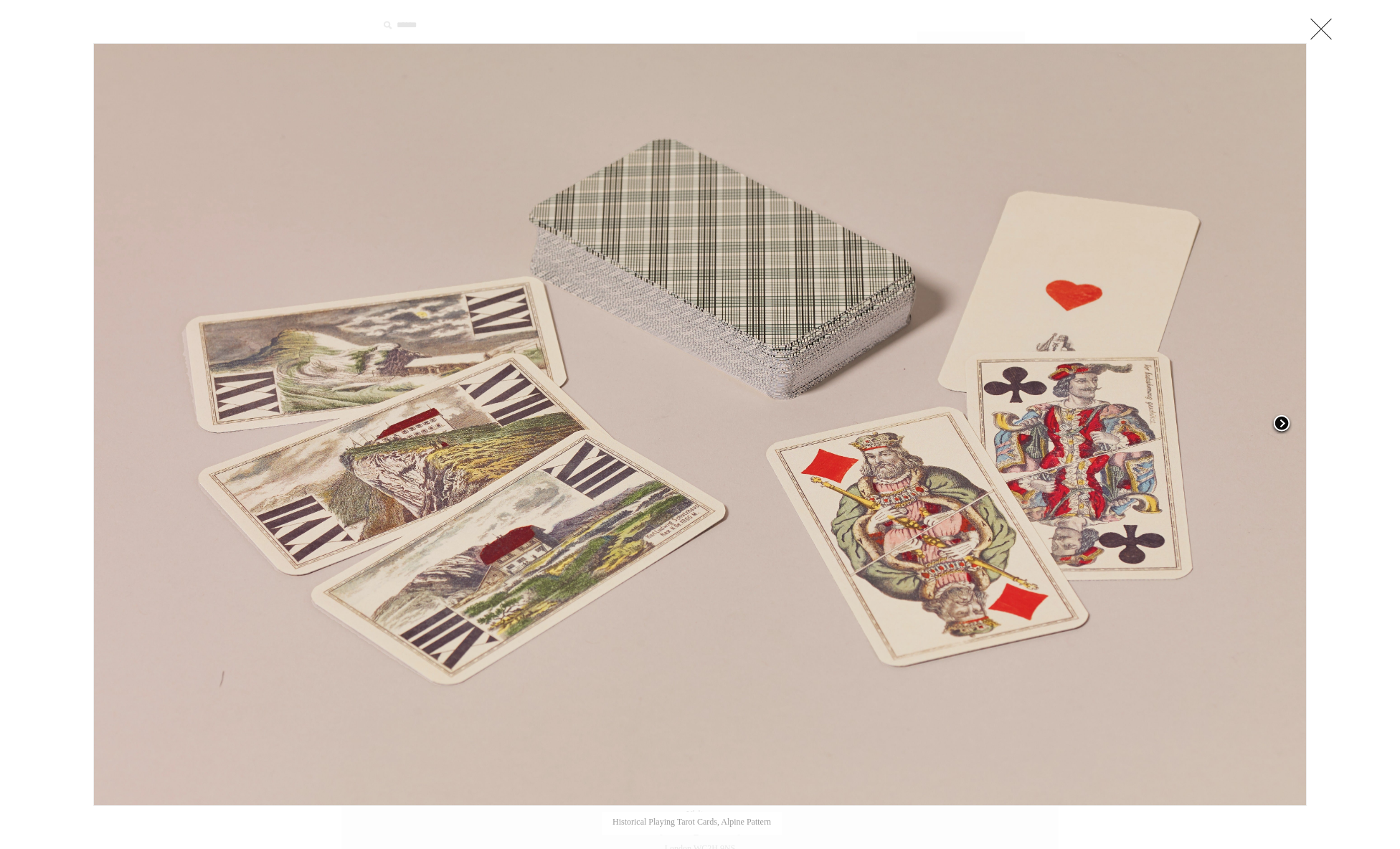
click at [1287, 426] on span at bounding box center [1281, 424] width 21 height 21
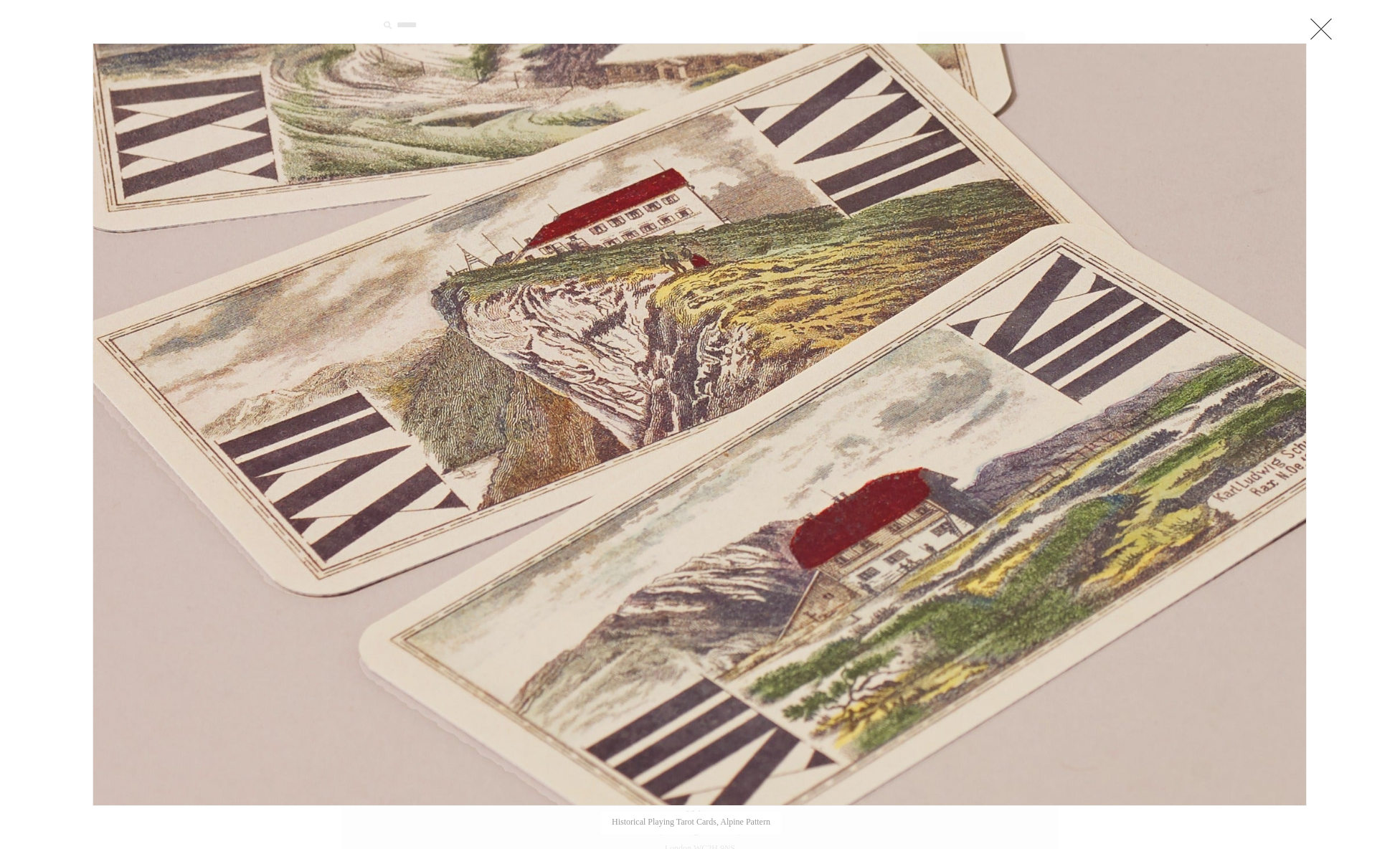
click at [1323, 24] on link at bounding box center [1321, 29] width 29 height 29
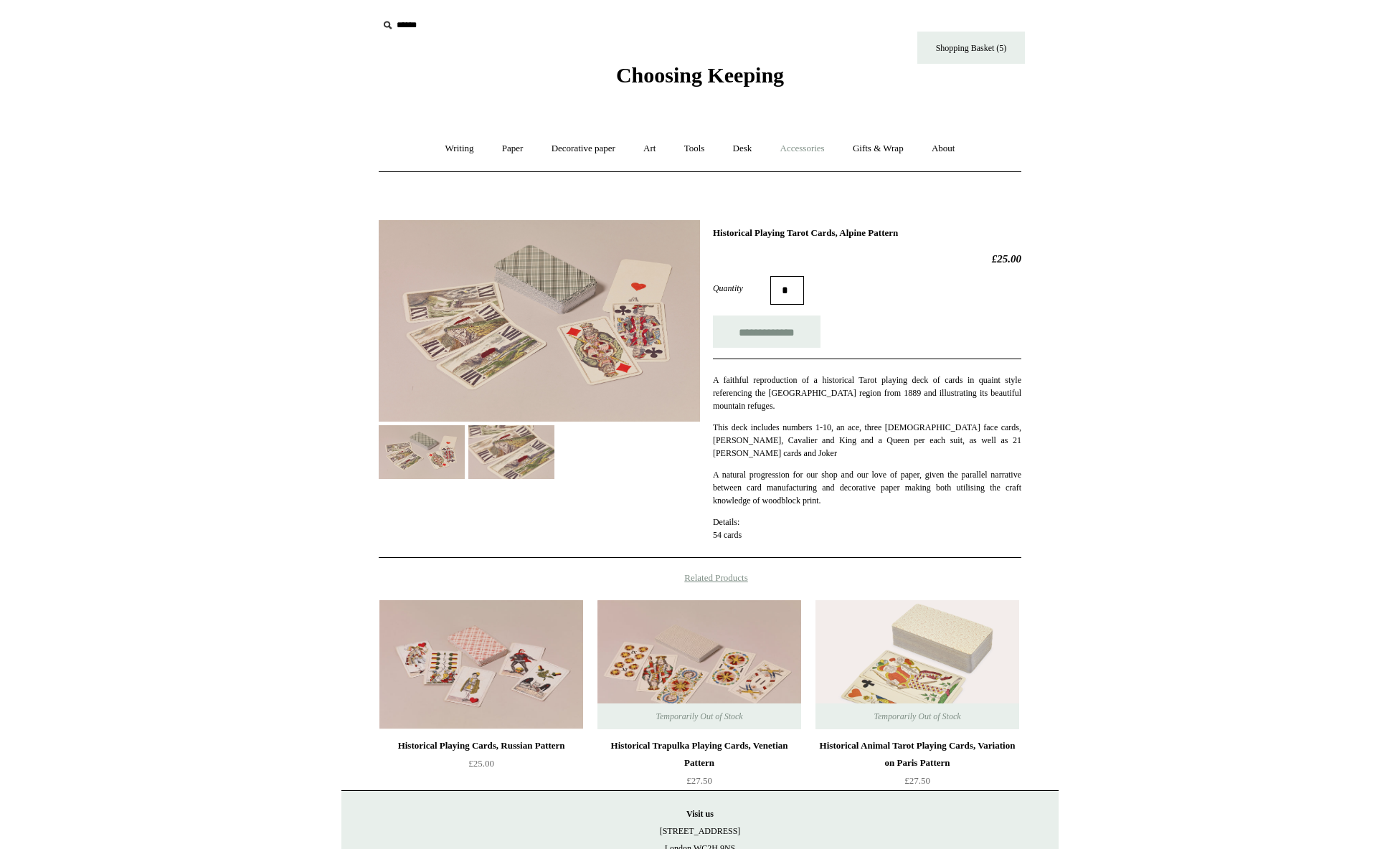
click at [823, 152] on link "Accessories +" at bounding box center [802, 149] width 71 height 38
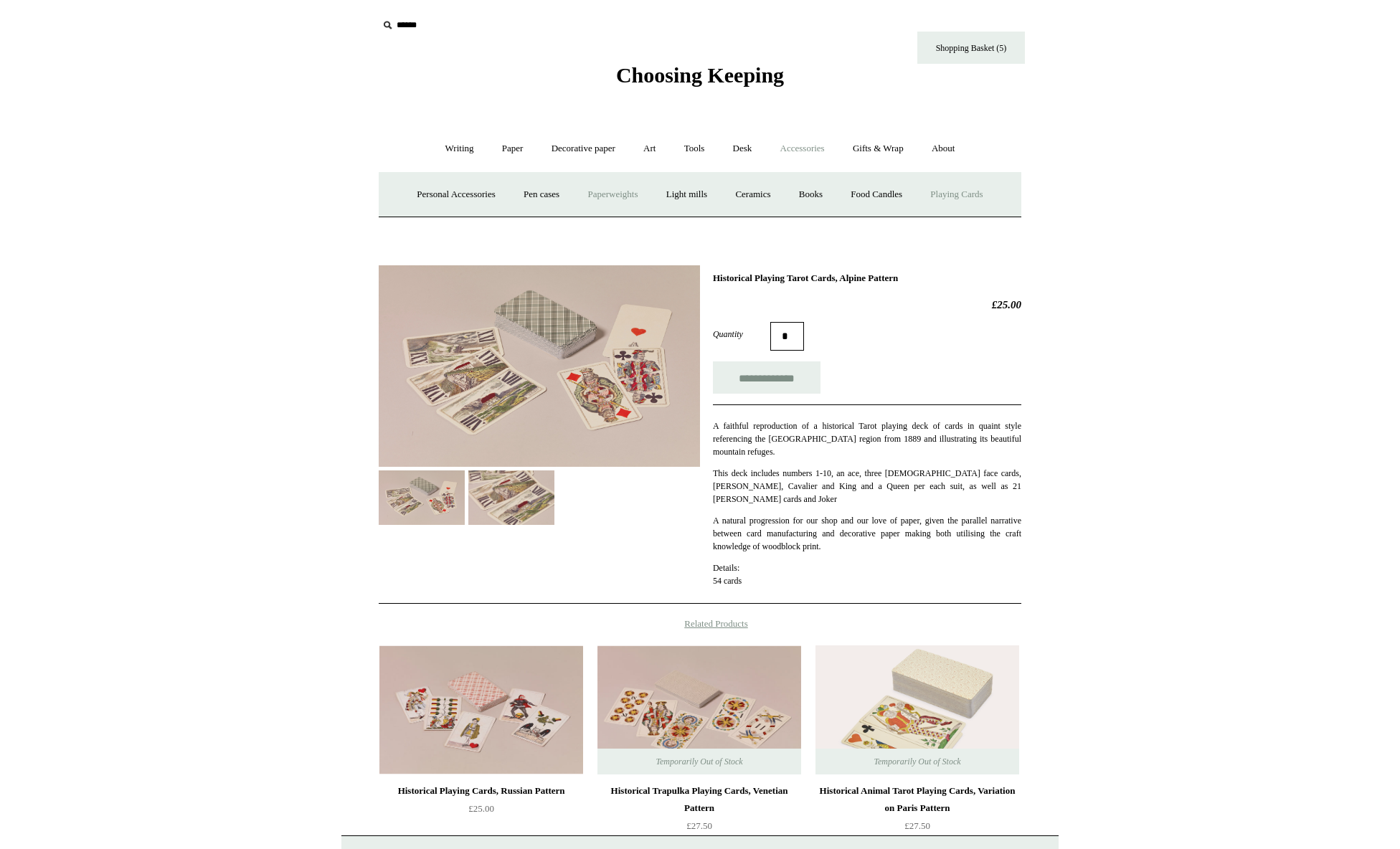
click at [624, 198] on link "Paperweights +" at bounding box center [613, 194] width 76 height 38
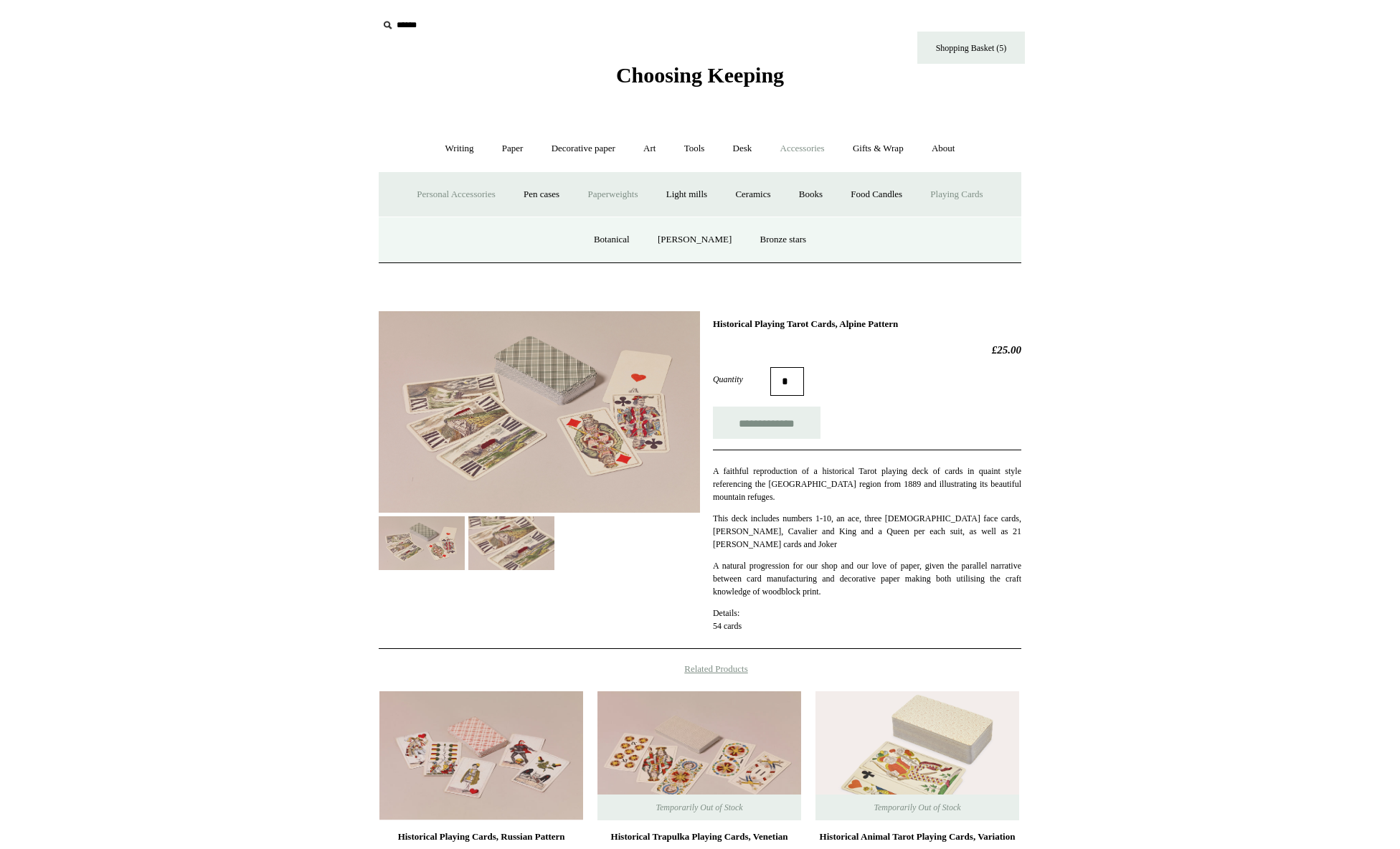
click at [440, 201] on link "Personal Accessories +" at bounding box center [456, 194] width 104 height 38
click at [652, 241] on link "Faux Food Keyrings" at bounding box center [635, 240] width 102 height 38
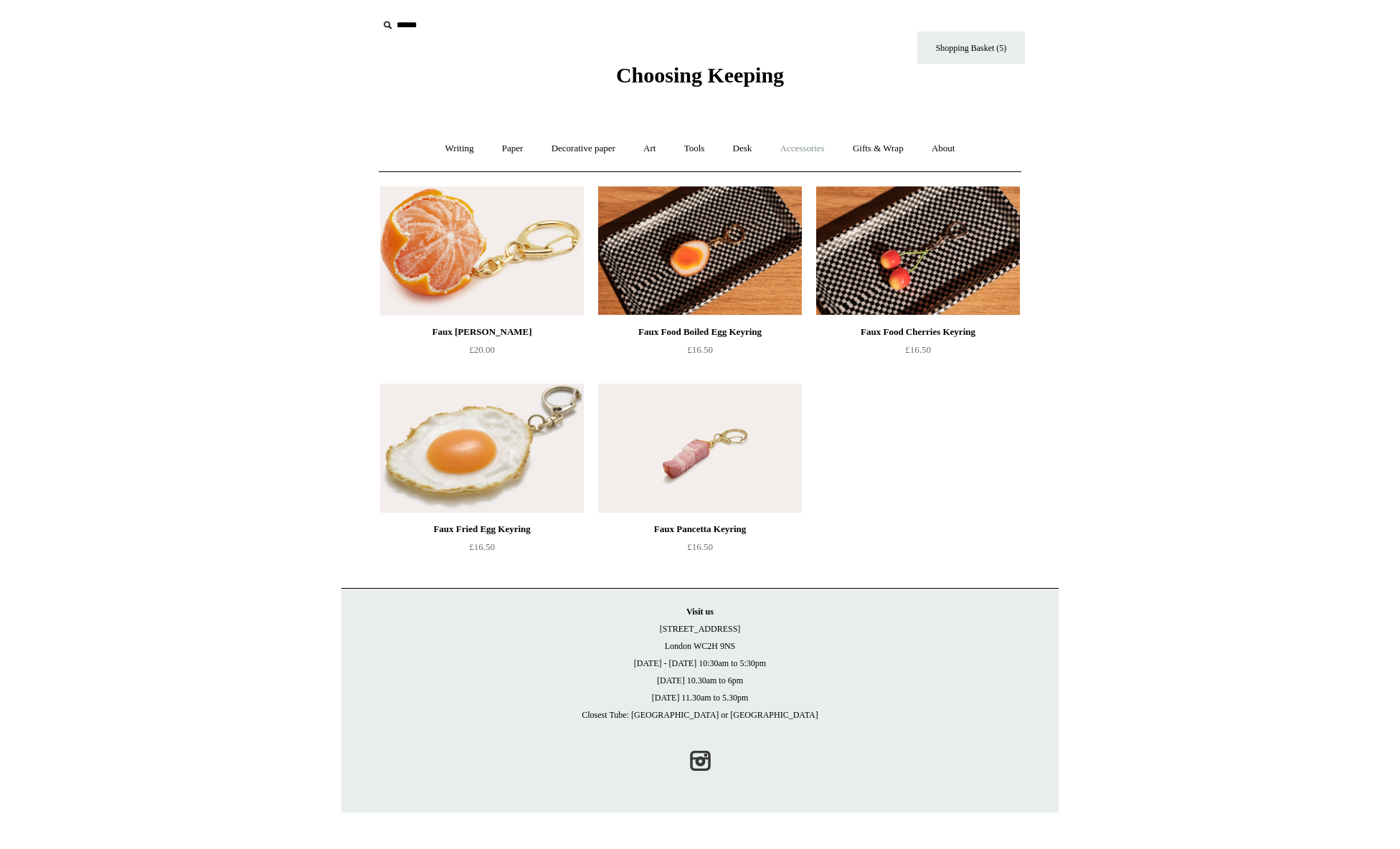
click at [808, 151] on link "Accessories +" at bounding box center [802, 149] width 71 height 38
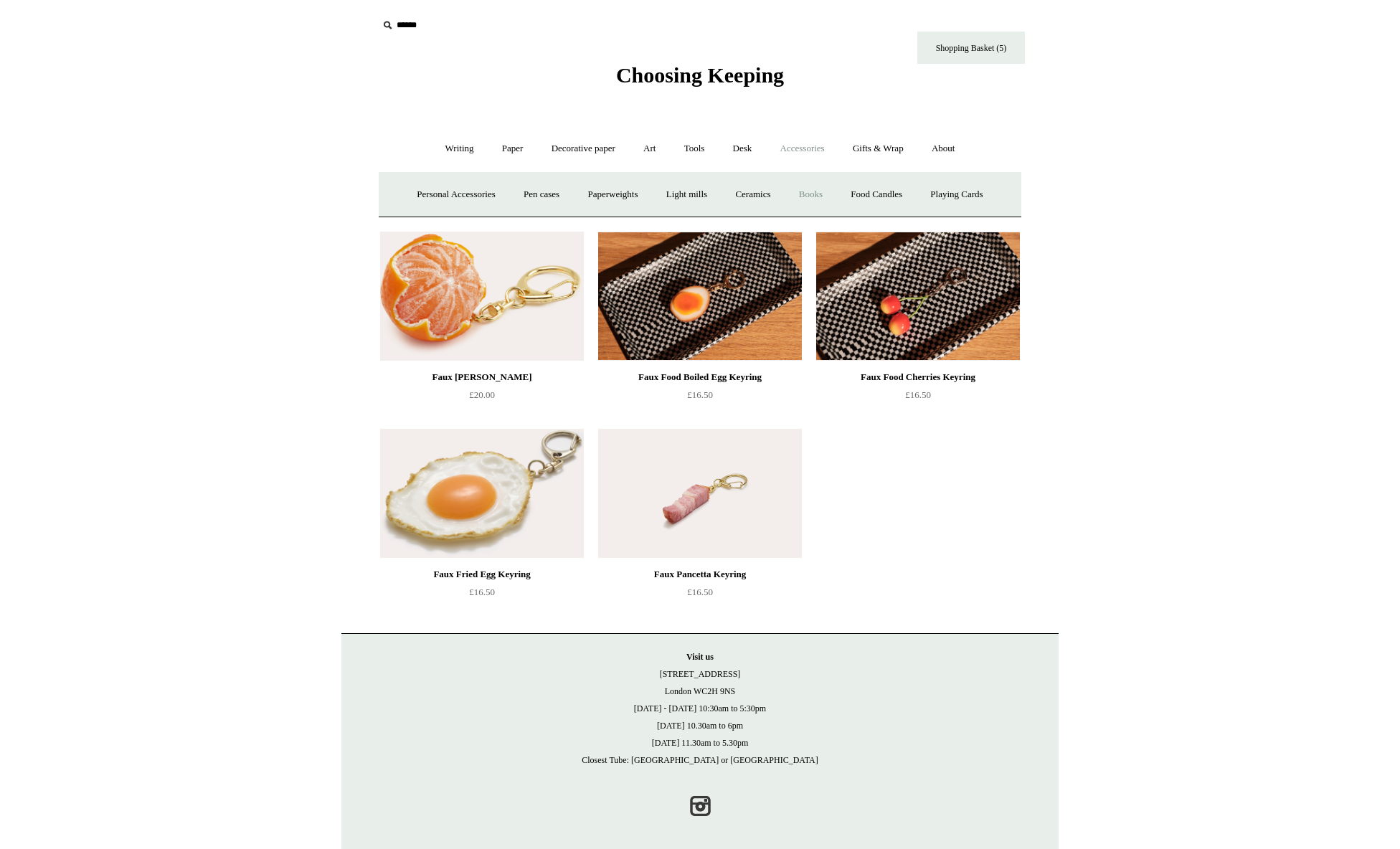
click at [828, 197] on link "Books" at bounding box center [810, 194] width 49 height 38
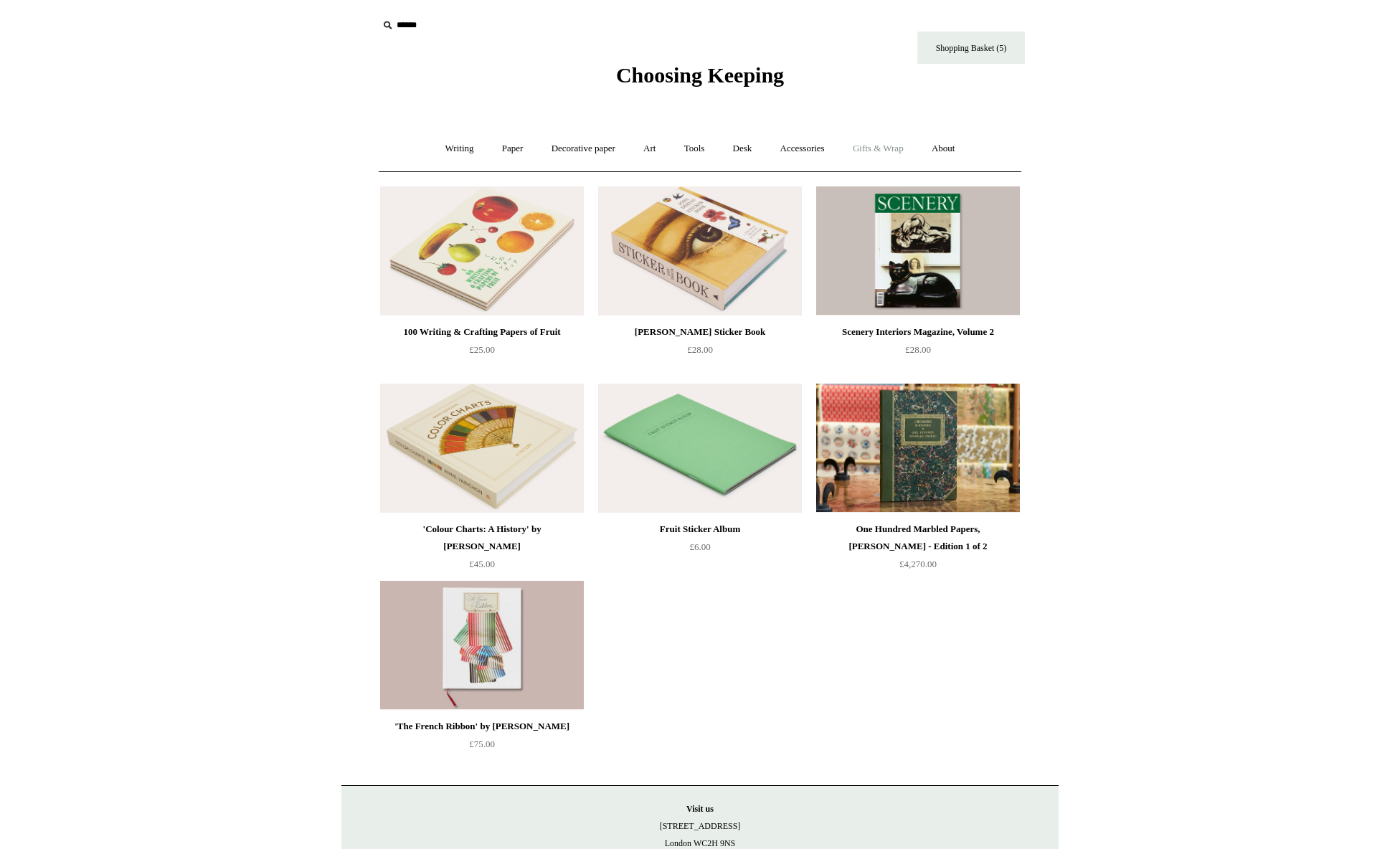
click at [910, 147] on link "Gifts & Wrap +" at bounding box center [878, 149] width 77 height 38
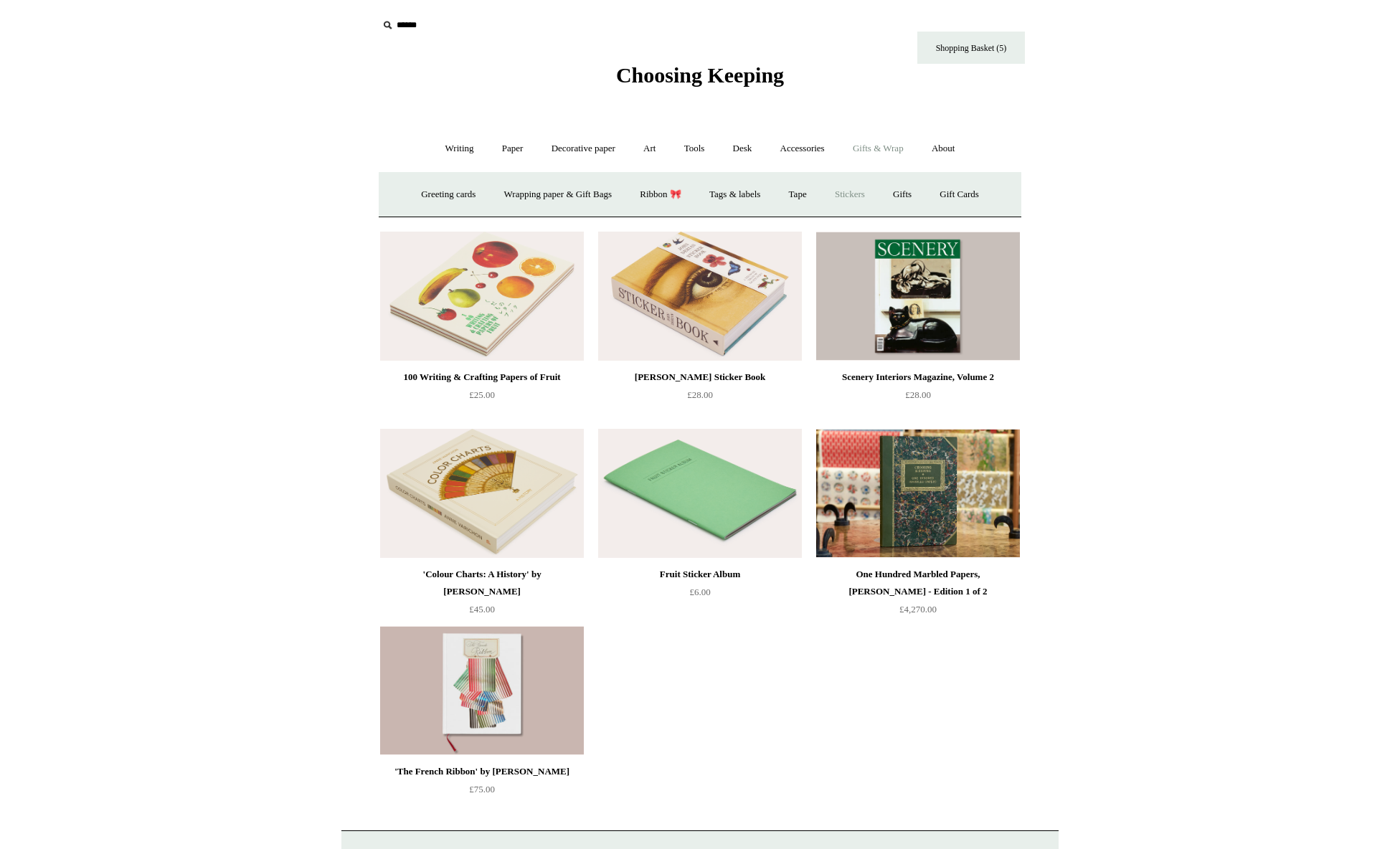
click at [856, 196] on link "Stickers" at bounding box center [850, 194] width 56 height 38
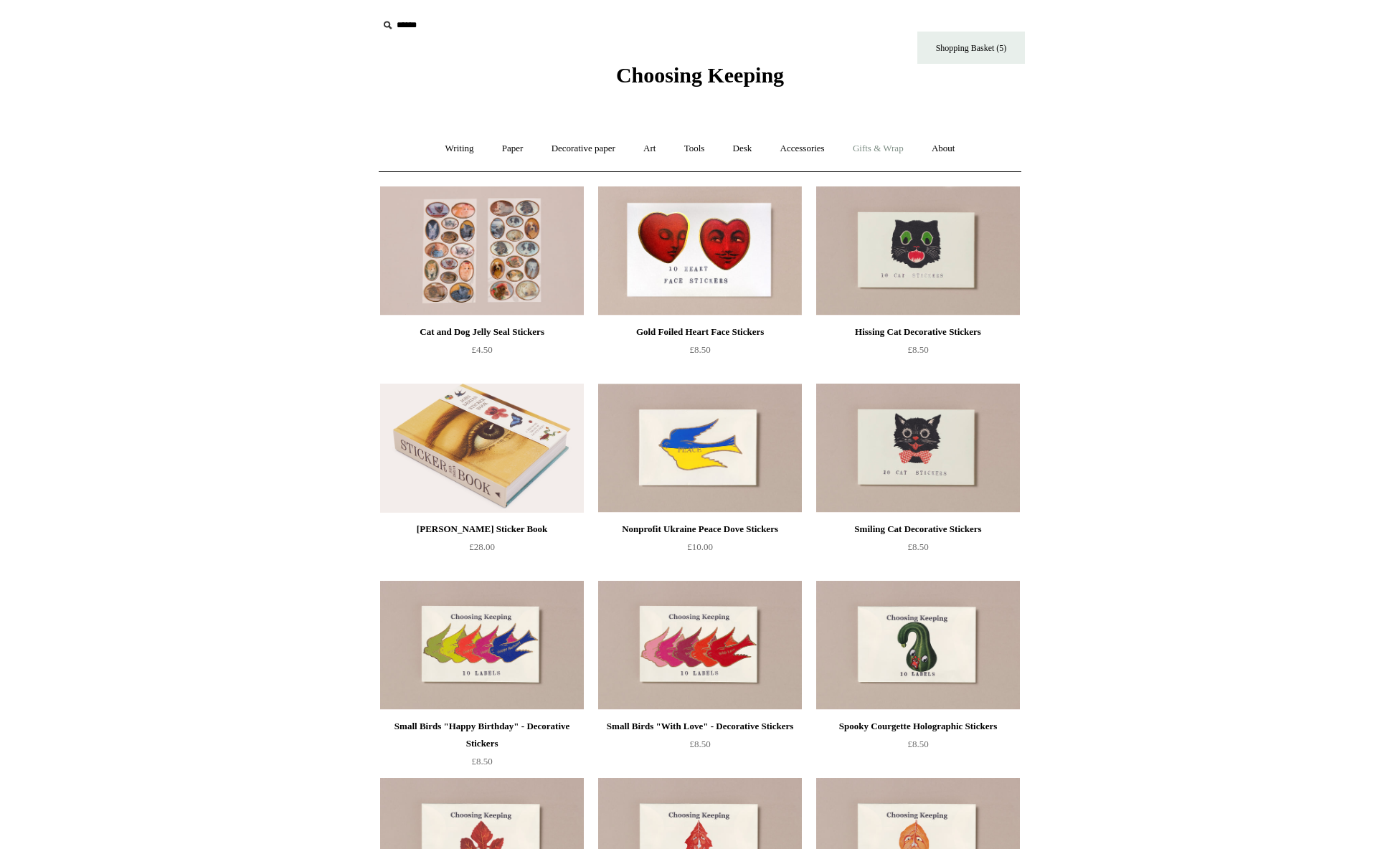
click at [887, 148] on link "Gifts & Wrap +" at bounding box center [878, 149] width 77 height 38
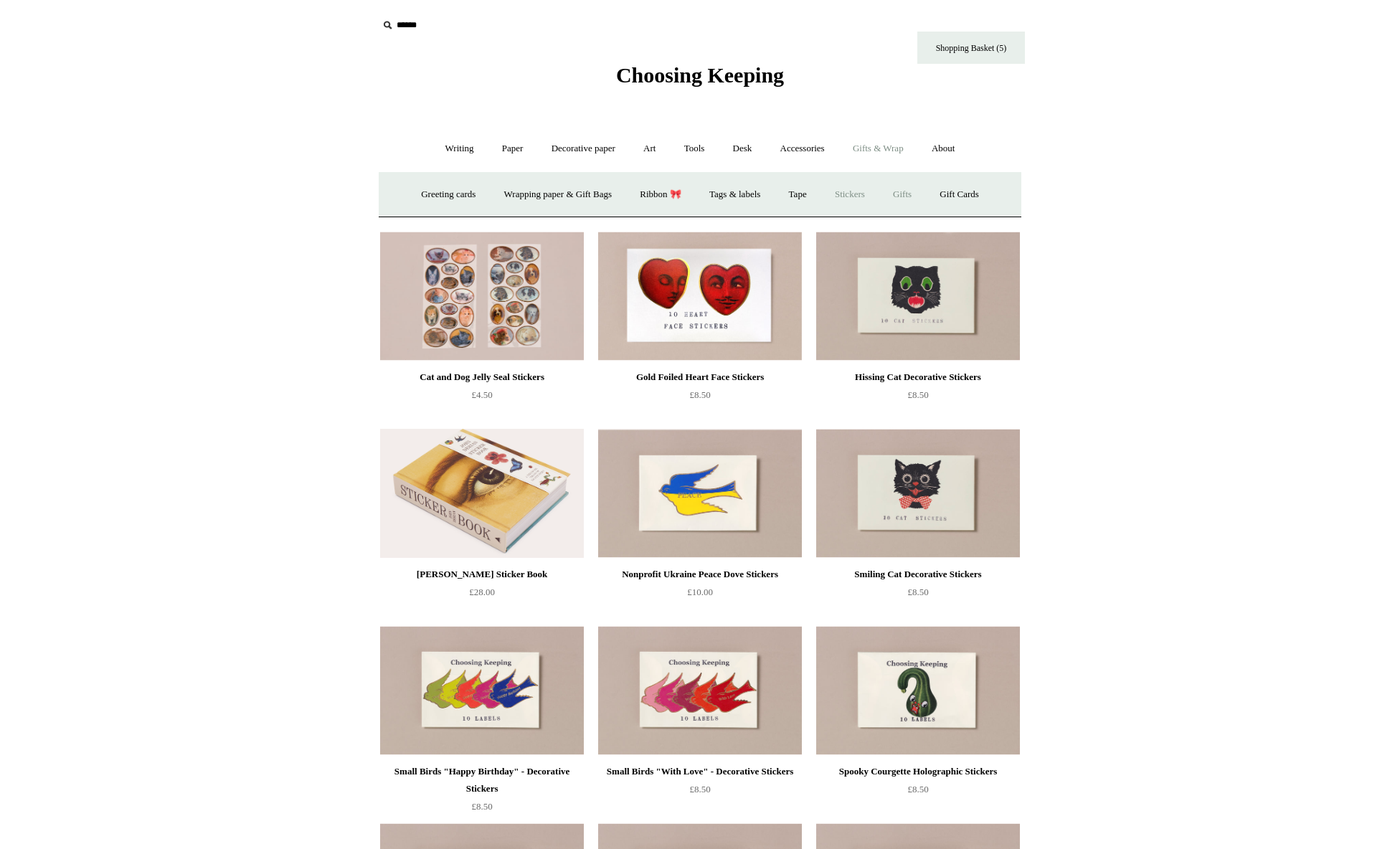
click at [906, 197] on link "Gifts +" at bounding box center [902, 194] width 44 height 38
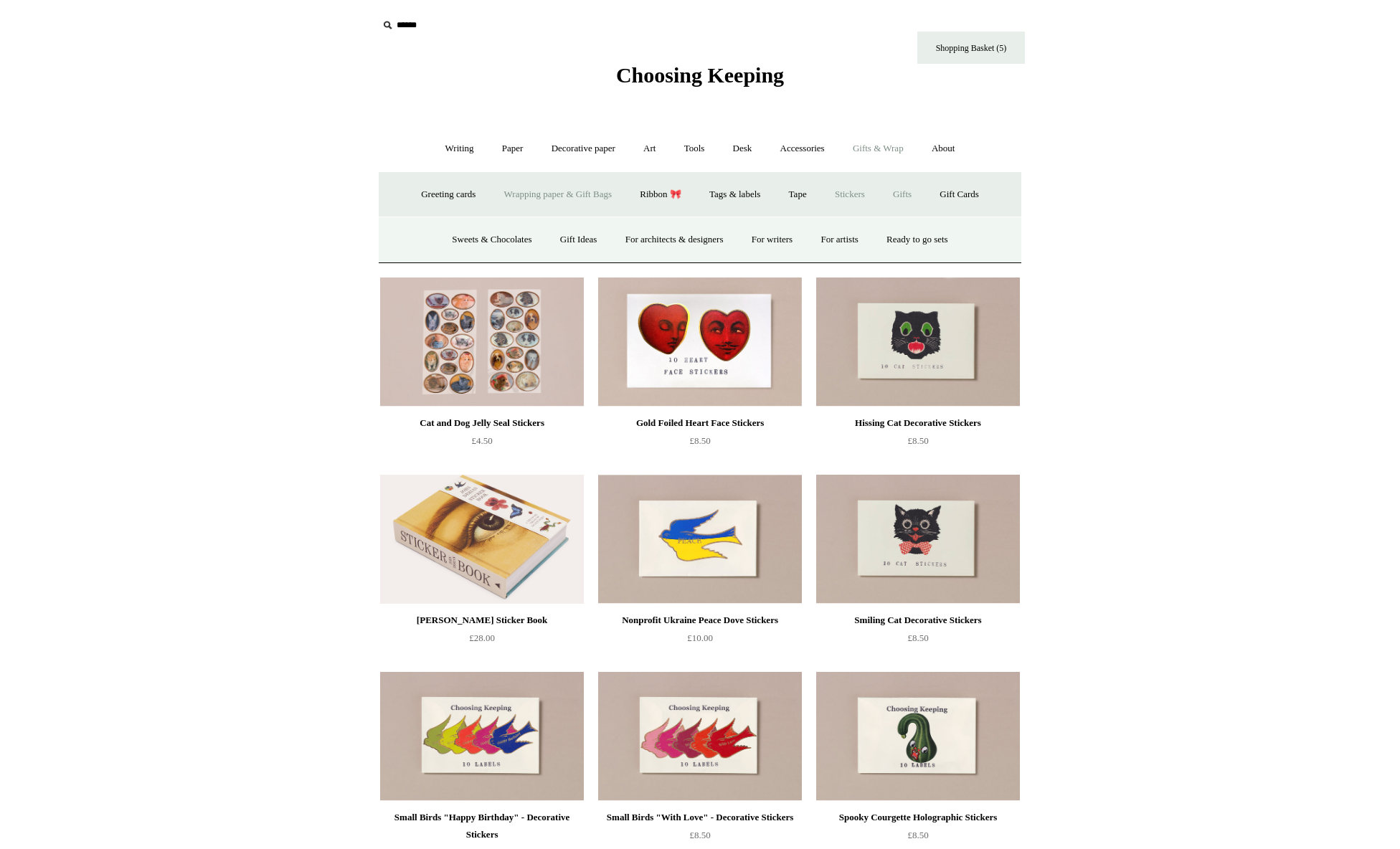
click at [553, 194] on link "Wrapping paper & Gift Bags" at bounding box center [558, 194] width 133 height 38
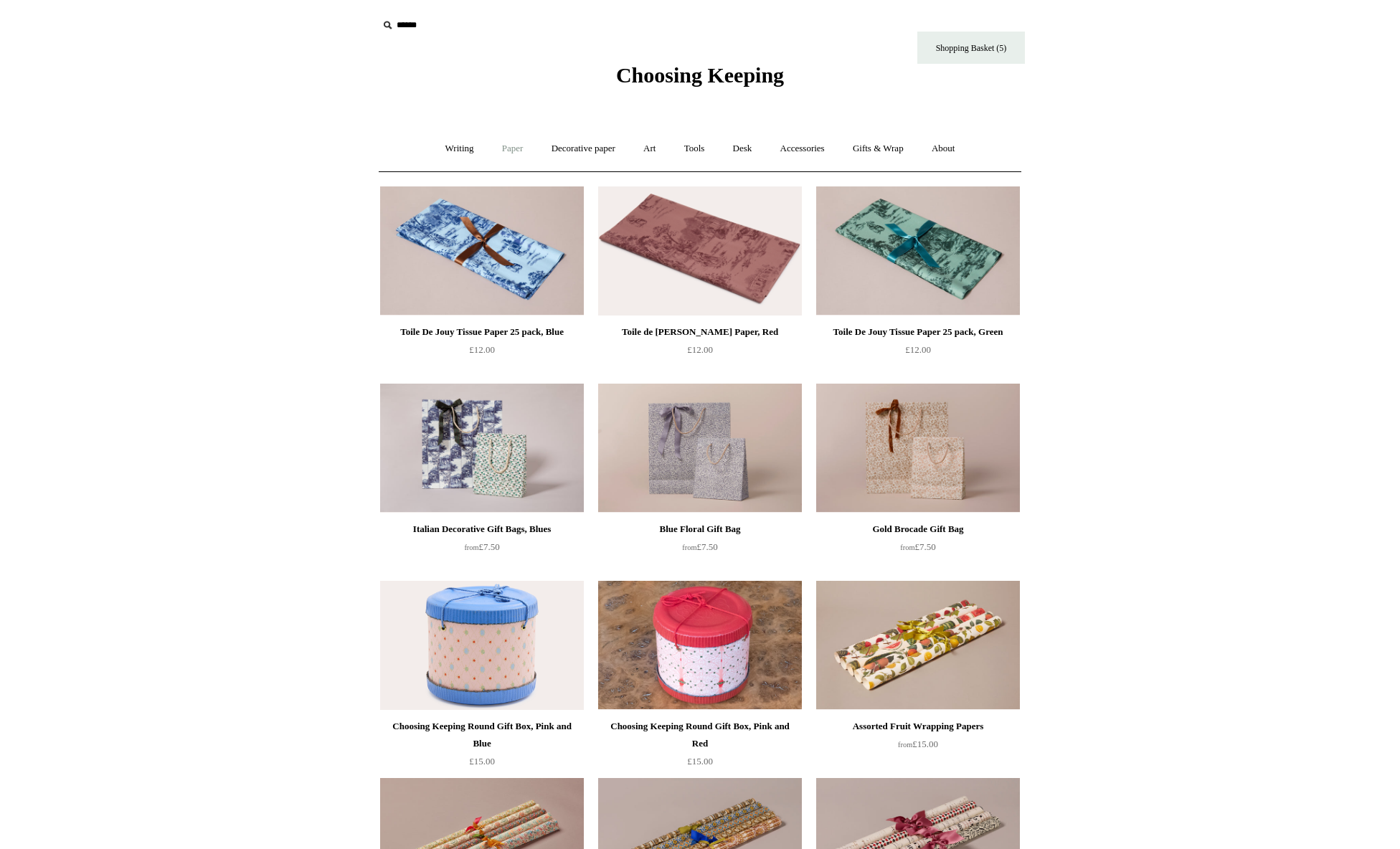
click at [515, 147] on link "Paper +" at bounding box center [513, 149] width 48 height 38
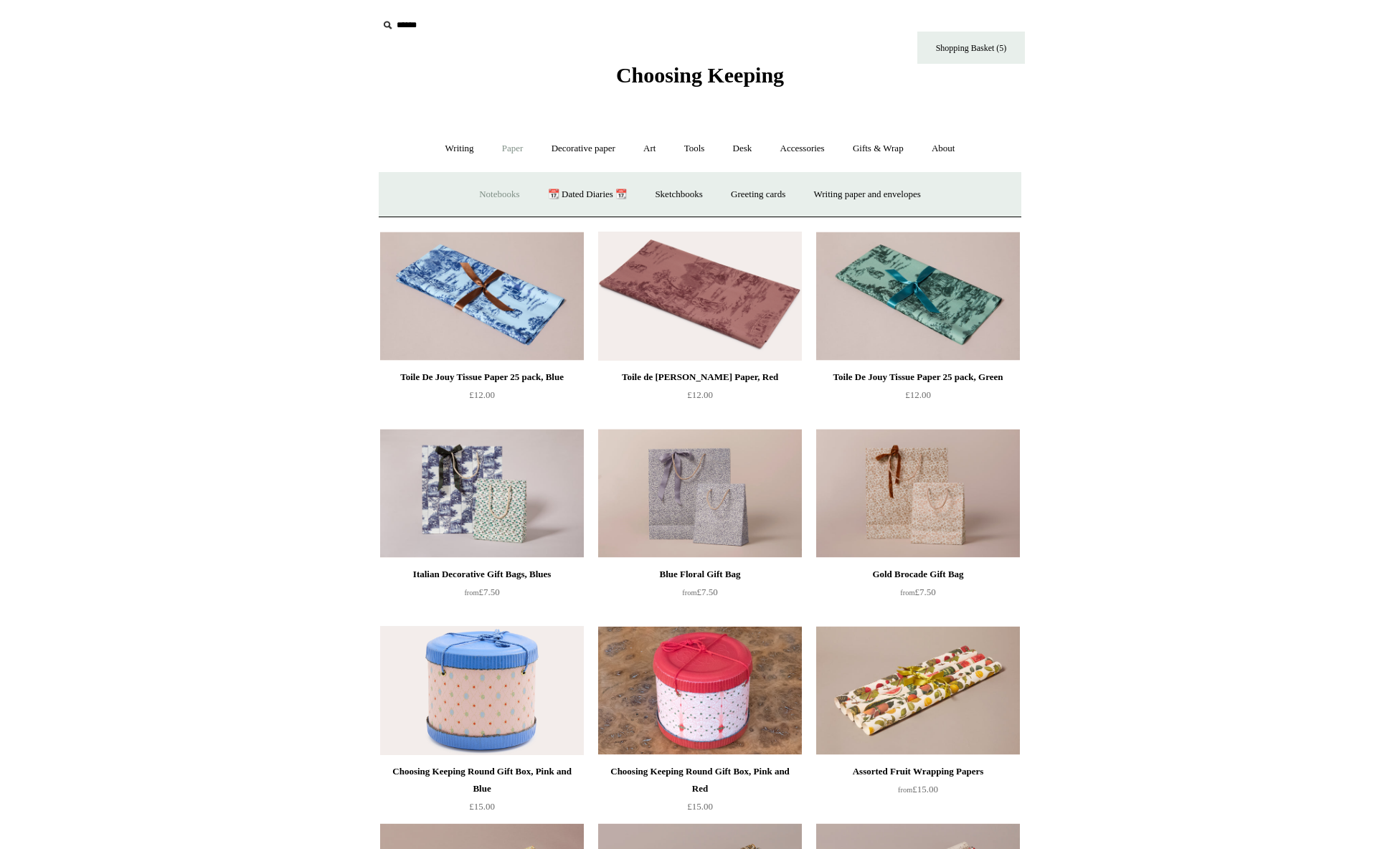
click at [489, 192] on link "Notebooks +" at bounding box center [498, 194] width 66 height 38
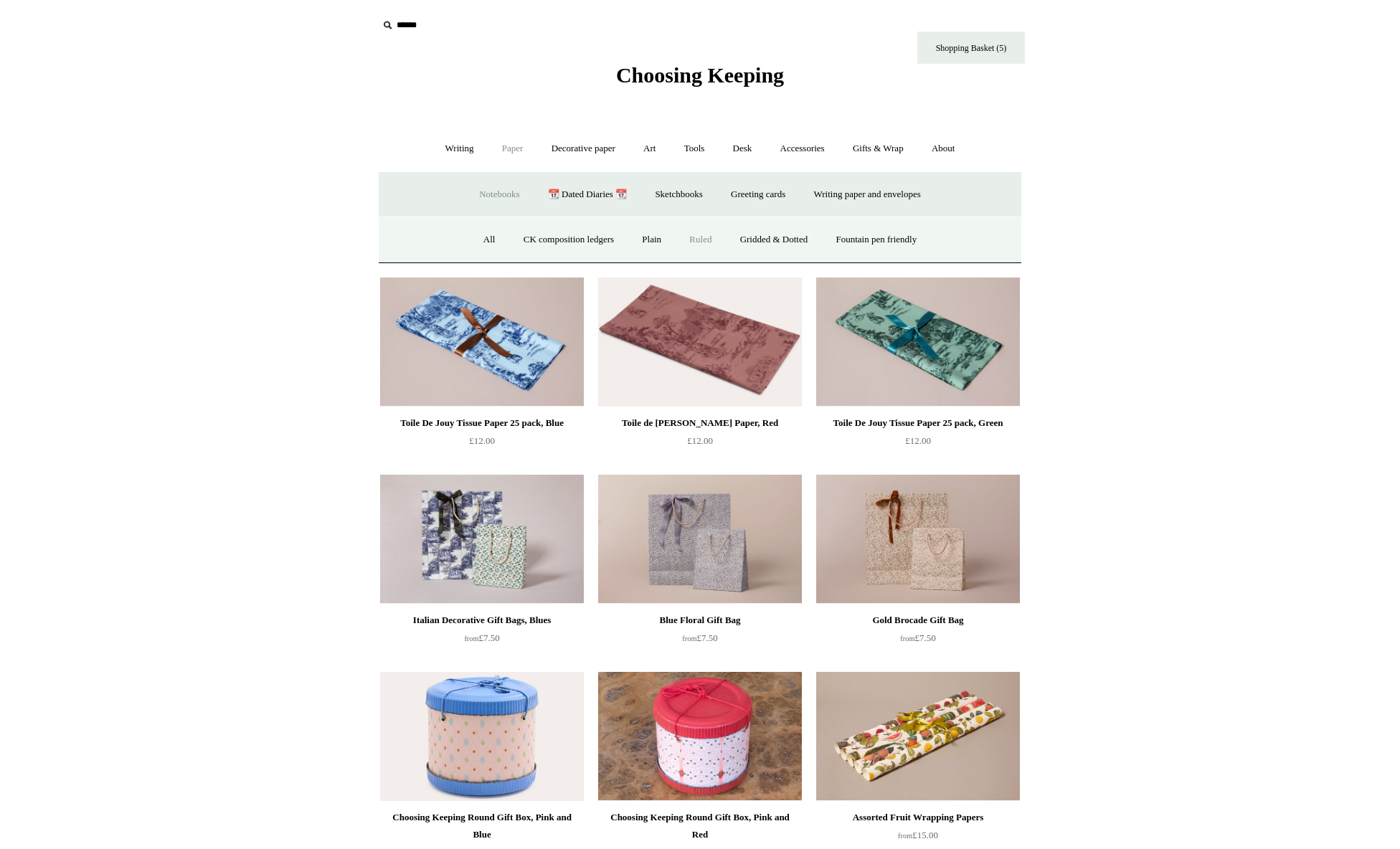
click at [712, 242] on link "Ruled" at bounding box center [700, 240] width 48 height 38
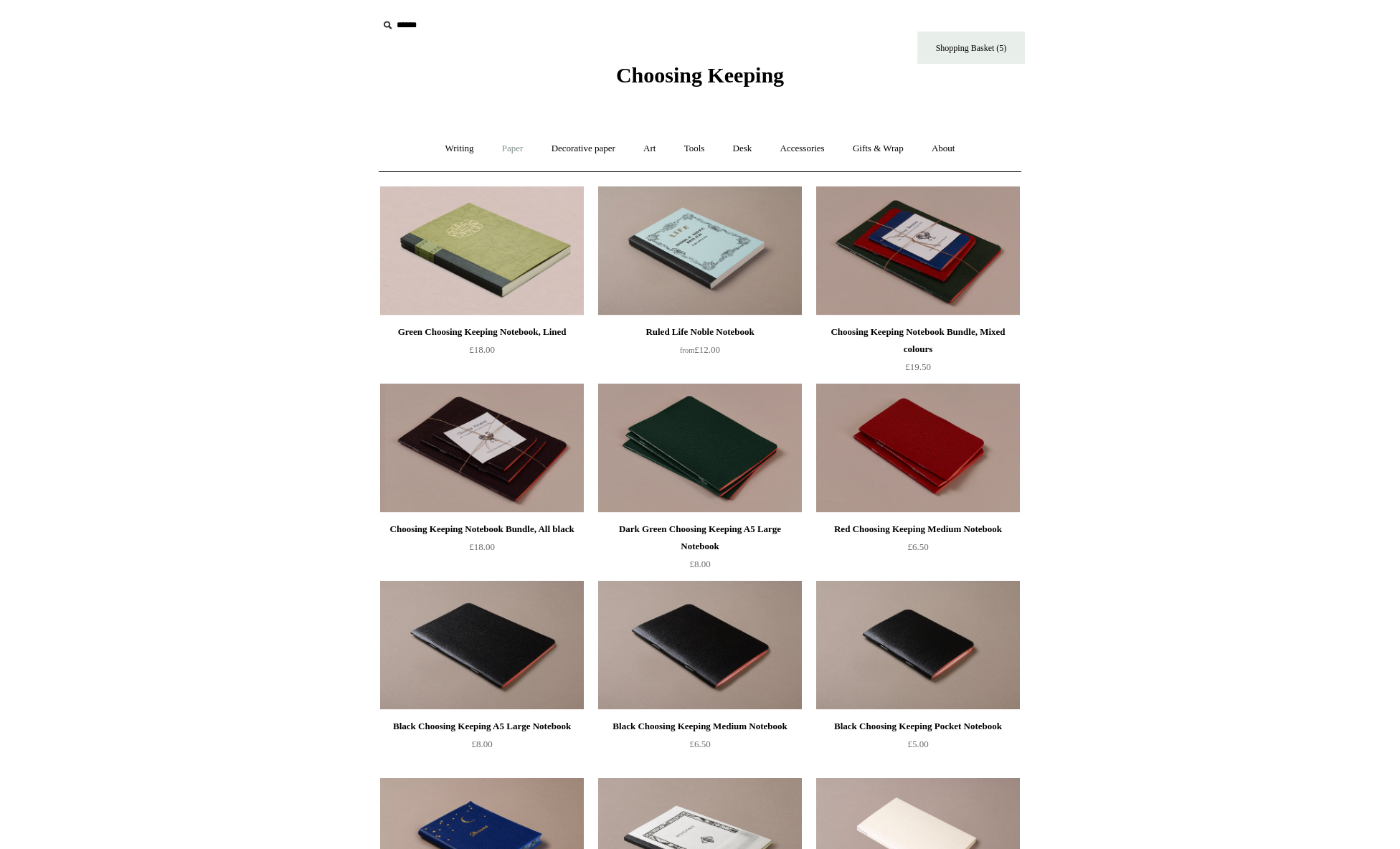
click at [514, 149] on link "Paper +" at bounding box center [513, 149] width 48 height 38
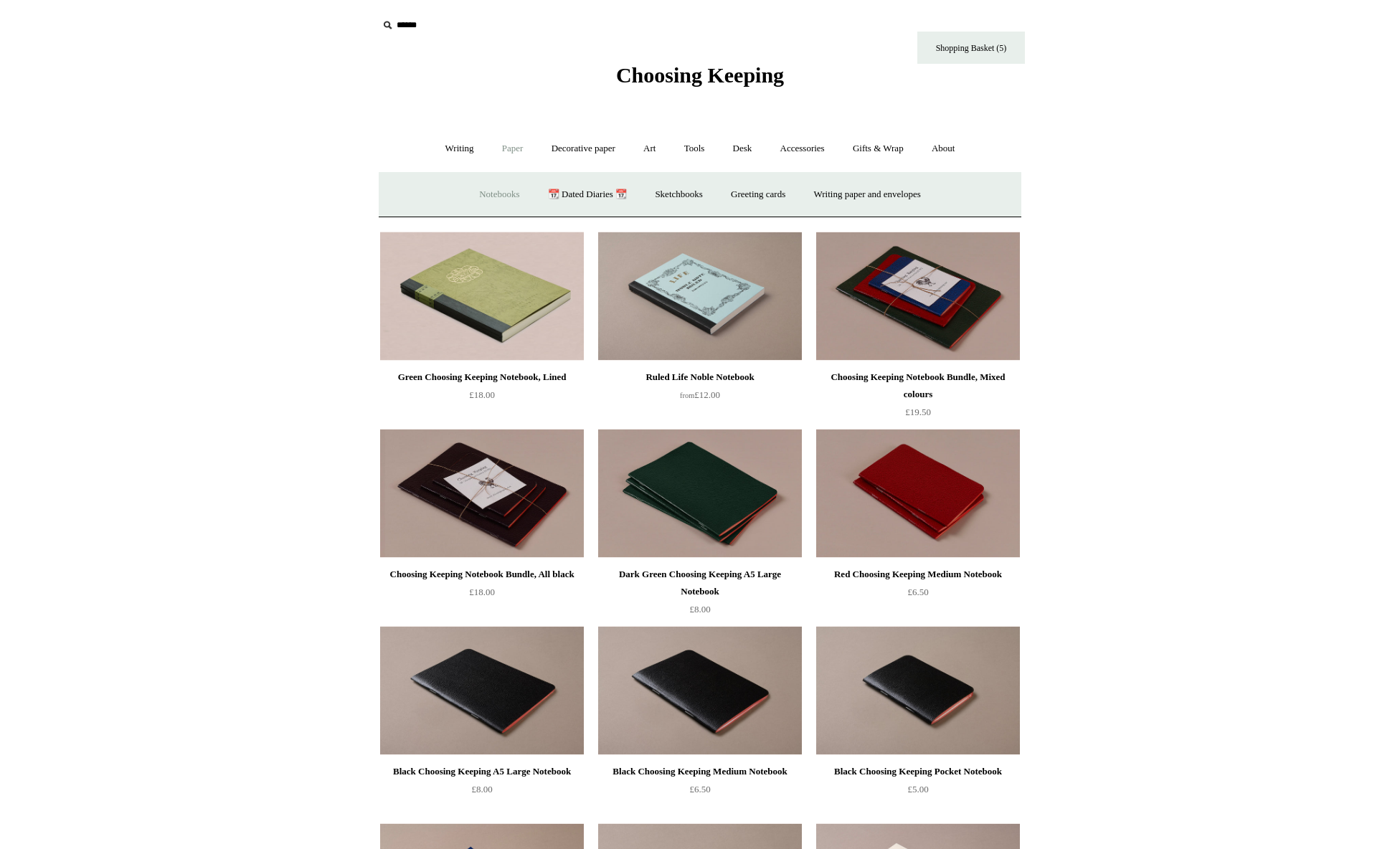
click at [494, 191] on link "Notebooks +" at bounding box center [498, 194] width 66 height 38
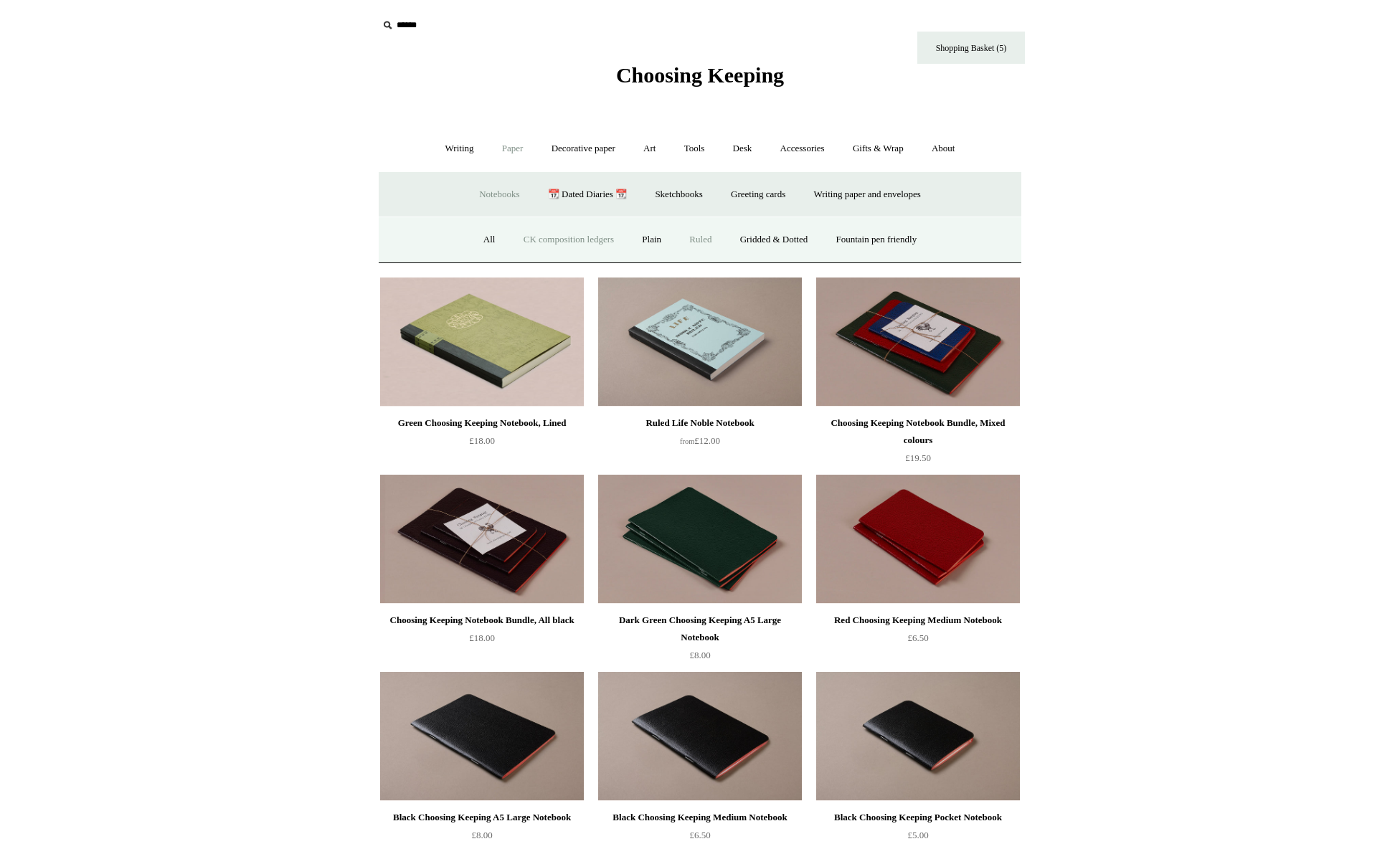
click at [538, 242] on link "CK composition ledgers" at bounding box center [568, 240] width 116 height 38
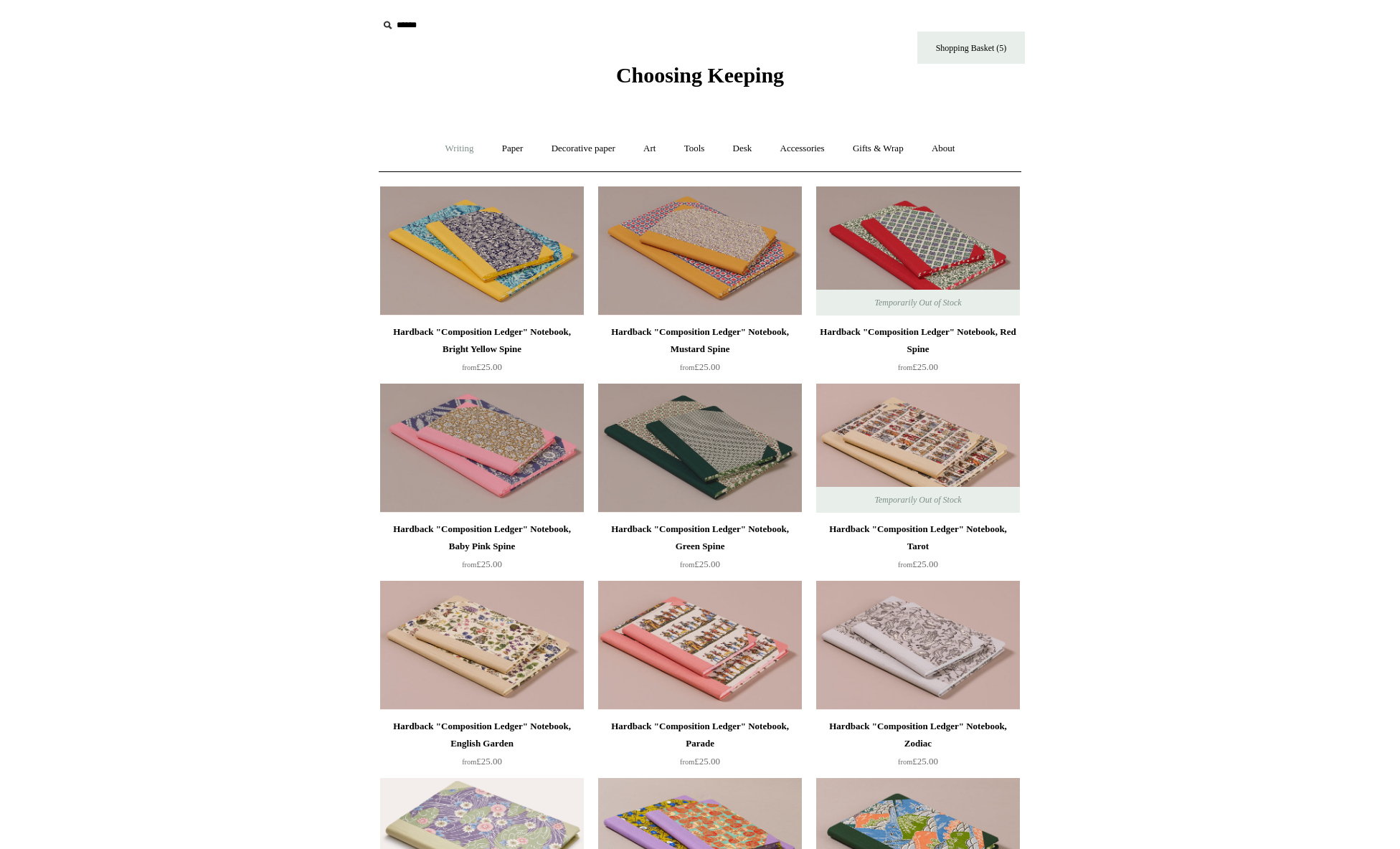
click at [465, 143] on link "Writing +" at bounding box center [460, 149] width 55 height 38
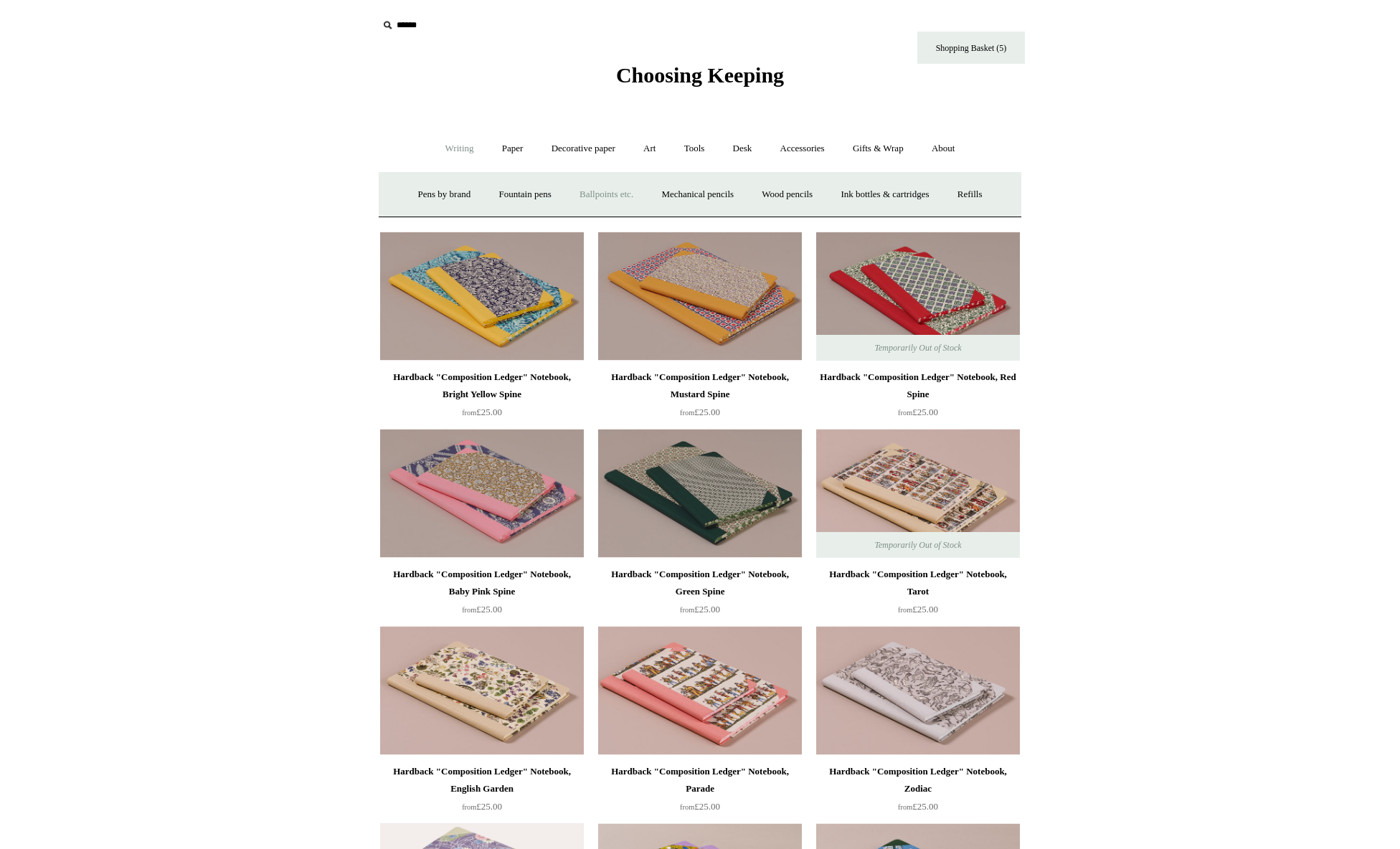
click at [599, 194] on link "Ballpoints etc. +" at bounding box center [606, 194] width 79 height 38
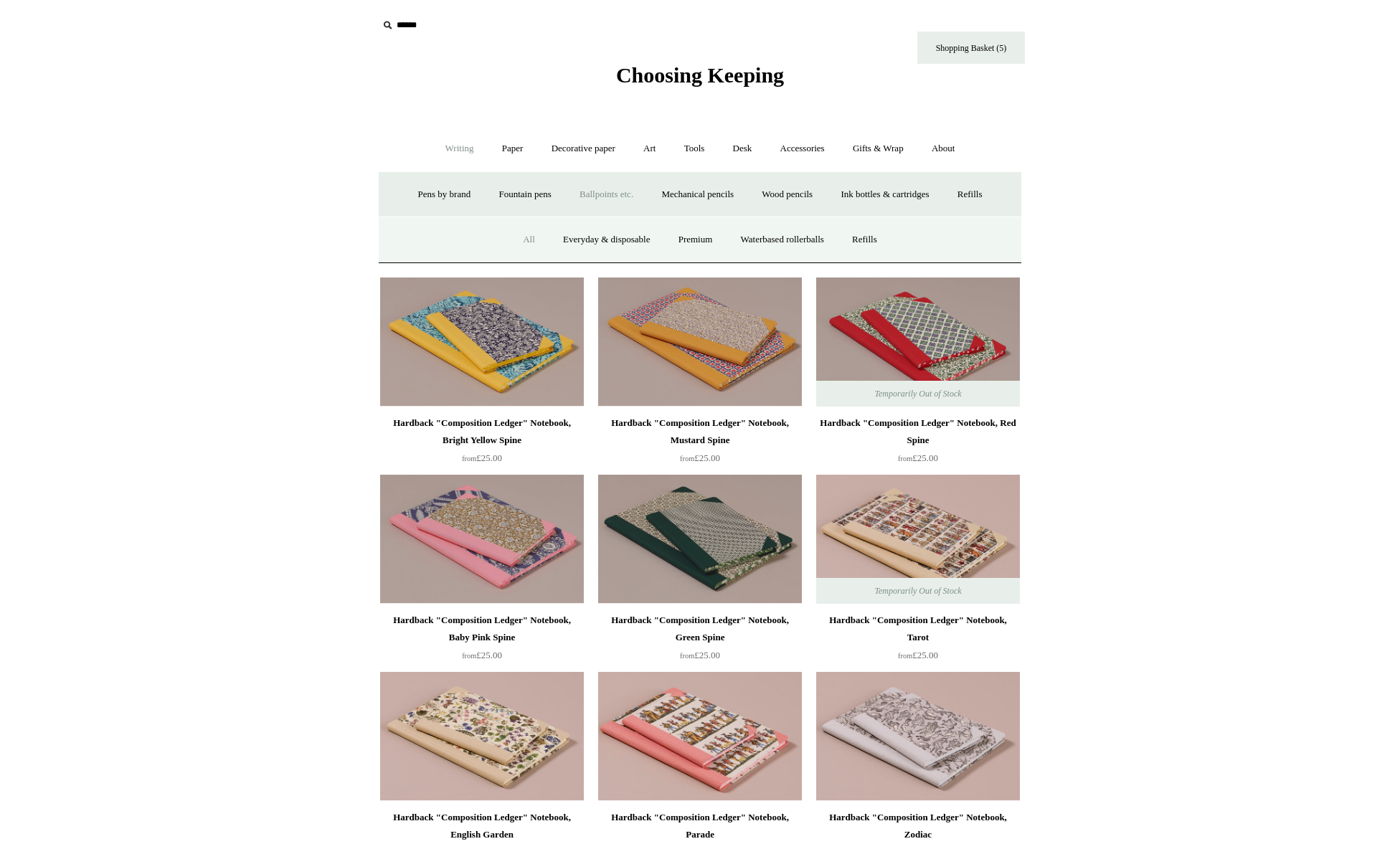
click at [525, 242] on link "All" at bounding box center [529, 240] width 38 height 38
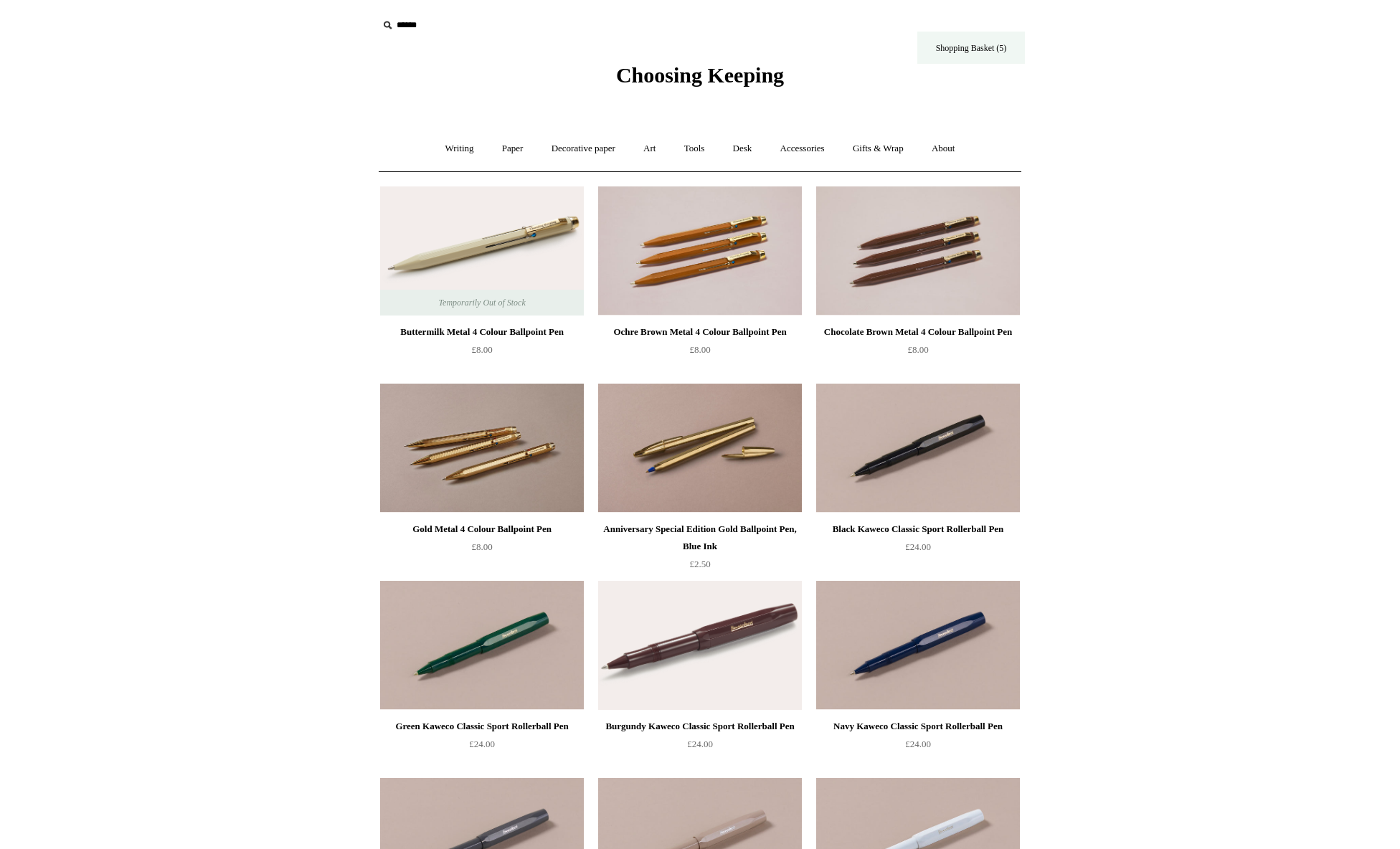
click at [977, 40] on link "Shopping Basket (5)" at bounding box center [971, 48] width 108 height 33
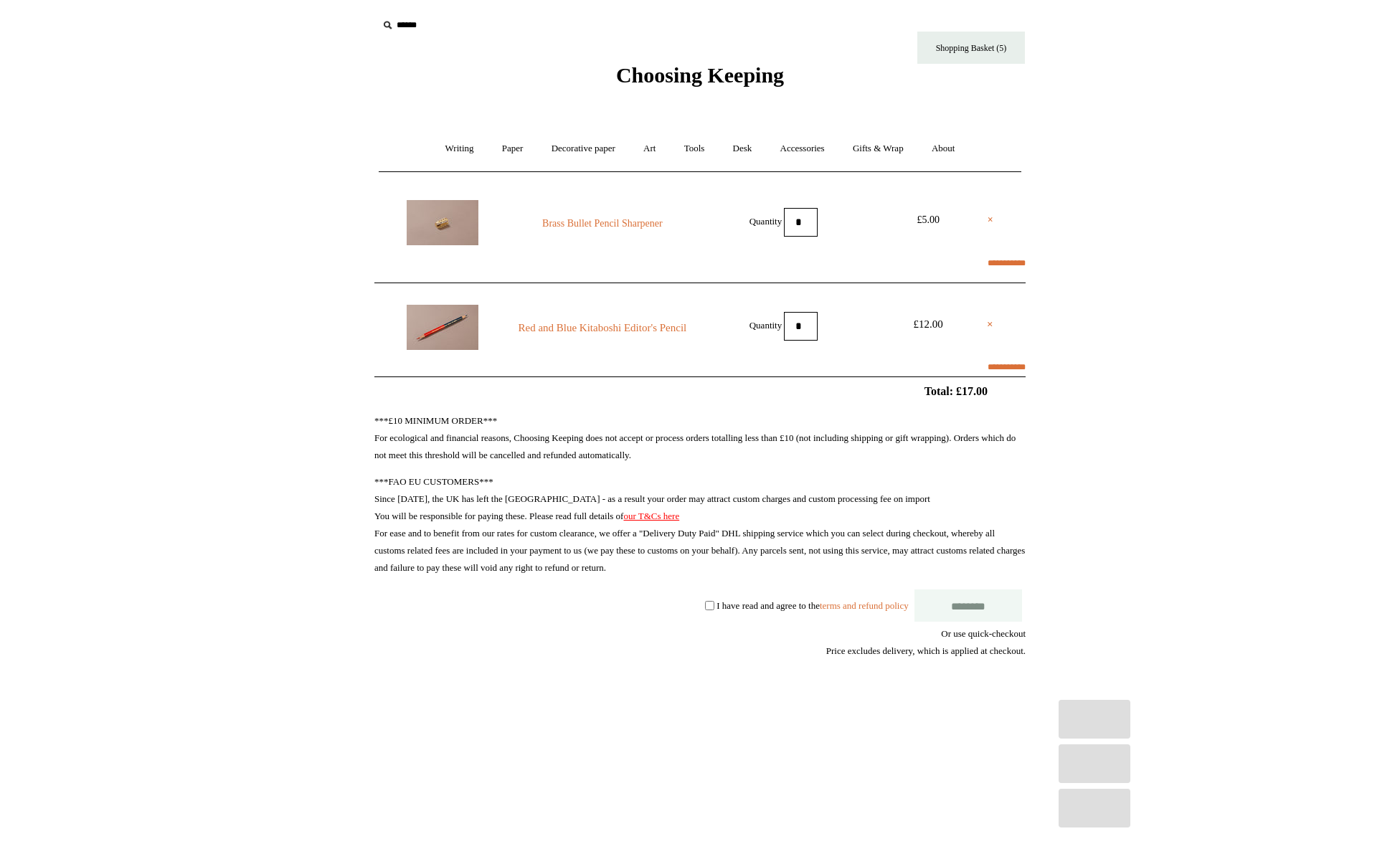
click at [763, 606] on label "I have read and agree to the terms and refund policy" at bounding box center [812, 605] width 191 height 11
select select "**********"
type input "*****"
select select "**********"
click at [983, 603] on input "********" at bounding box center [968, 605] width 108 height 33
